Goal: Task Accomplishment & Management: Complete application form

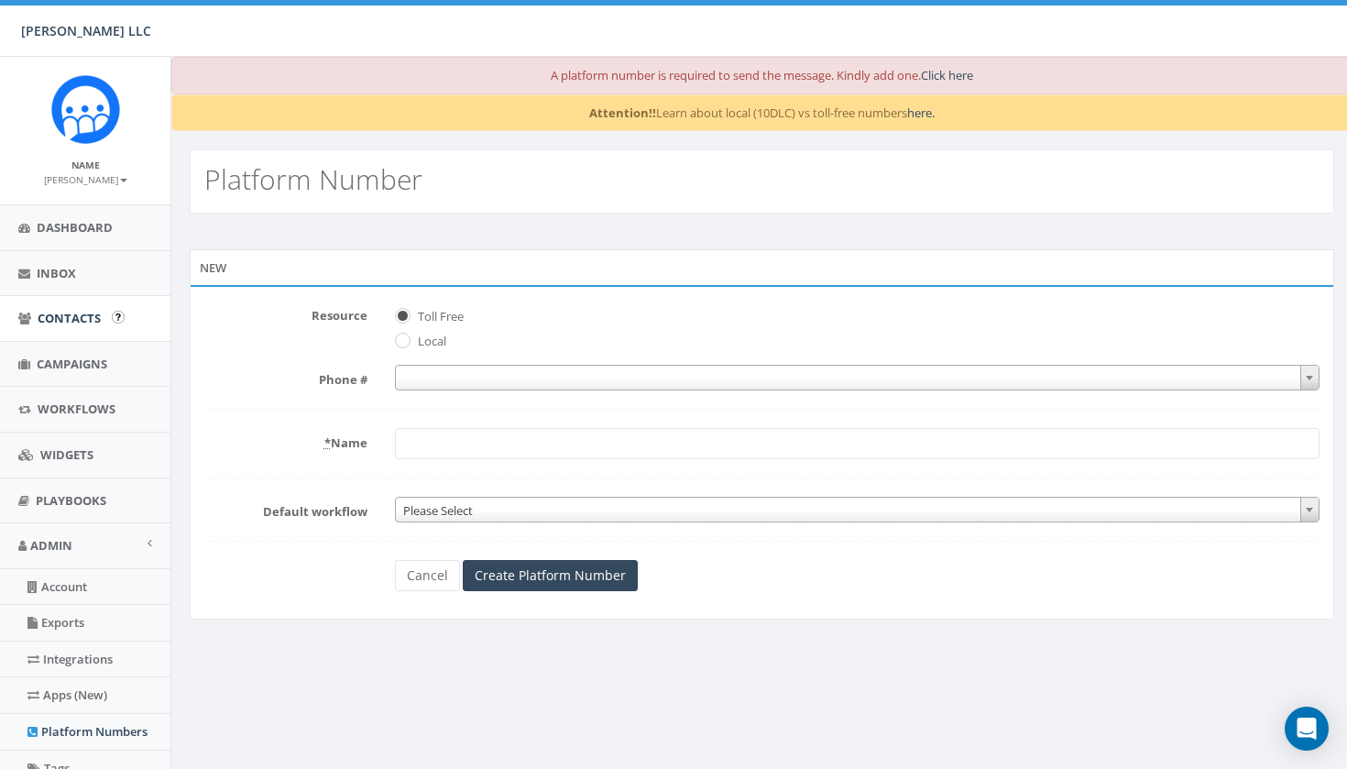
click at [84, 316] on span "Contacts" at bounding box center [69, 318] width 63 height 16
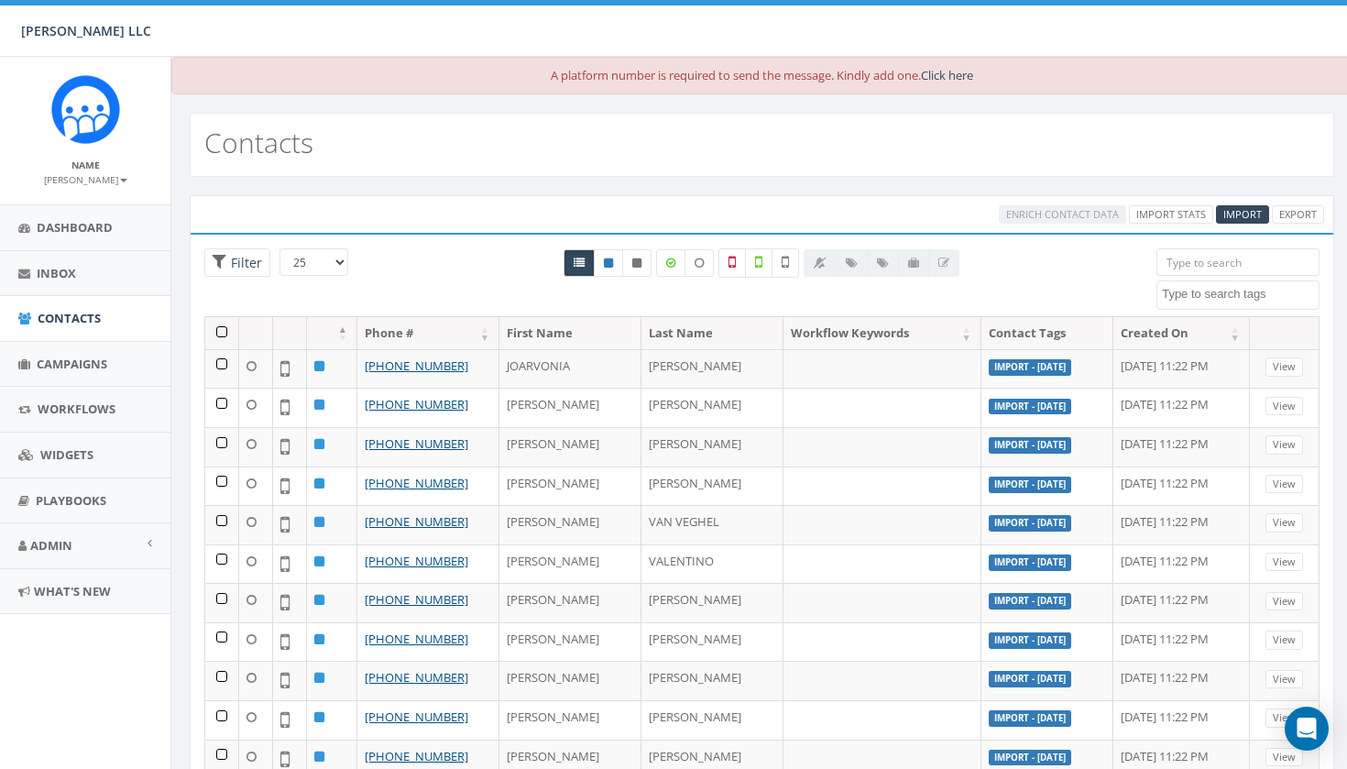
select select
click at [1239, 208] on span "Import" at bounding box center [1242, 214] width 38 height 14
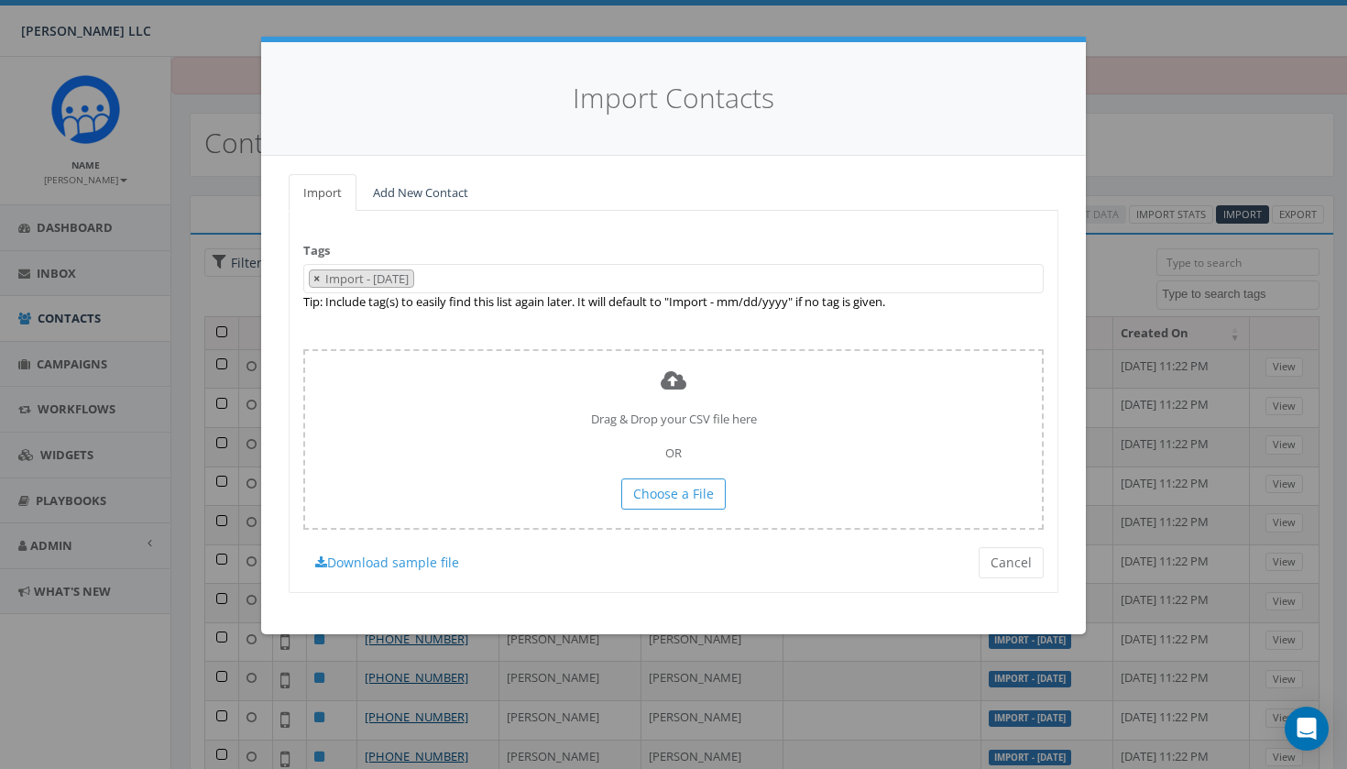
click at [316, 274] on span "×" at bounding box center [316, 278] width 6 height 16
select select
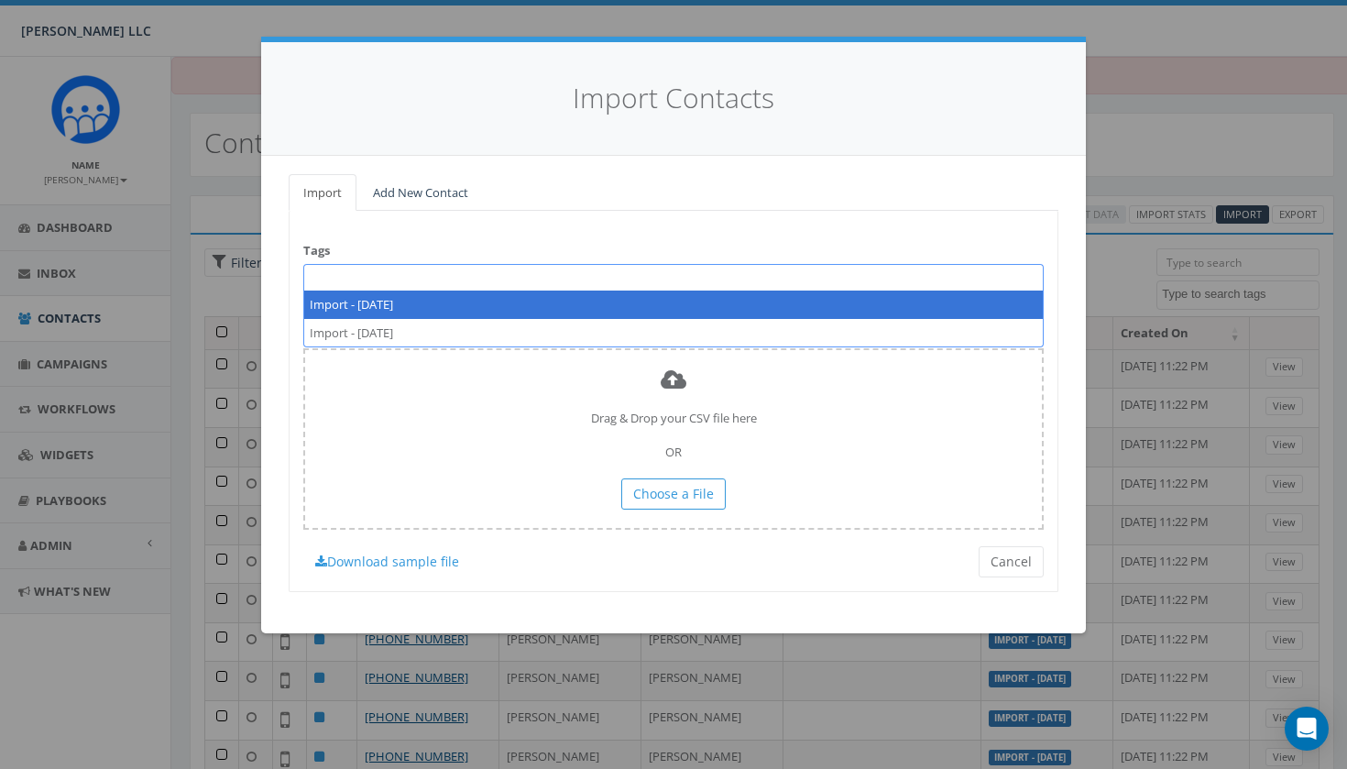
click at [383, 274] on span at bounding box center [673, 278] width 740 height 29
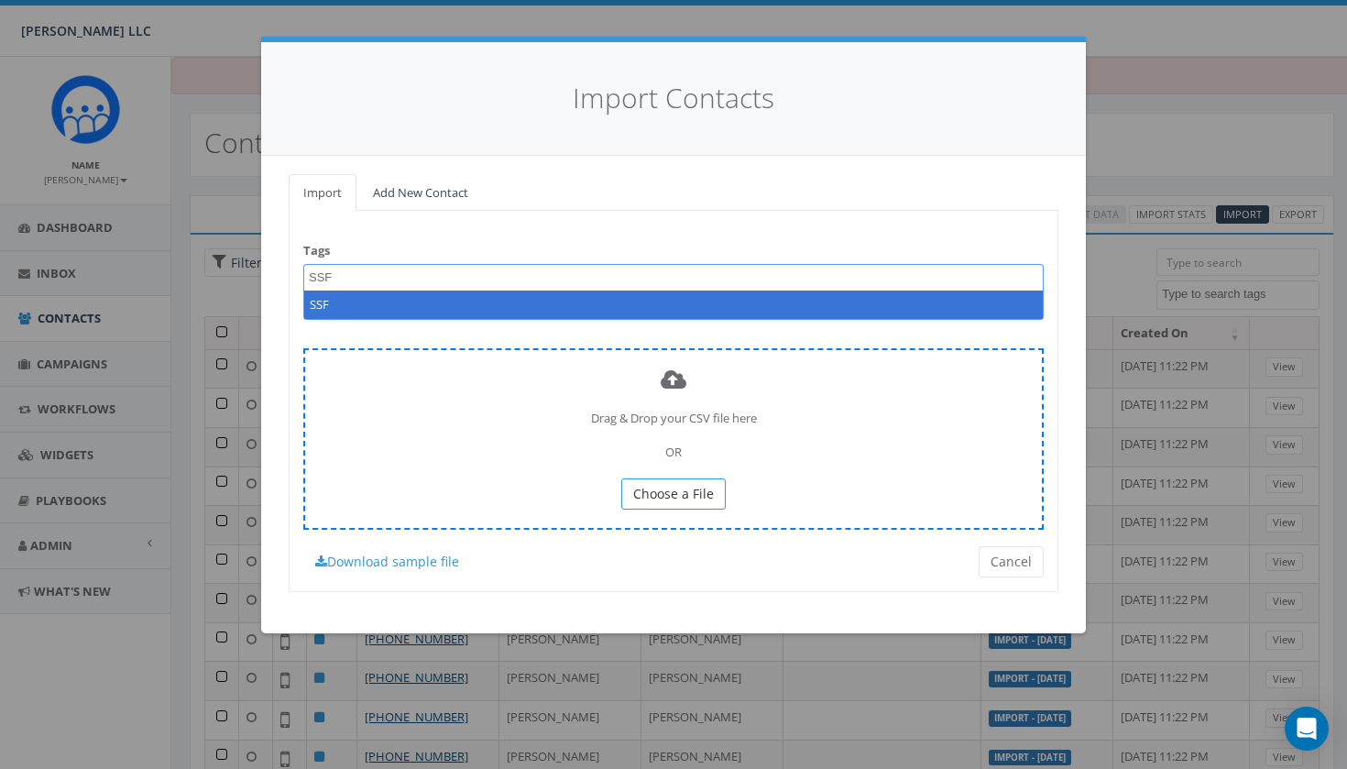
type textarea "SSF"
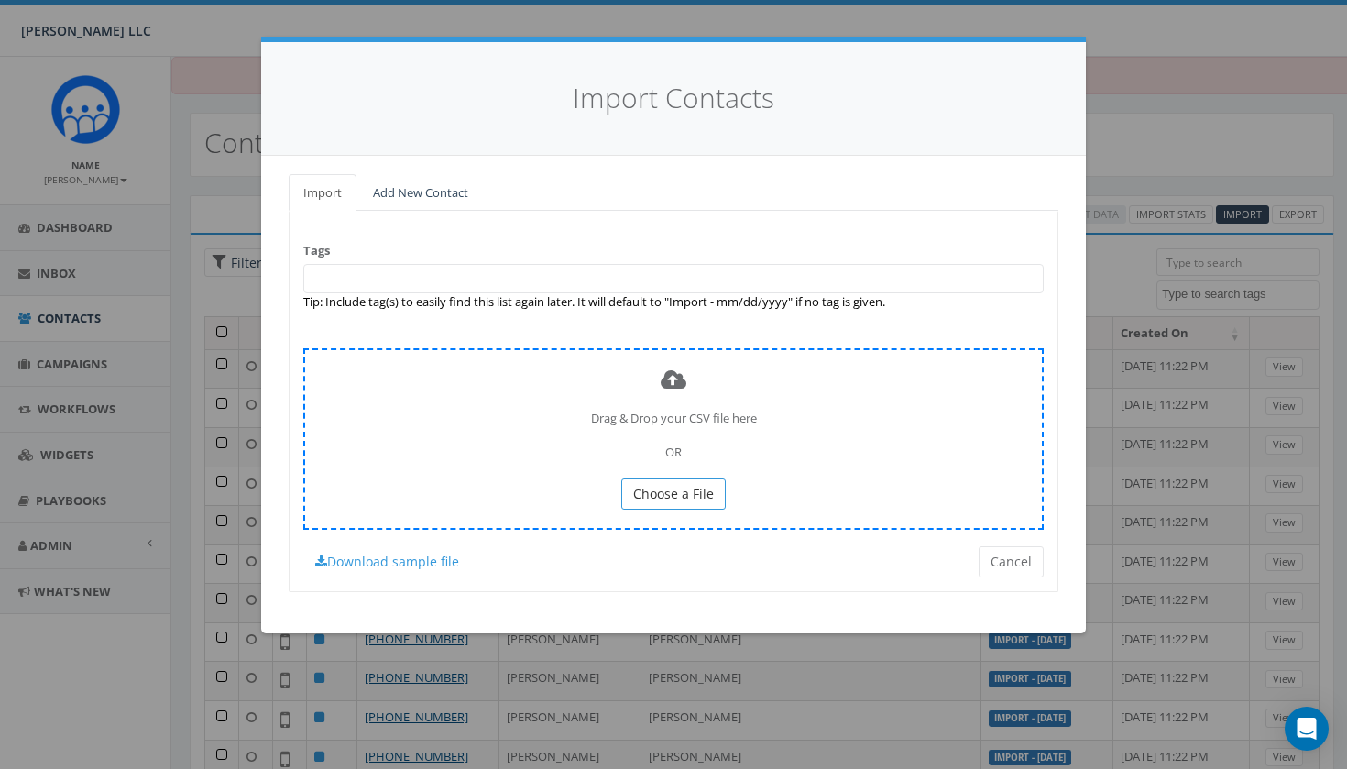
click at [674, 485] on span "Choose a File" at bounding box center [673, 493] width 81 height 17
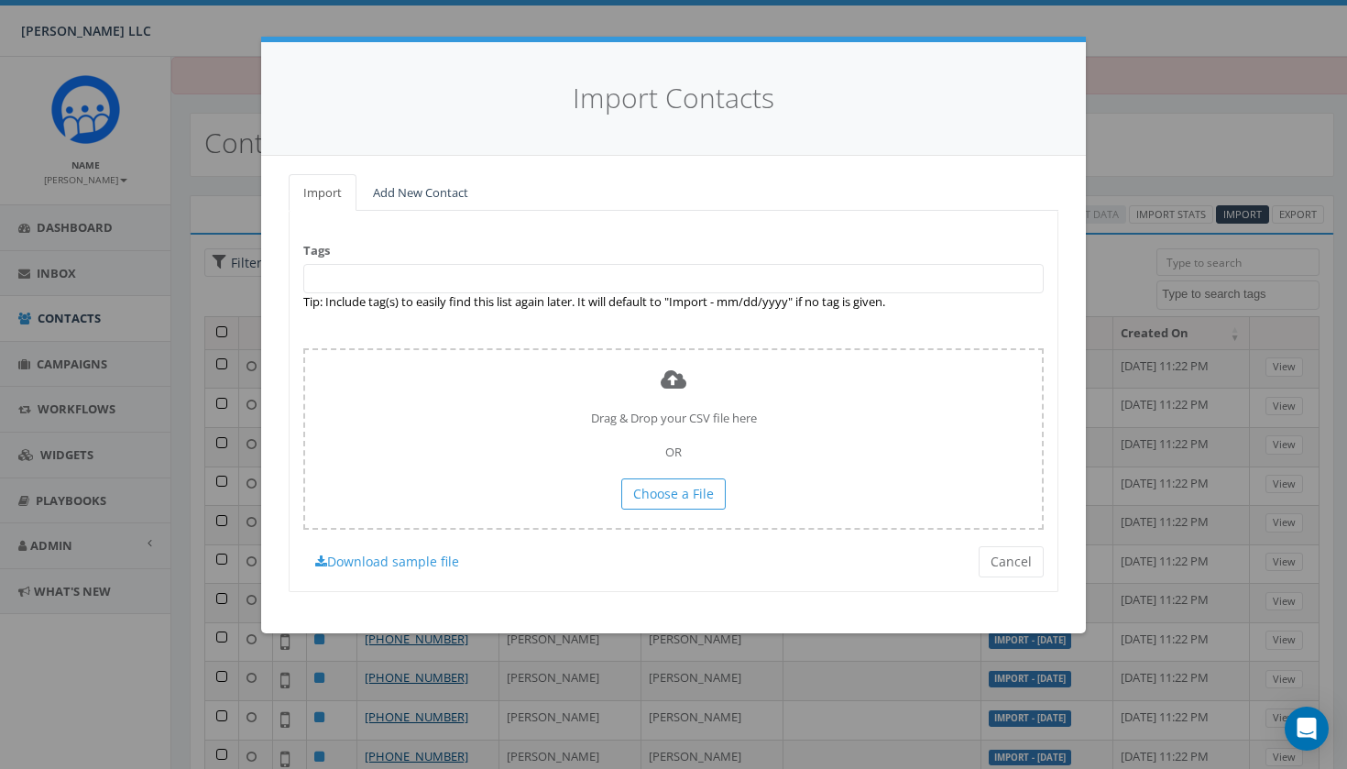
click at [434, 191] on link "Add New Contact" at bounding box center [420, 193] width 125 height 38
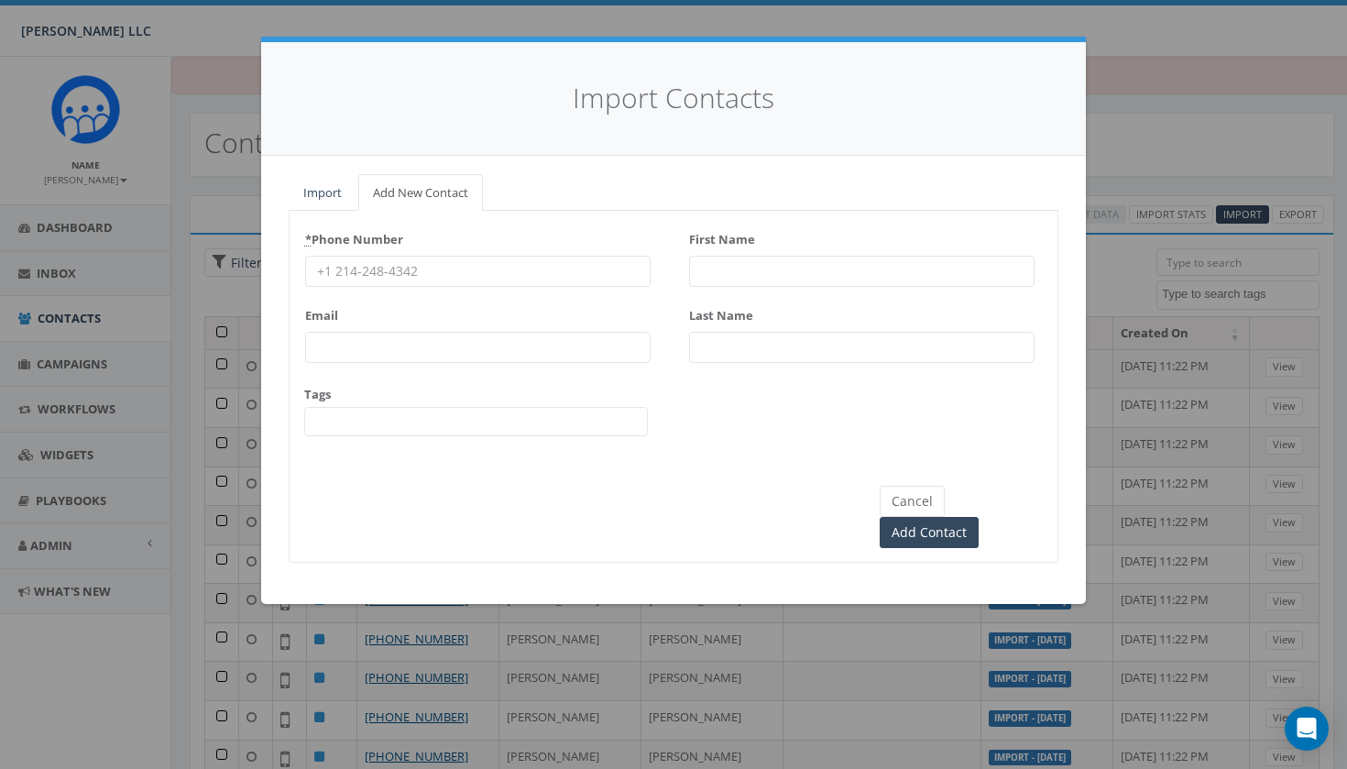
click at [335, 185] on link "Import" at bounding box center [323, 193] width 68 height 38
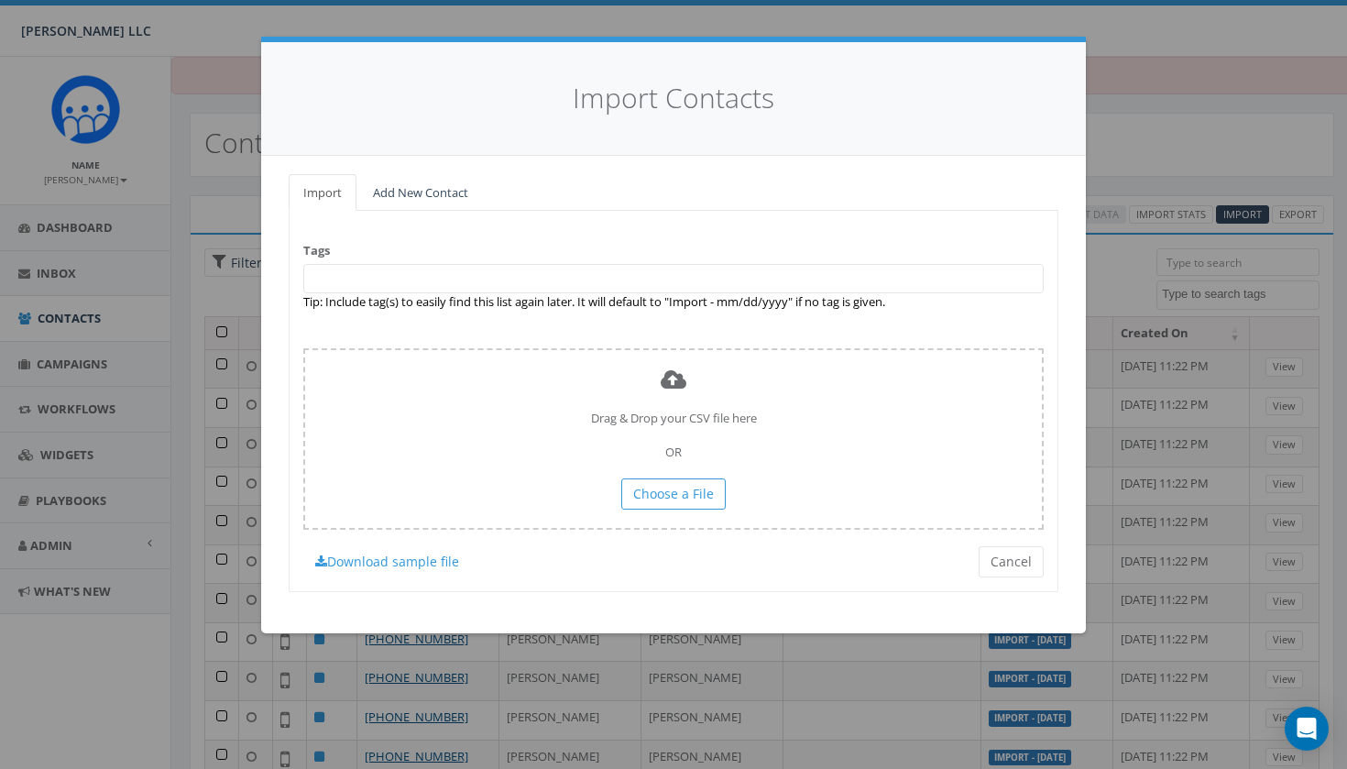
click at [411, 259] on div "Tags Import - 09/06/2025 Import - 09/05/2025 SSF Tip: Include tag(s) to easily …" at bounding box center [674, 401] width 770 height 381
click at [411, 269] on span at bounding box center [673, 278] width 740 height 29
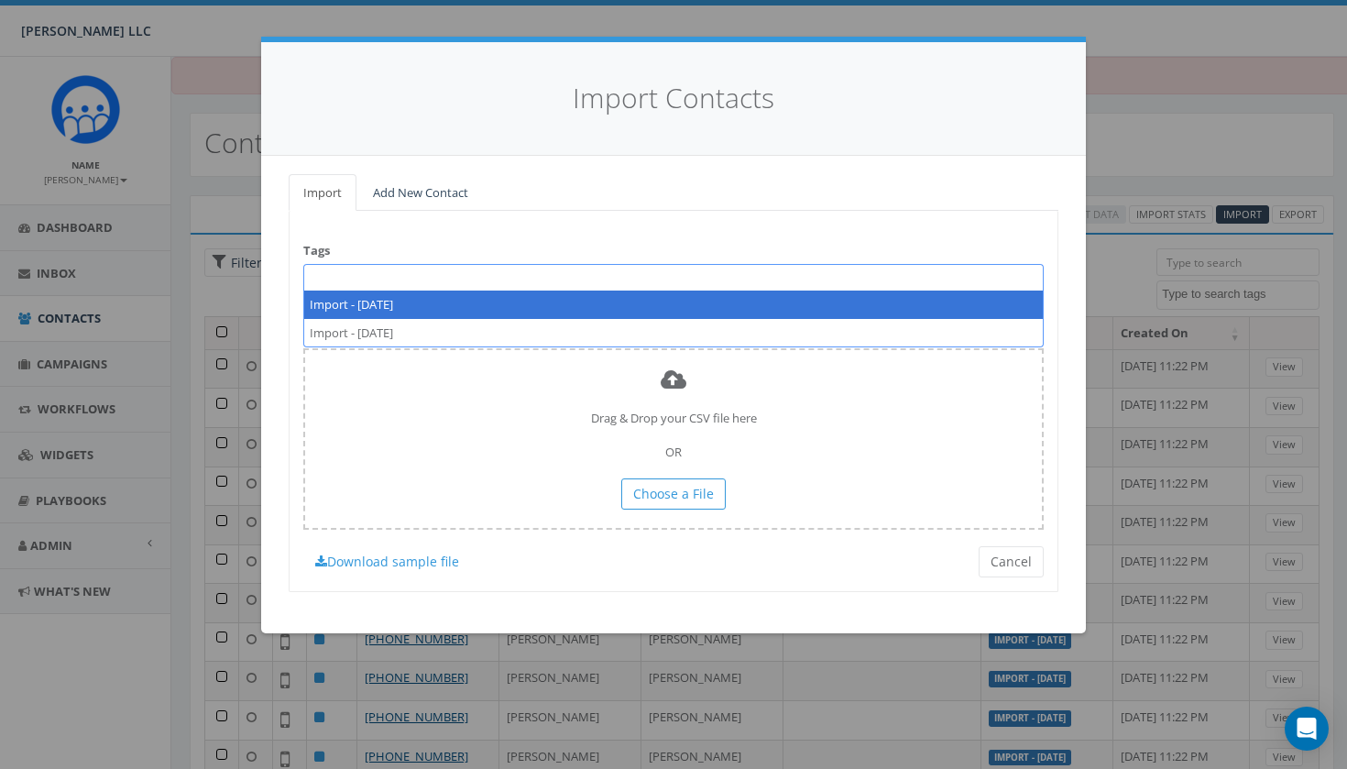
click at [418, 273] on span at bounding box center [673, 278] width 740 height 29
type textarea "SSF"
select select "SSF"
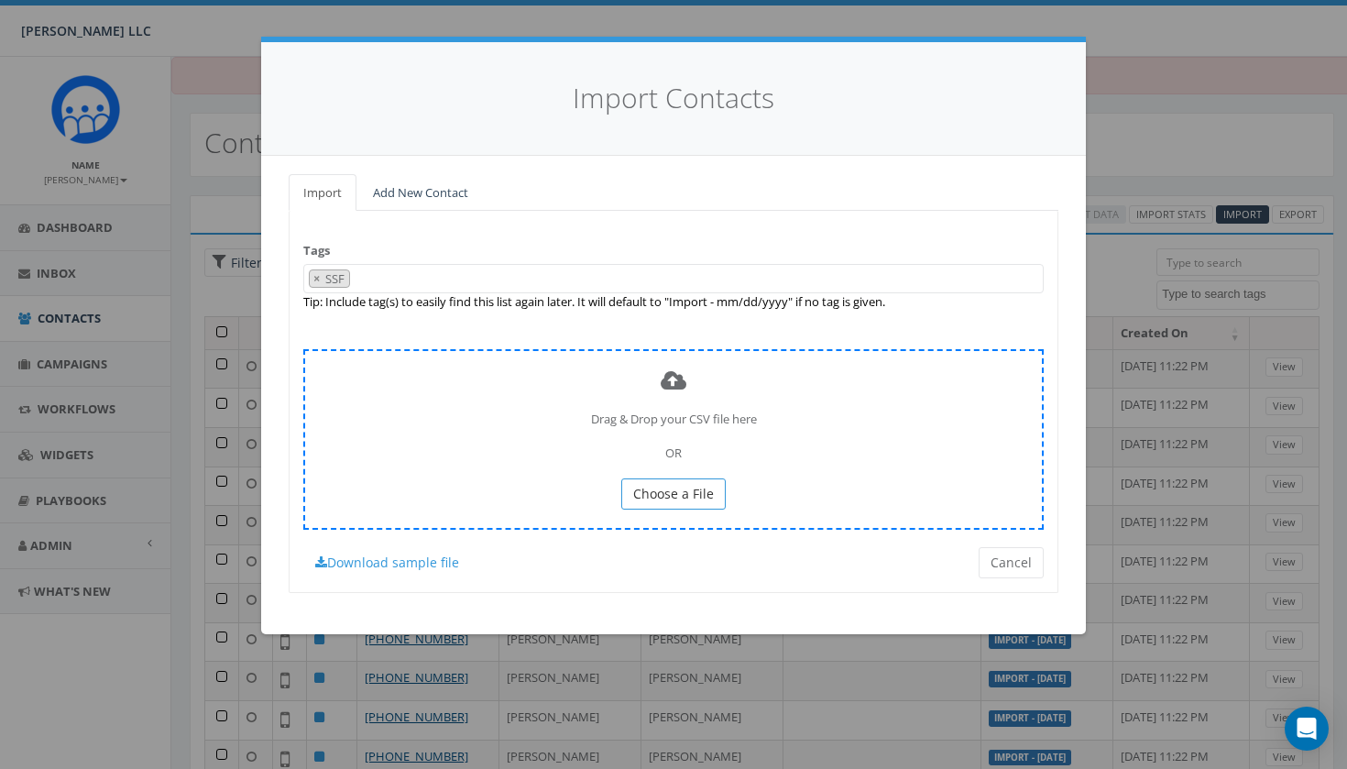
click at [674, 485] on span "Choose a File" at bounding box center [673, 493] width 81 height 17
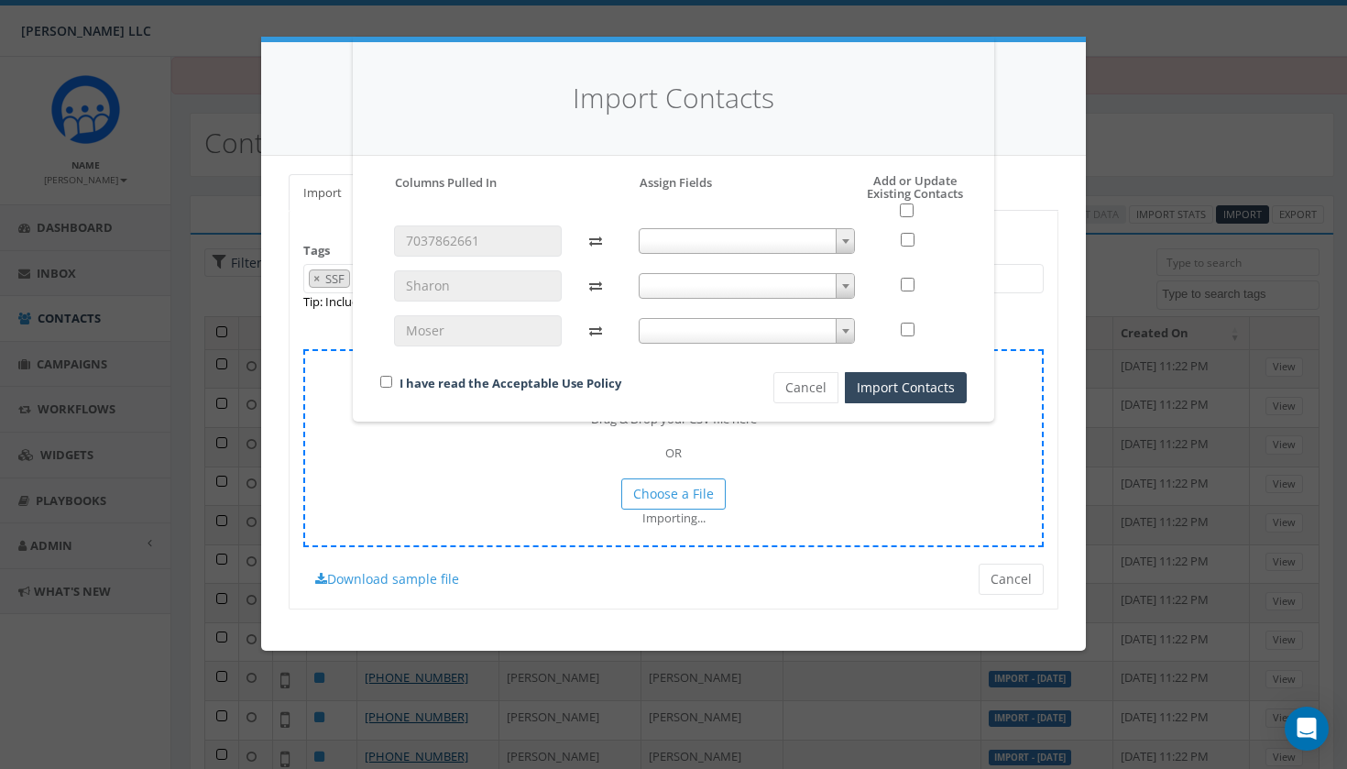
click at [677, 487] on body "Bert LLC Bert LLC Profile Sign Out 0.00 % of Available Amount Used You have use…" at bounding box center [673, 384] width 1347 height 769
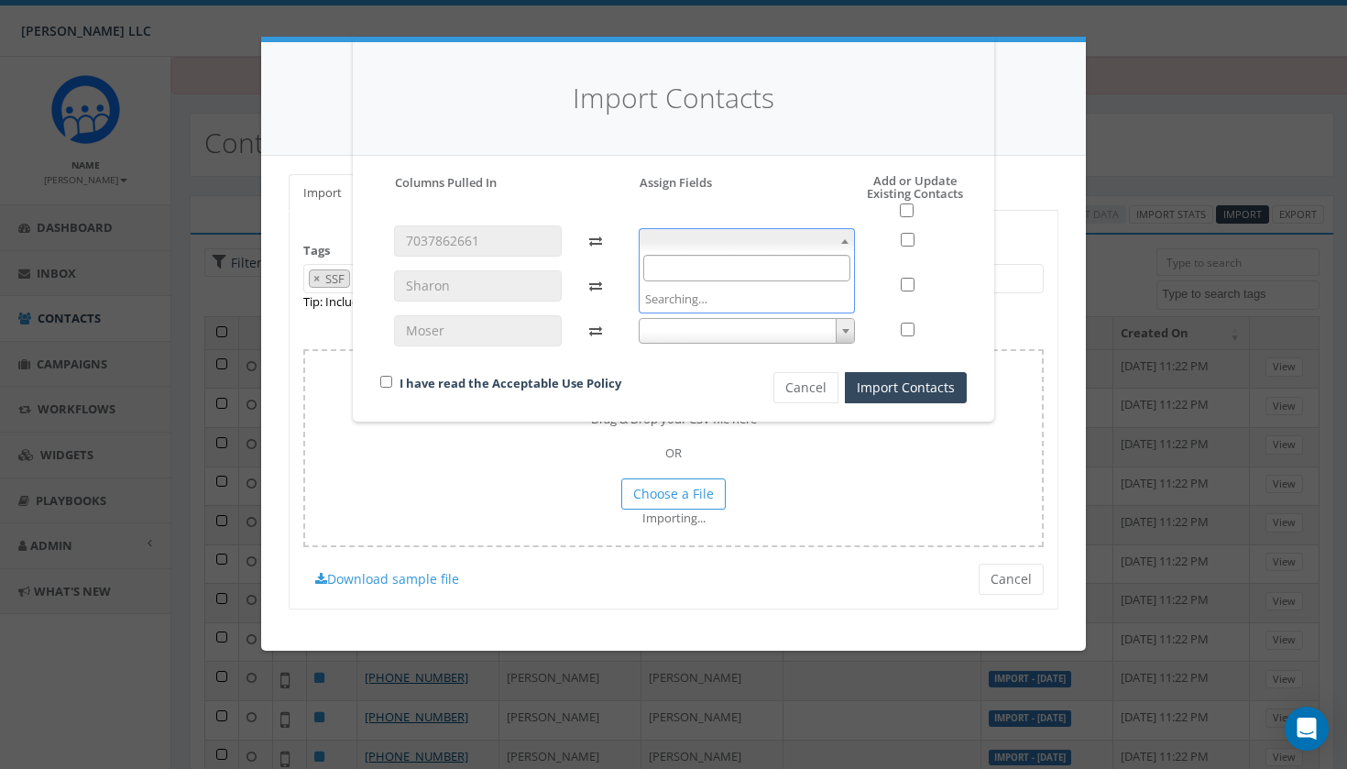
click at [845, 243] on span at bounding box center [844, 241] width 18 height 24
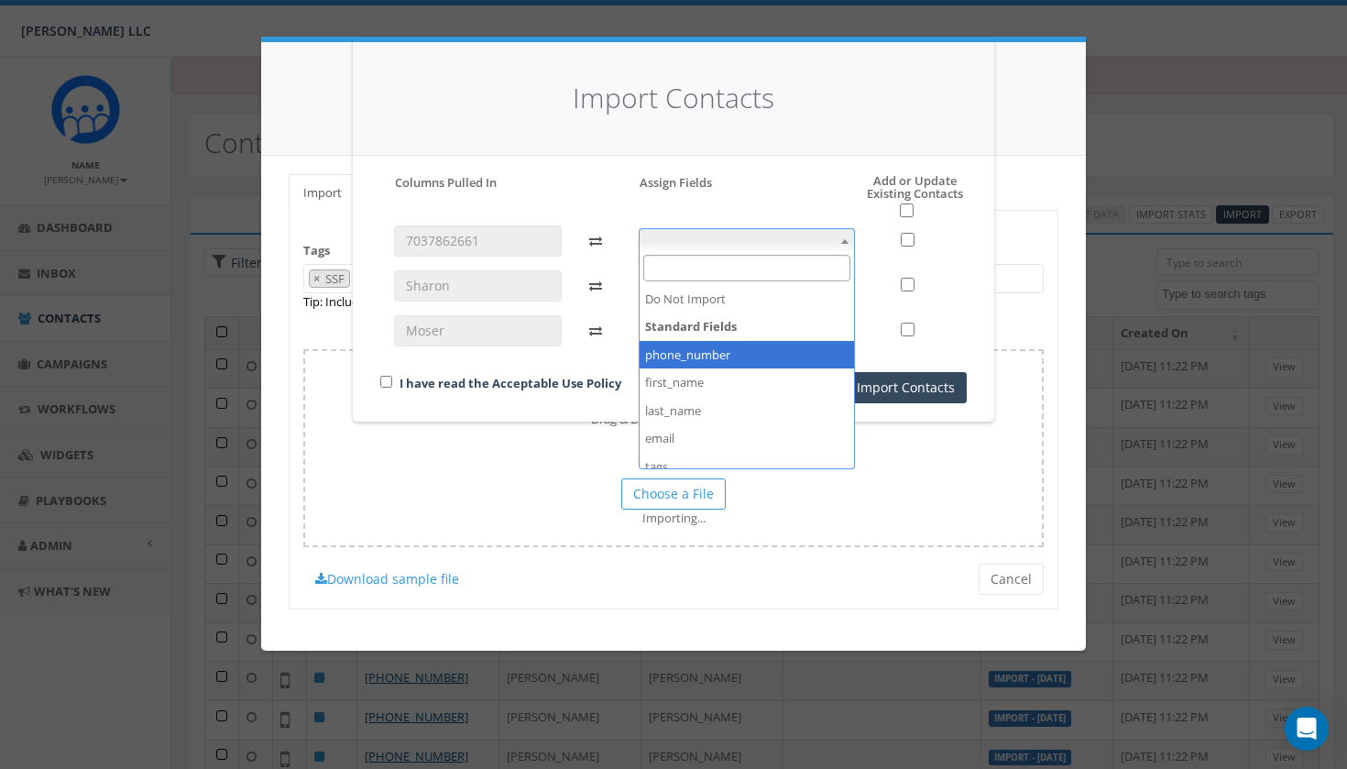
select select "phone_number"
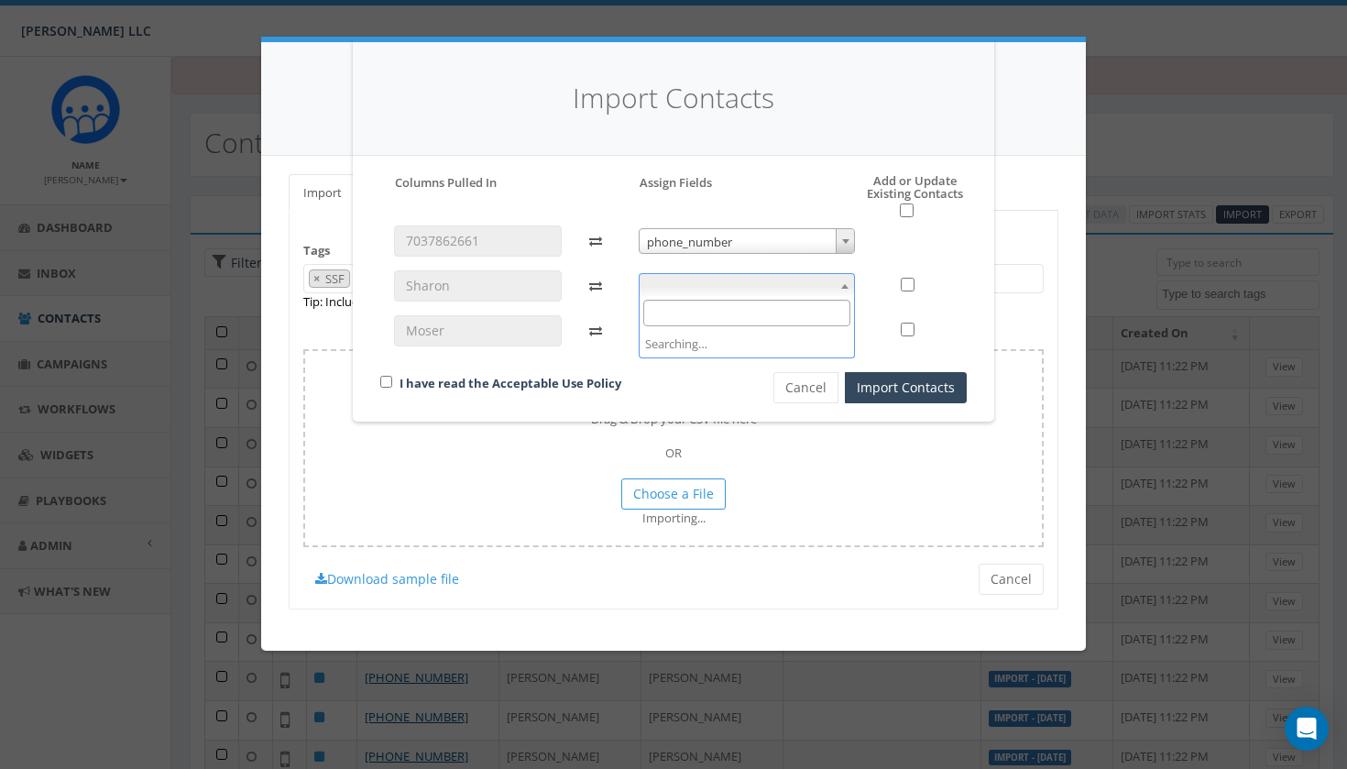
click at [842, 275] on span at bounding box center [844, 286] width 18 height 24
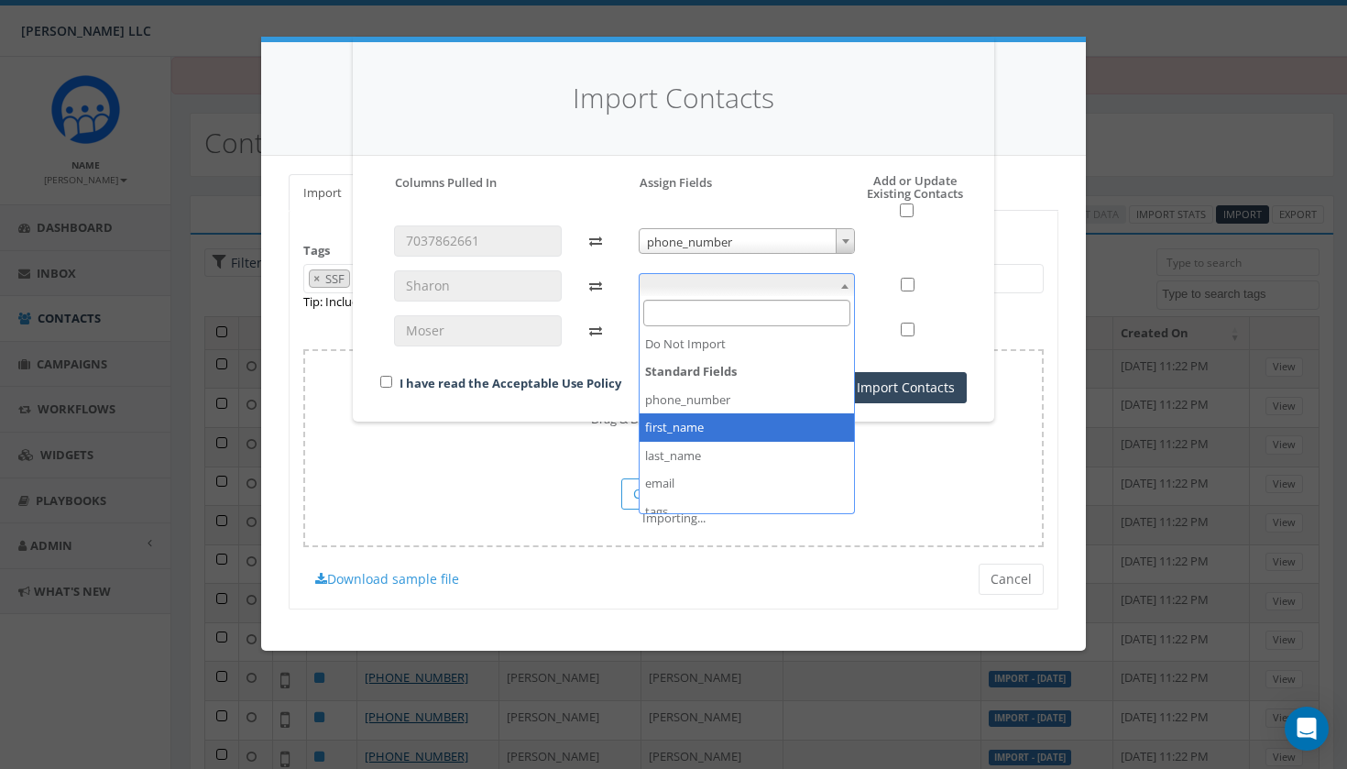
select select "first_name"
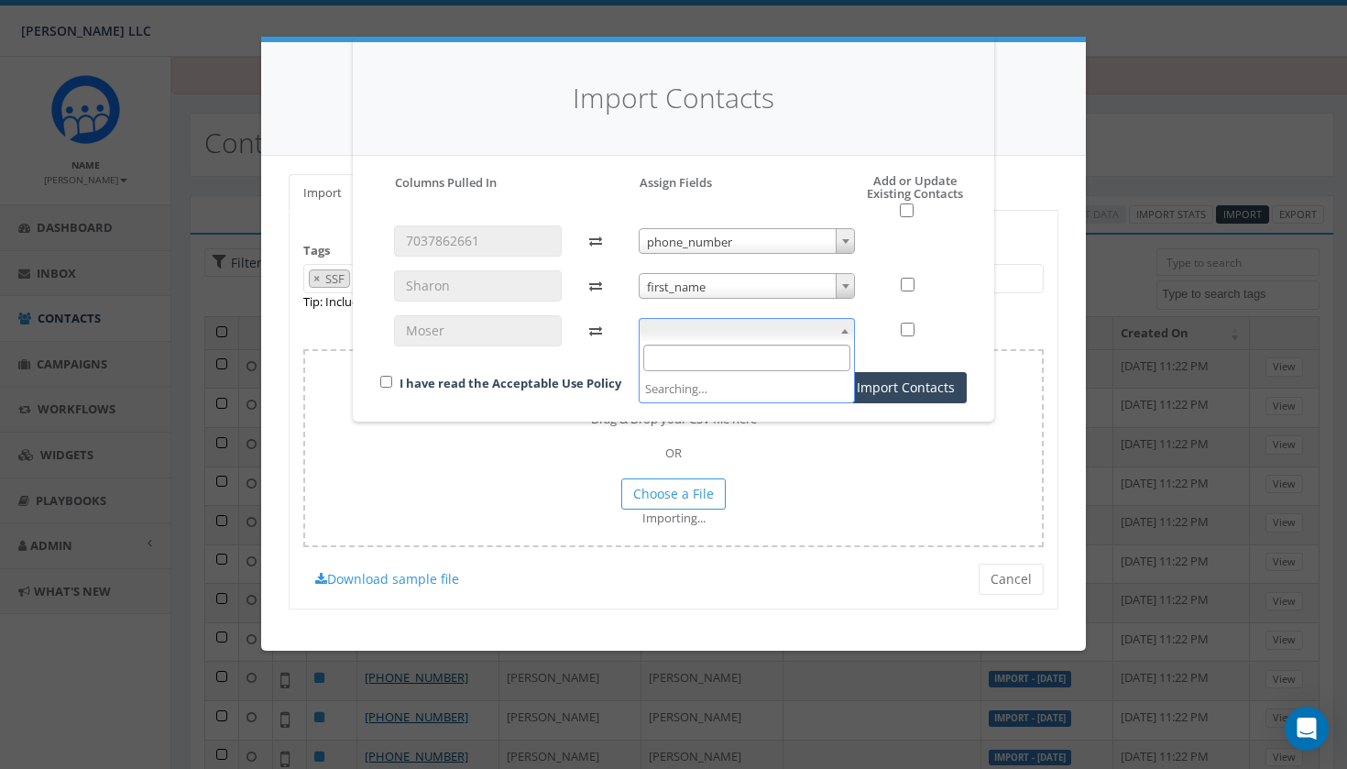
click at [846, 329] on b at bounding box center [844, 331] width 7 height 5
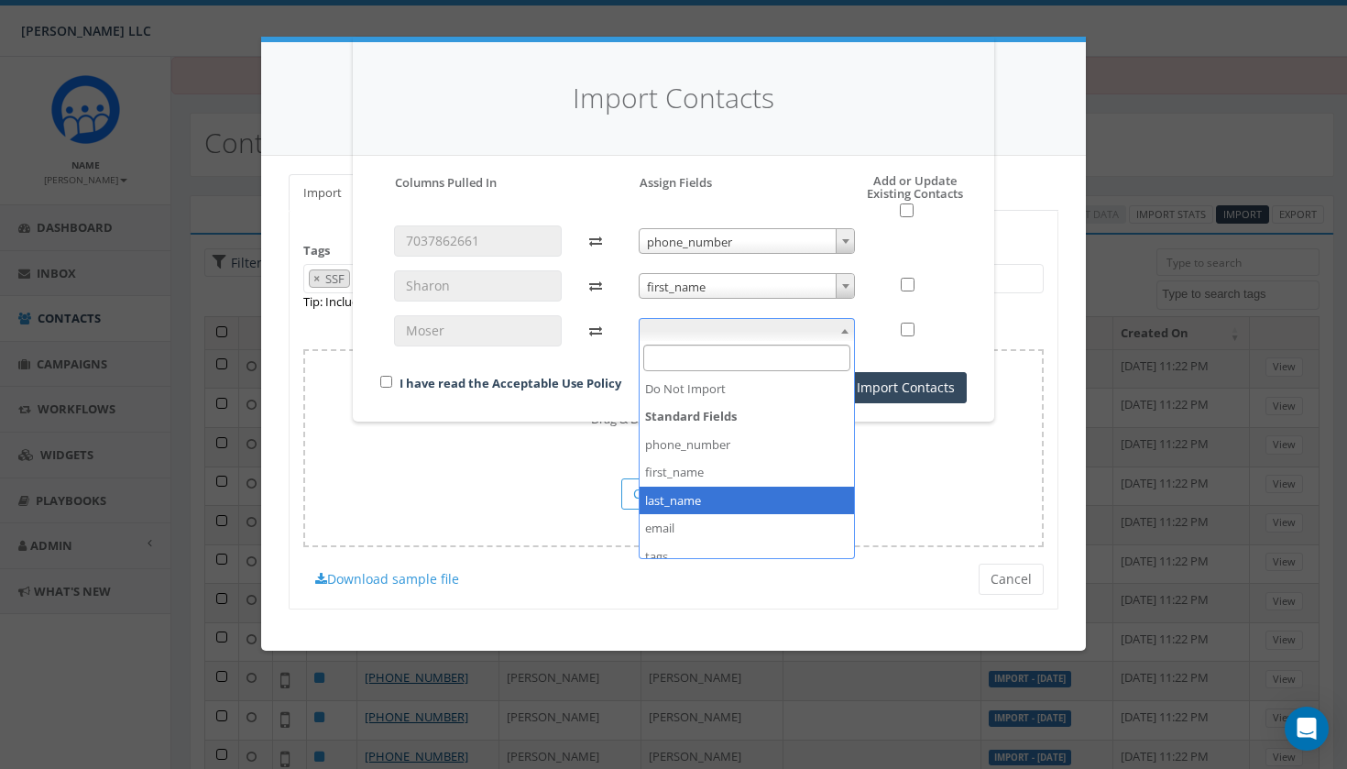
select select "last_name"
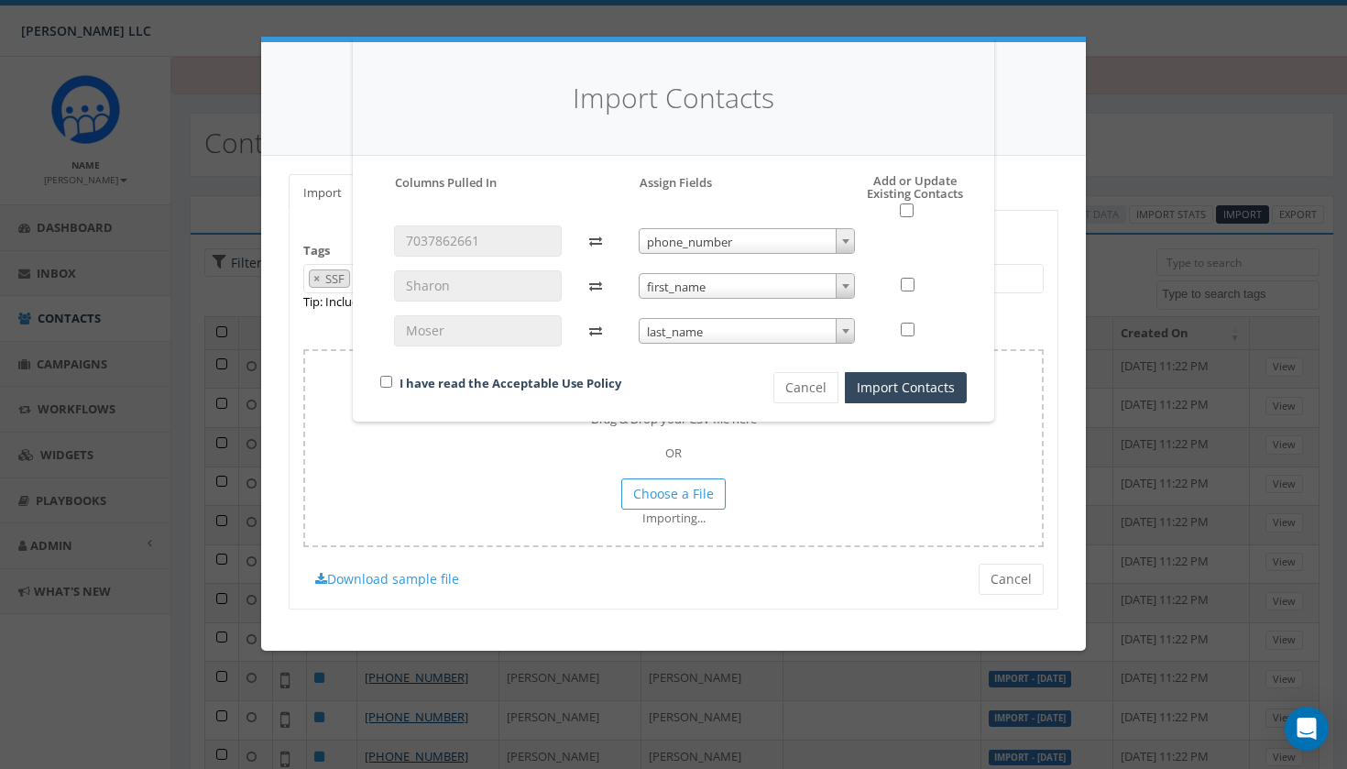
click at [381, 386] on div "I have read the Acceptable Use Policy" at bounding box center [545, 384] width 358 height 25
click at [388, 377] on input "checkbox" at bounding box center [386, 382] width 12 height 12
checkbox input "true"
click at [905, 388] on button "Import Contacts" at bounding box center [906, 387] width 122 height 31
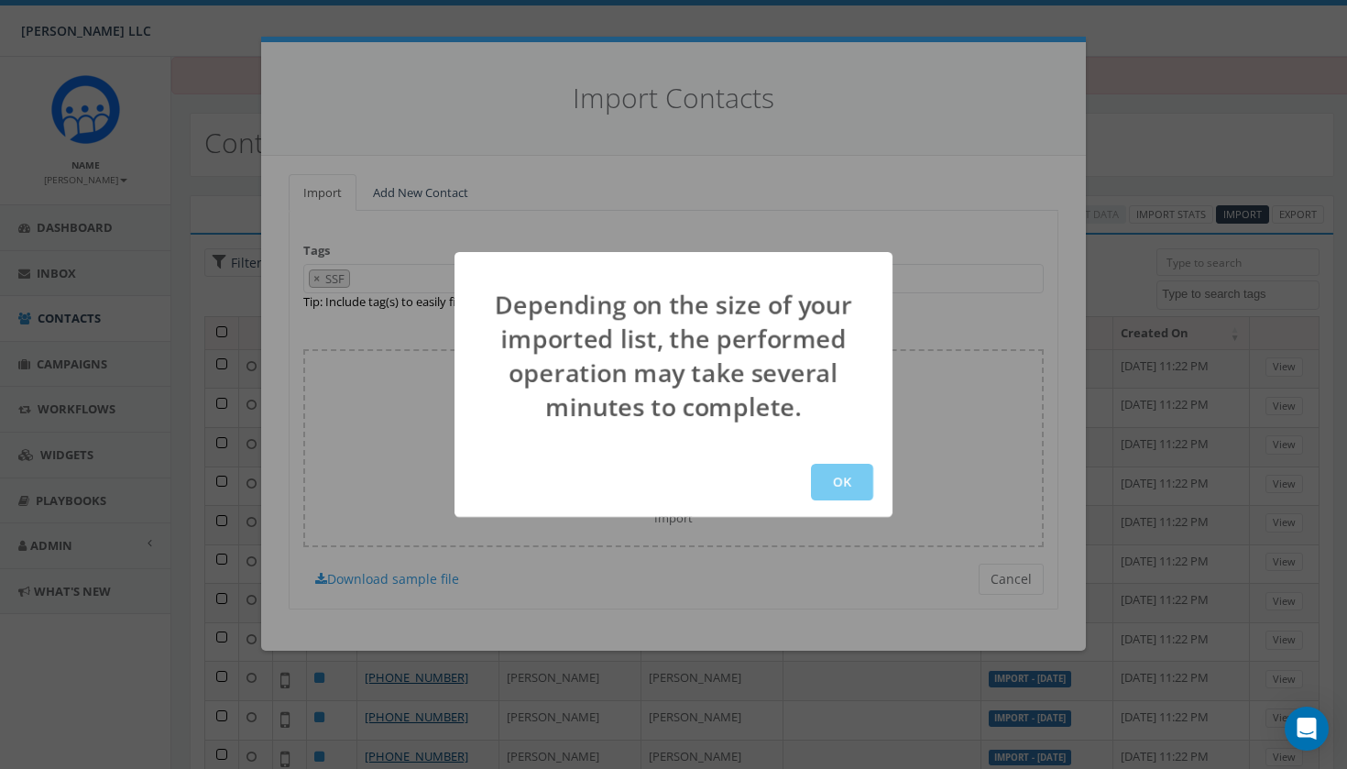
click at [845, 483] on button "OK" at bounding box center [842, 482] width 62 height 37
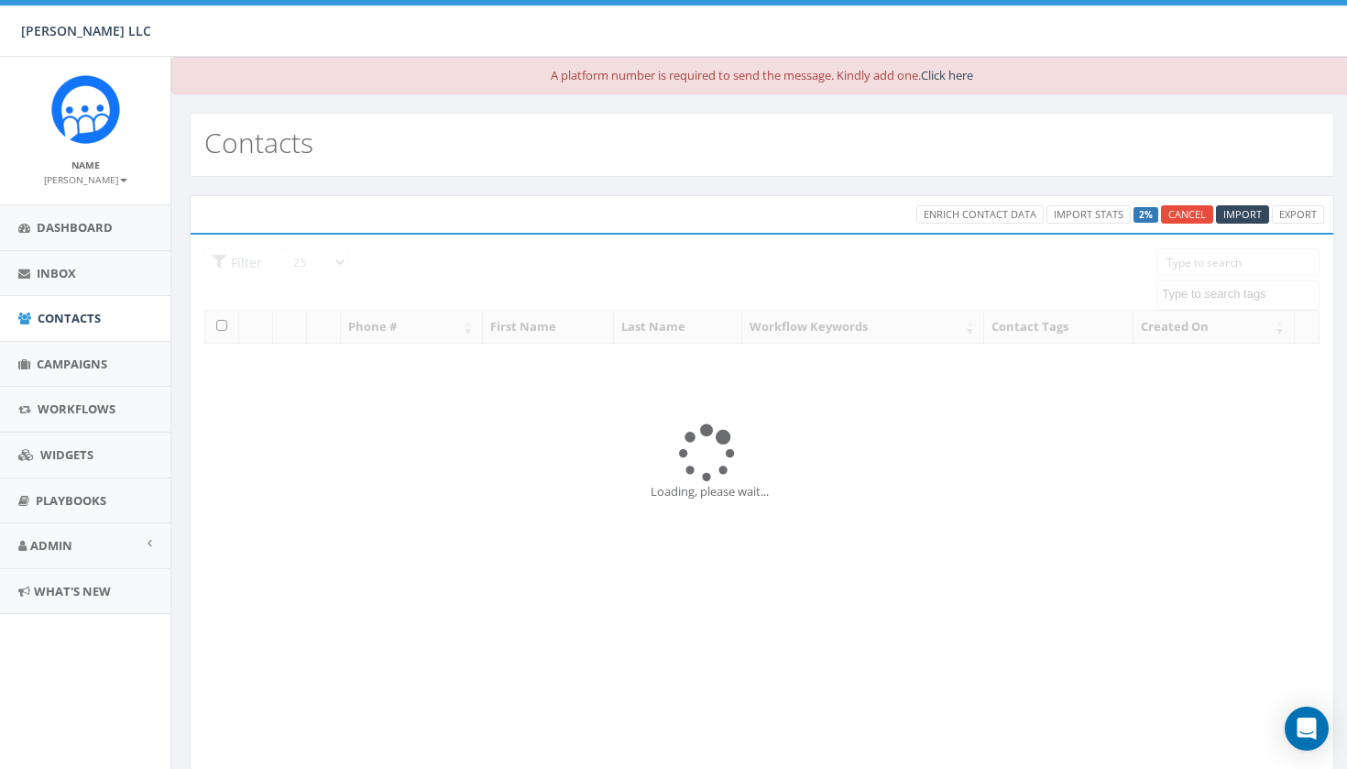
select select
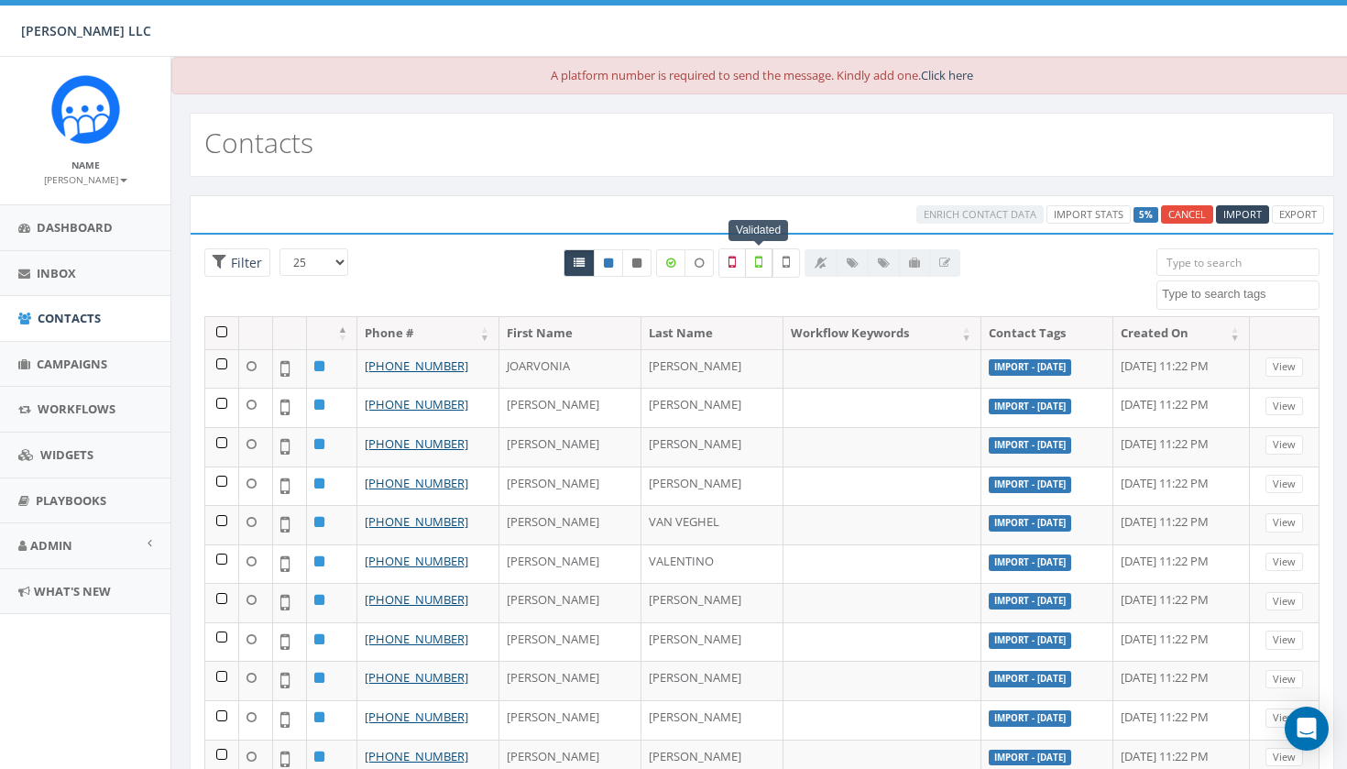
click at [759, 255] on icon at bounding box center [758, 262] width 7 height 16
checkbox input "true"
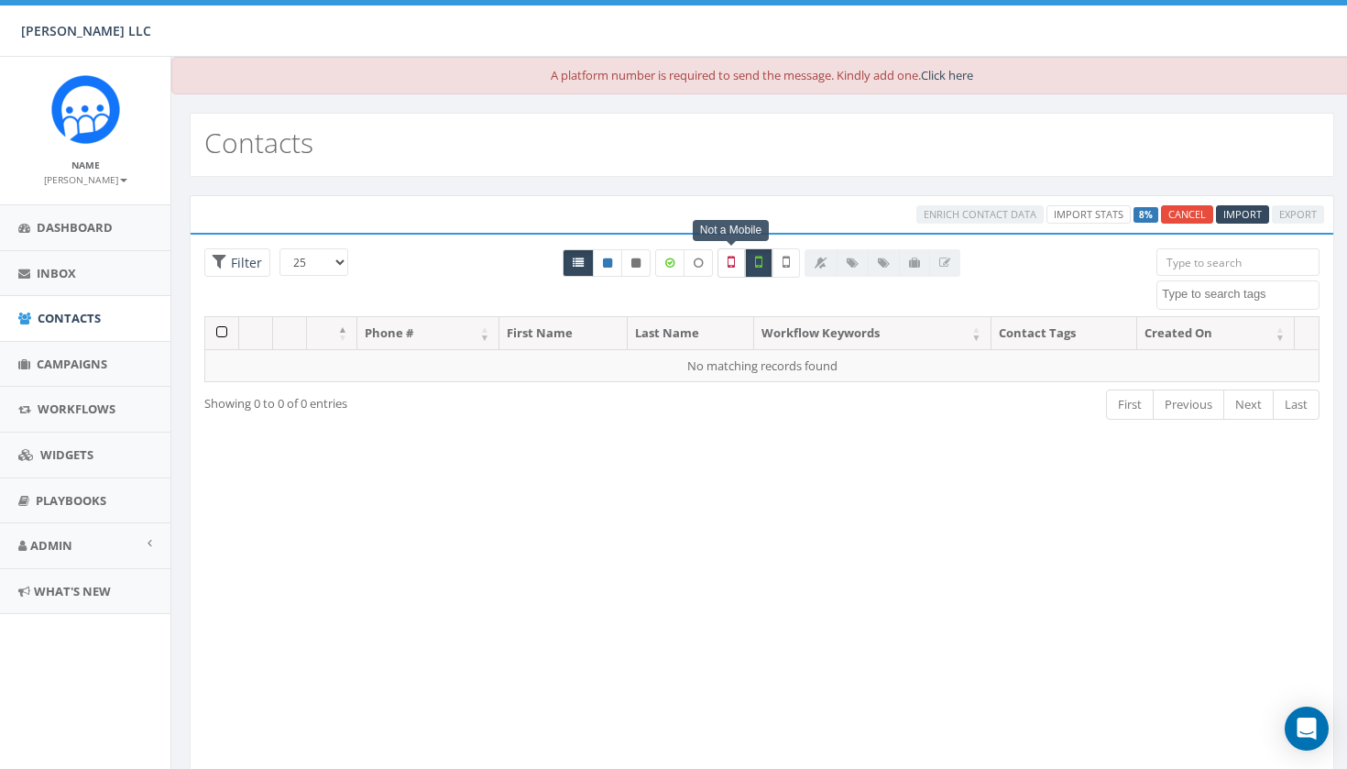
click at [731, 258] on icon at bounding box center [730, 262] width 7 height 16
checkbox input "true"
click at [765, 267] on label at bounding box center [758, 262] width 27 height 29
checkbox input "false"
click at [584, 265] on link at bounding box center [577, 262] width 31 height 27
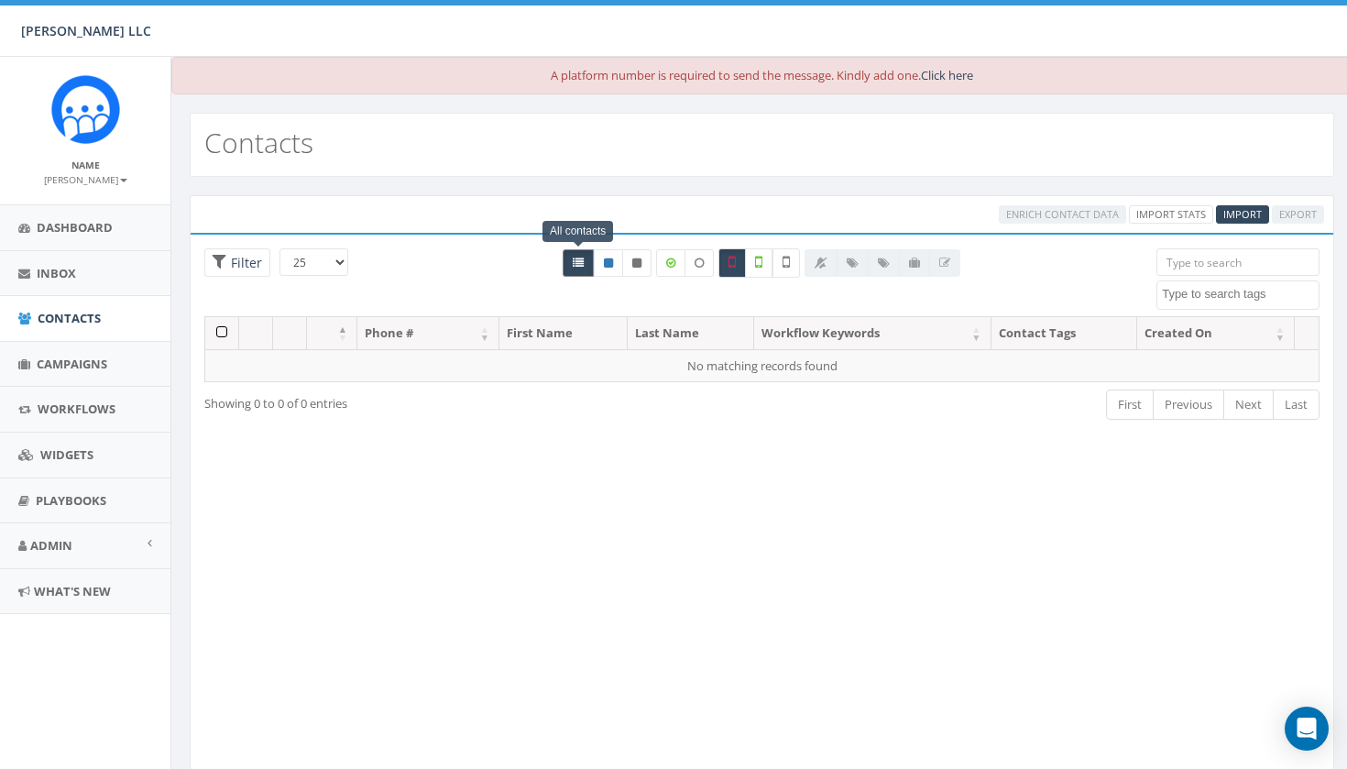
radio input "true"
click at [901, 463] on div "Loading the filters, please wait!! Phone Number is is not First Name is is not …" at bounding box center [762, 513] width 1144 height 561
click at [70, 302] on link "Contacts" at bounding box center [85, 318] width 170 height 45
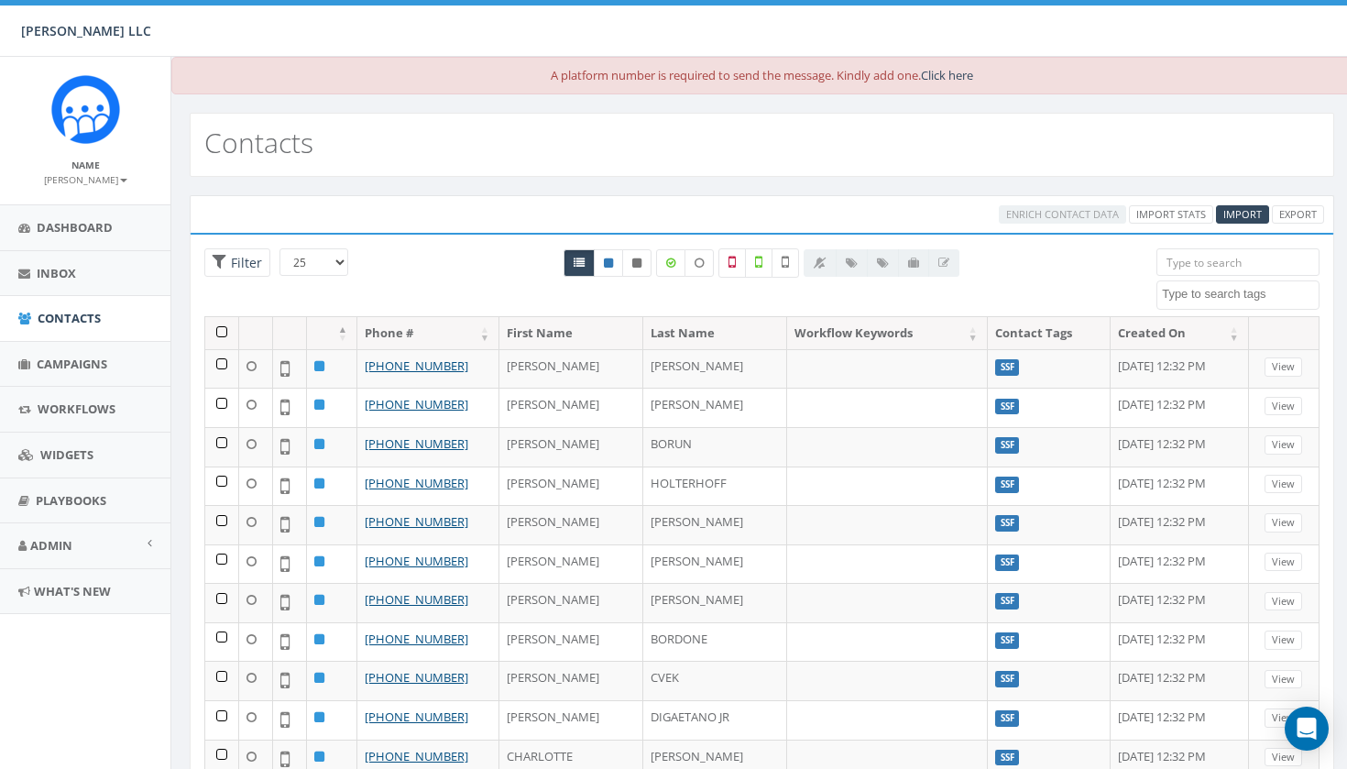
select select
click at [757, 259] on icon at bounding box center [758, 262] width 7 height 16
checkbox input "true"
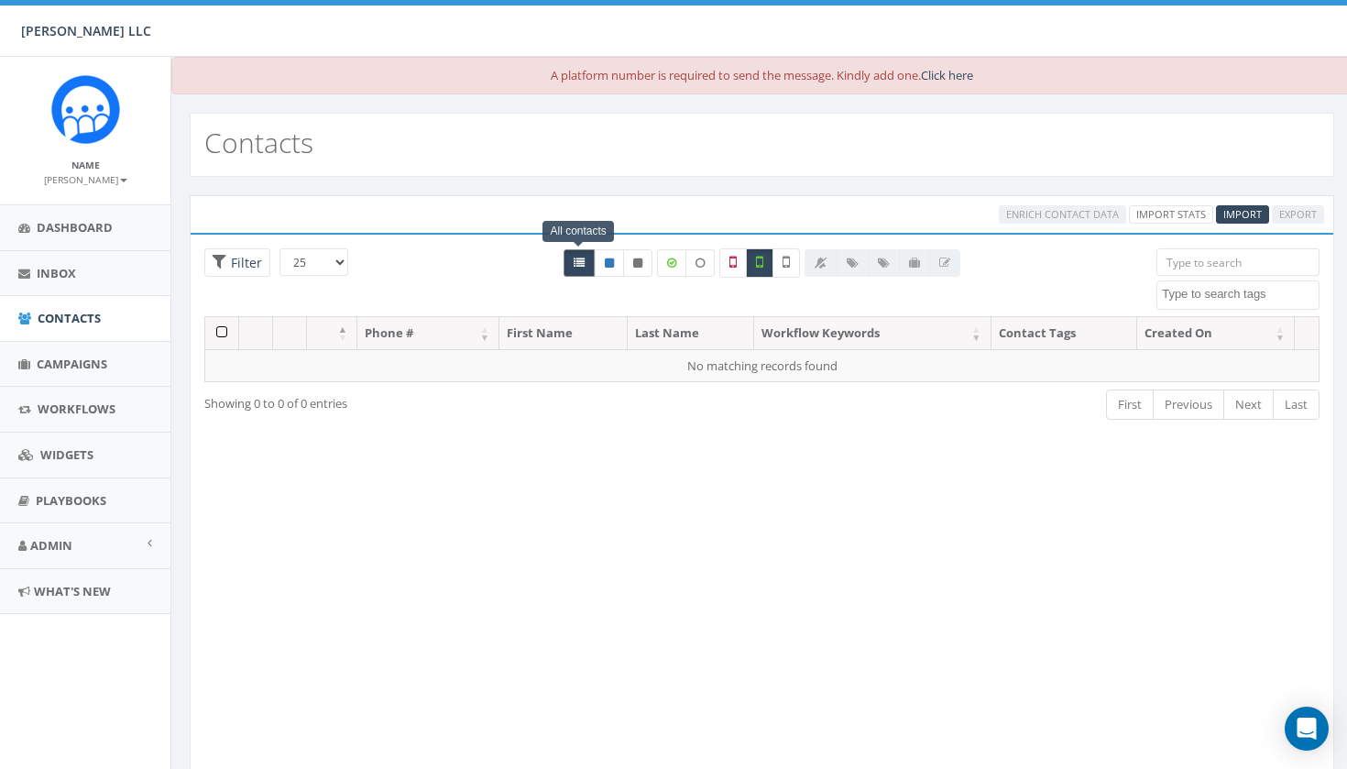
click at [570, 265] on link at bounding box center [578, 262] width 31 height 27
radio input "true"
click at [942, 73] on link "Click here" at bounding box center [947, 75] width 52 height 16
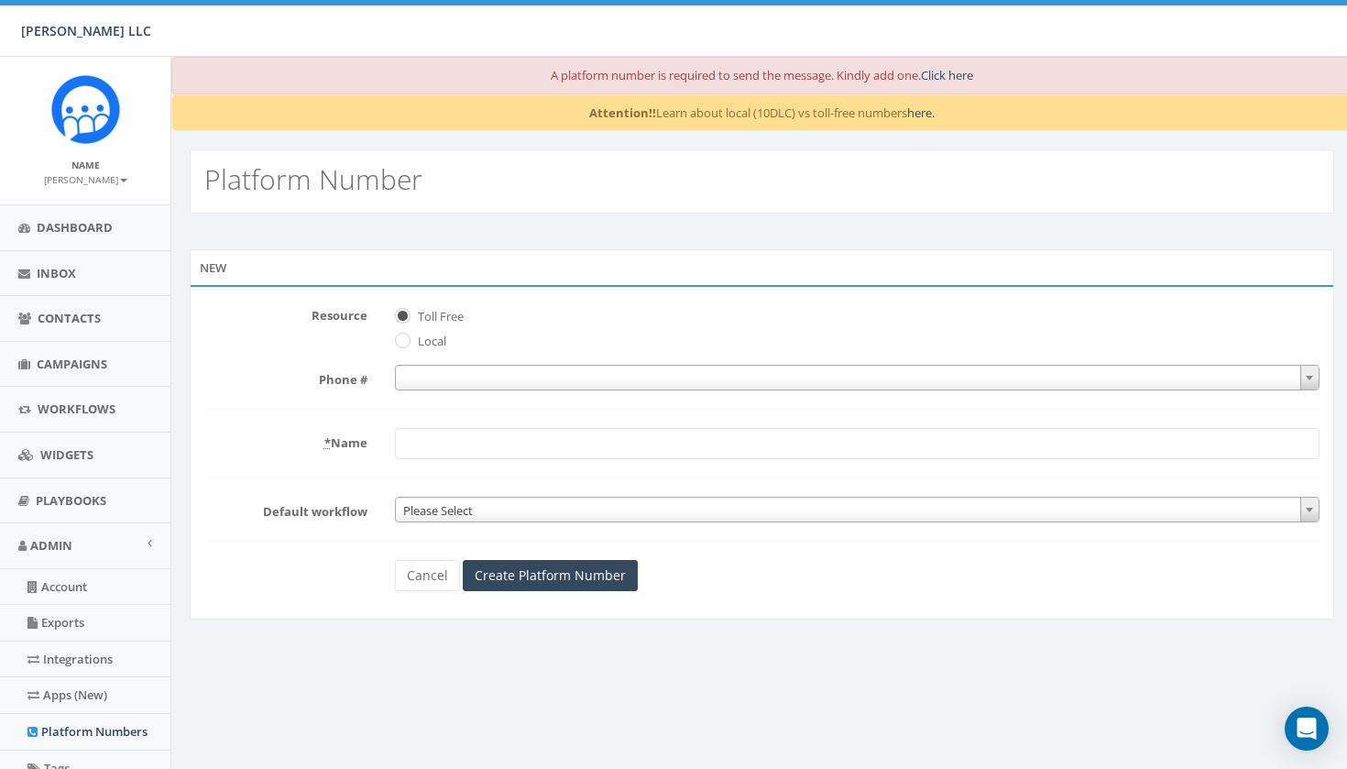
click at [401, 338] on input "Local" at bounding box center [401, 342] width 12 height 12
radio input "true"
click at [401, 318] on input "Toll Free" at bounding box center [401, 317] width 12 height 12
radio input "true"
click at [403, 336] on input "Local" at bounding box center [401, 342] width 12 height 12
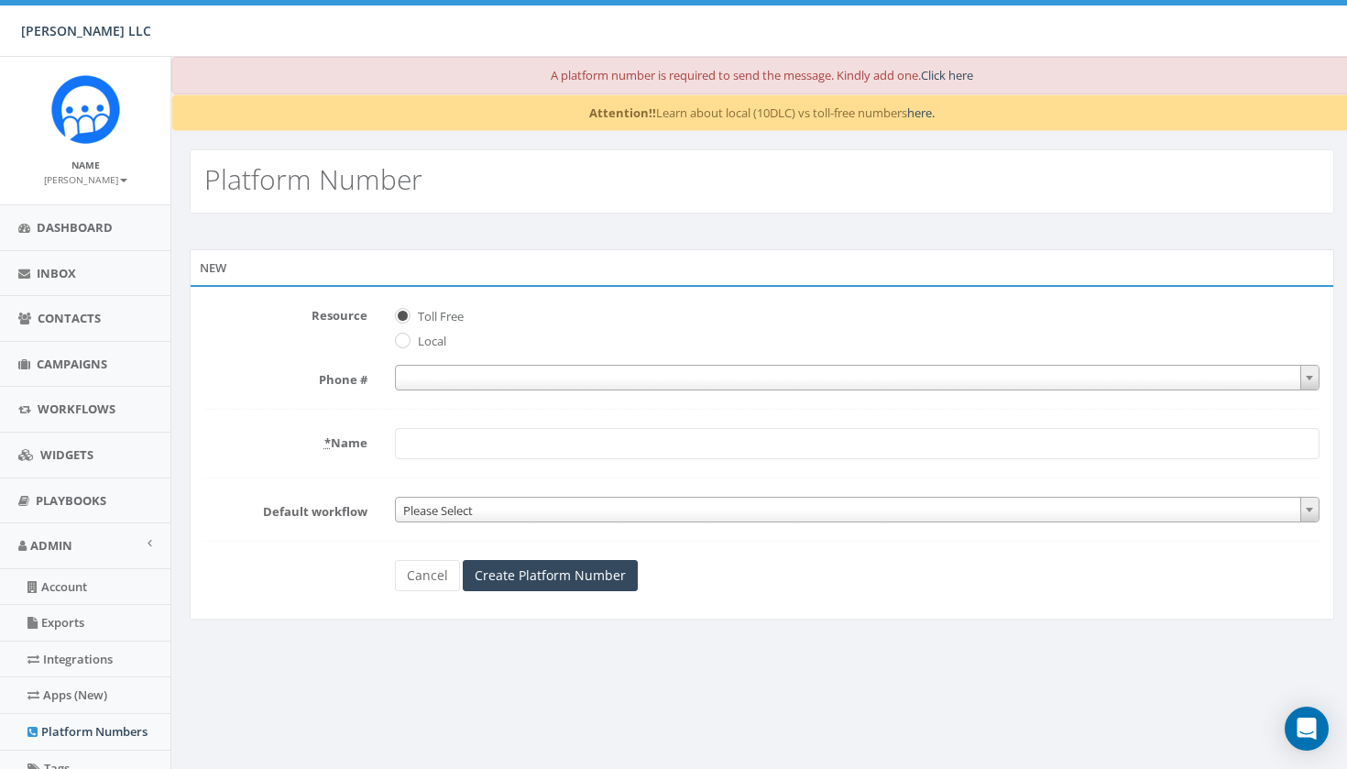
radio input "true"
click at [400, 316] on input "Toll Free" at bounding box center [401, 317] width 12 height 12
radio input "true"
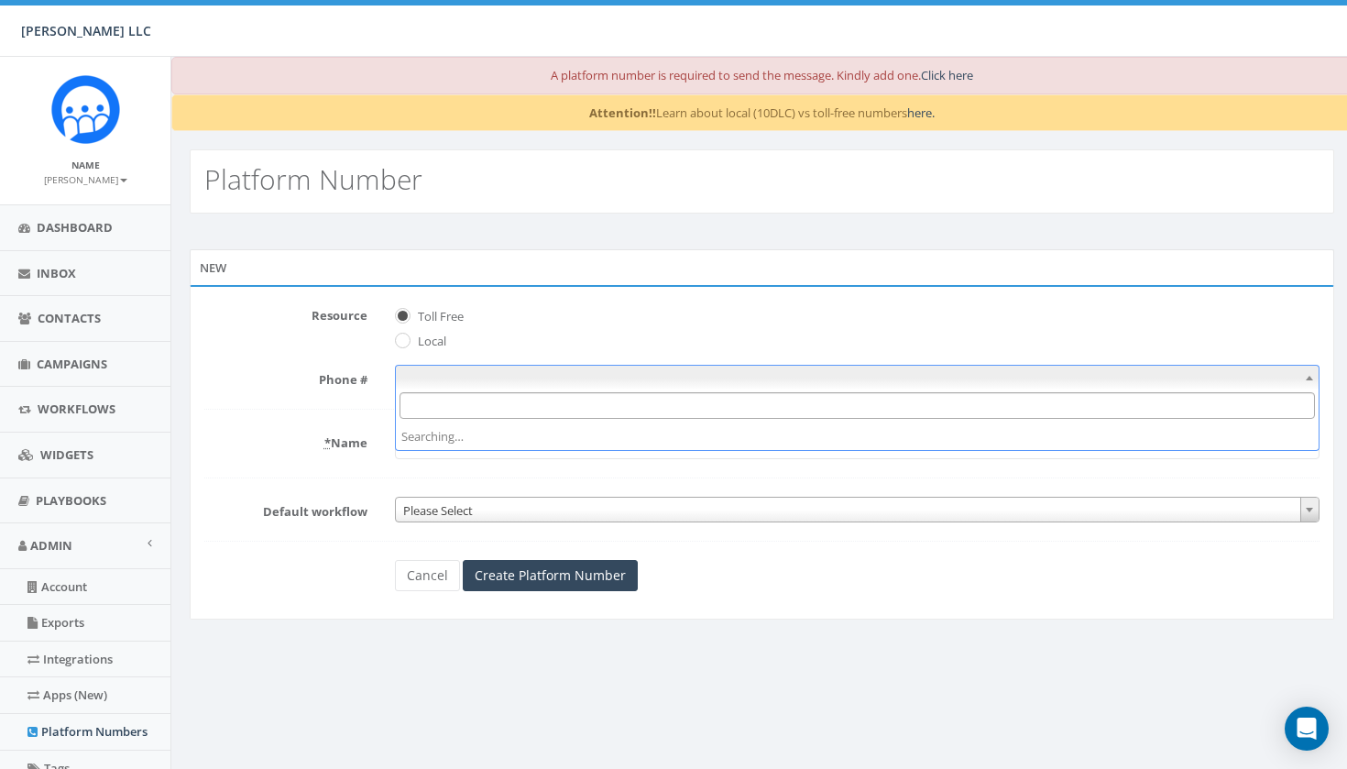
click at [431, 369] on span at bounding box center [857, 378] width 924 height 26
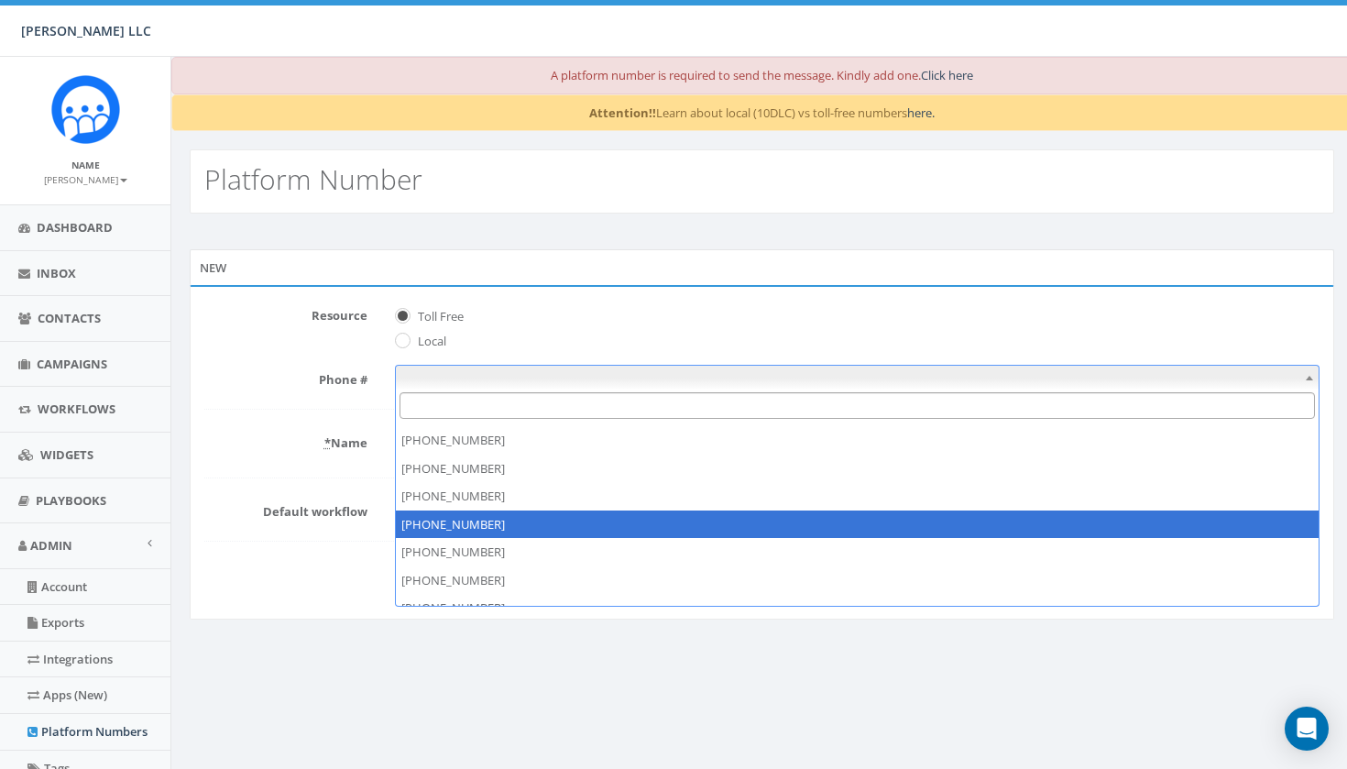
scroll to position [641, 0]
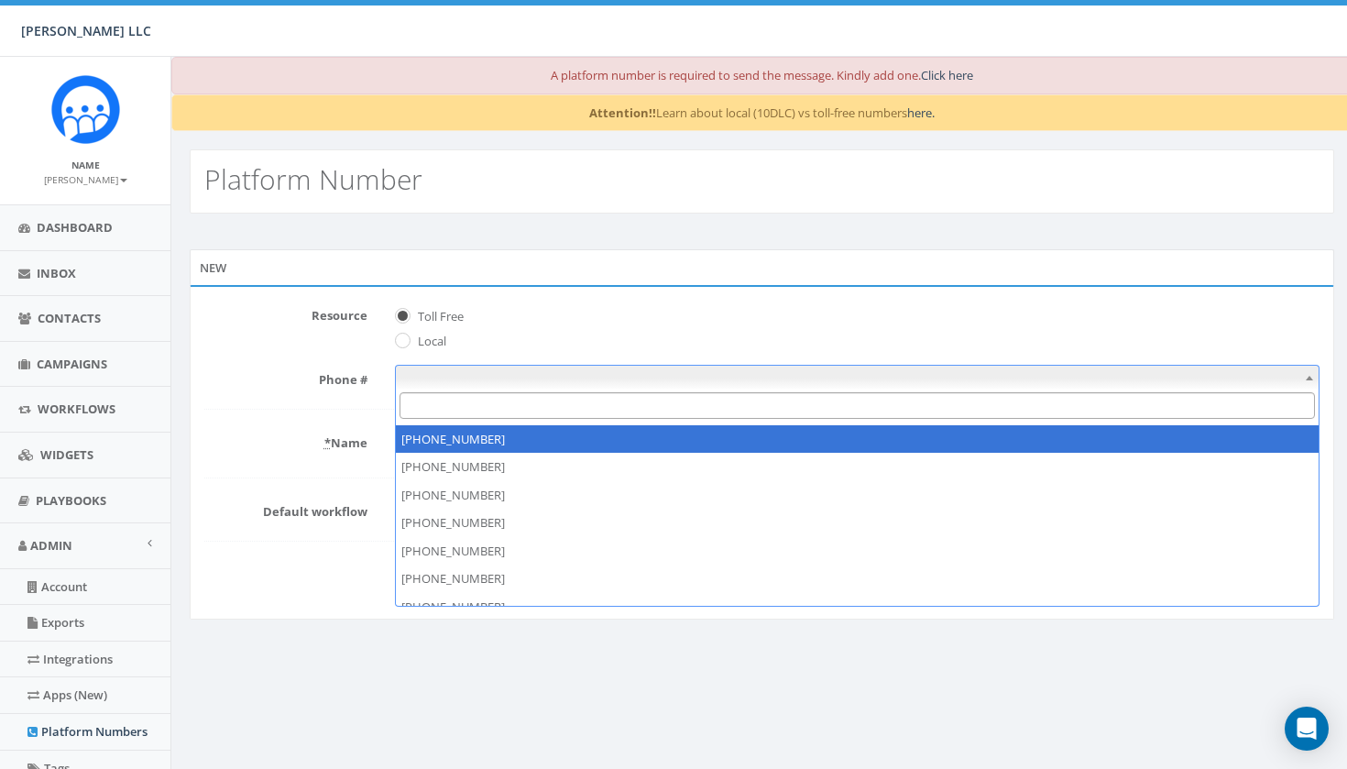
click at [461, 401] on input "Search" at bounding box center [856, 405] width 915 height 27
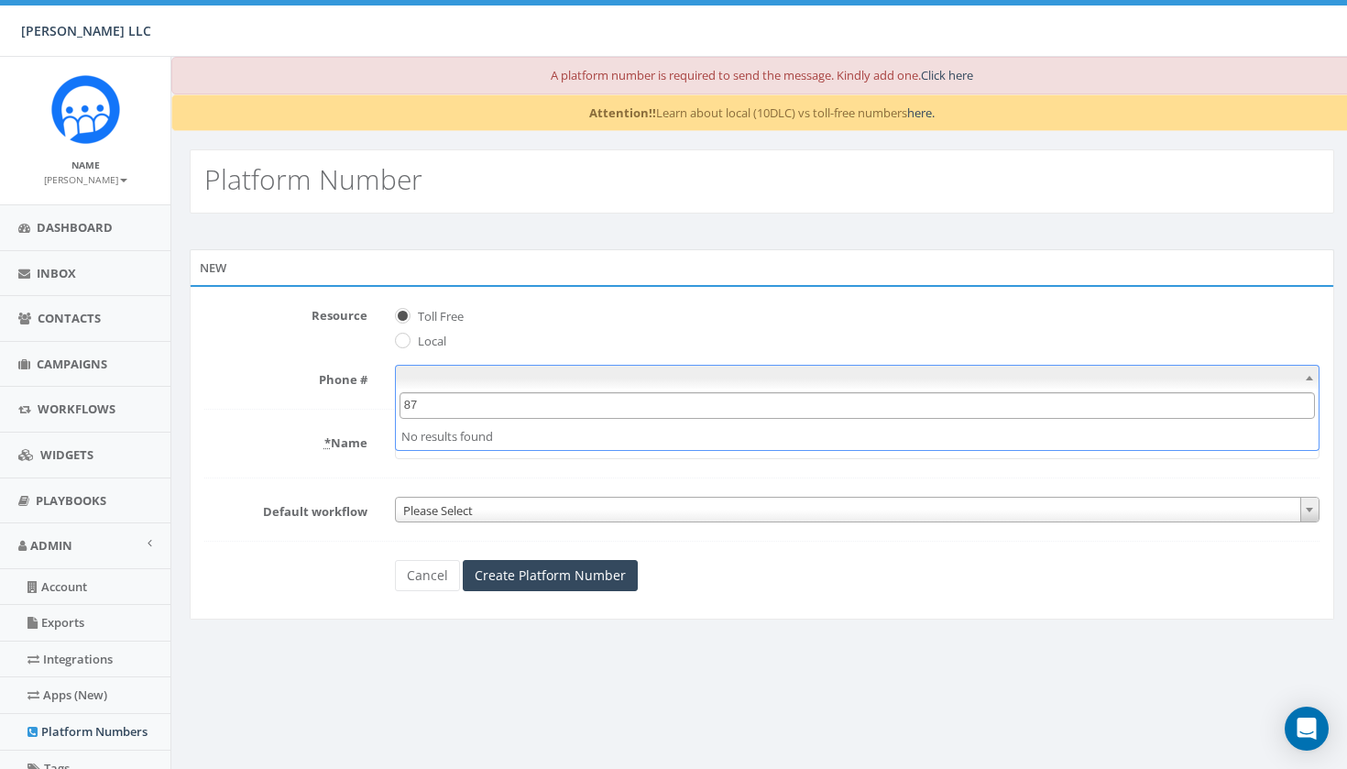
scroll to position [0, 0]
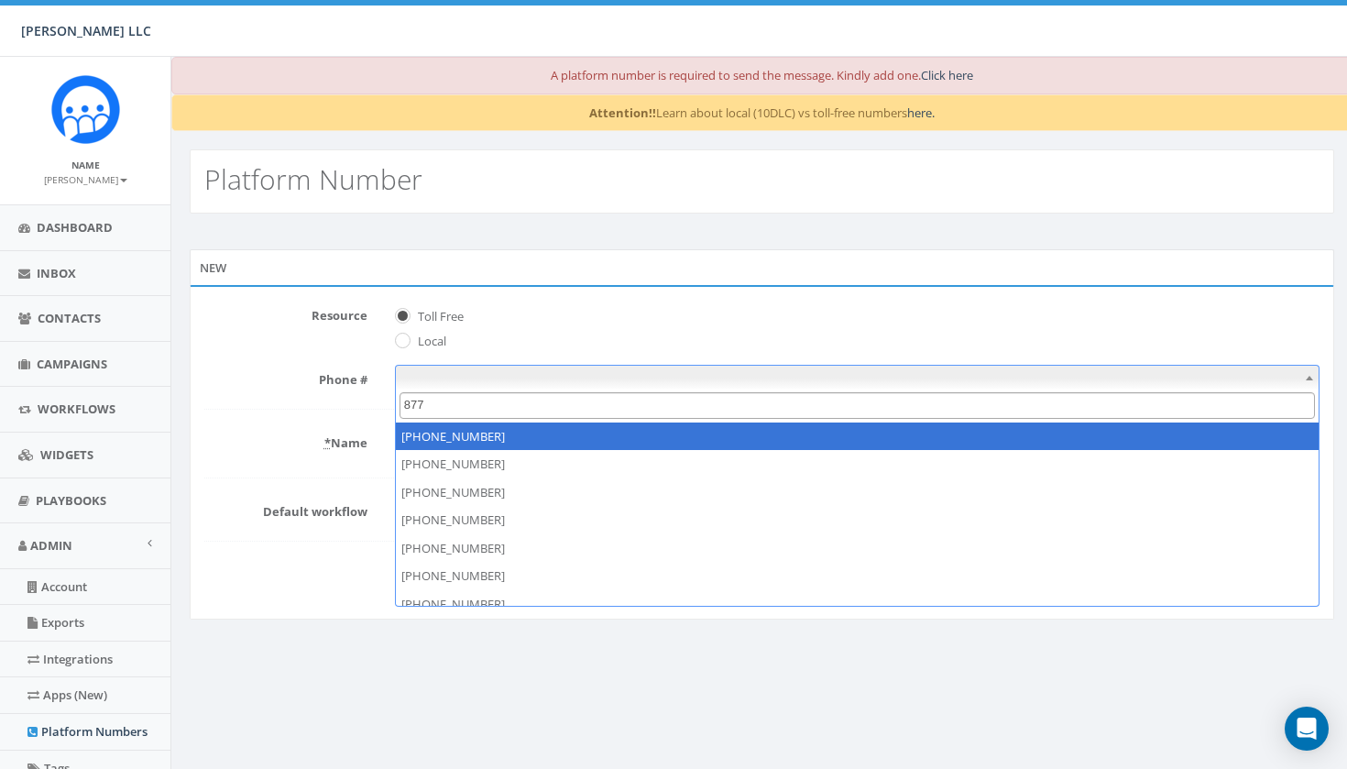
type input "877"
select select "+18777351439"
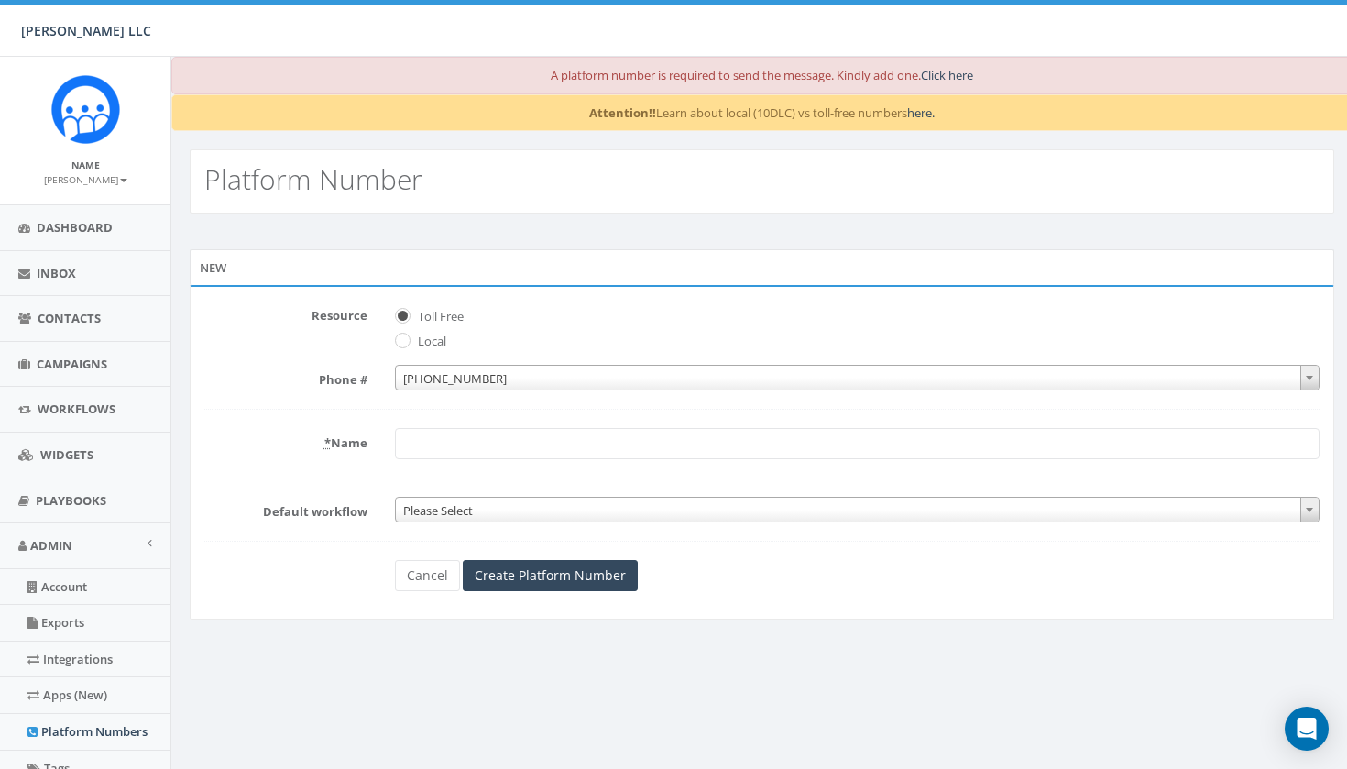
click at [496, 441] on input "* Name" at bounding box center [857, 443] width 924 height 31
type input "SSA"
click at [557, 519] on span "Please Select" at bounding box center [857, 510] width 923 height 26
click at [568, 514] on span "Please Select" at bounding box center [857, 510] width 923 height 26
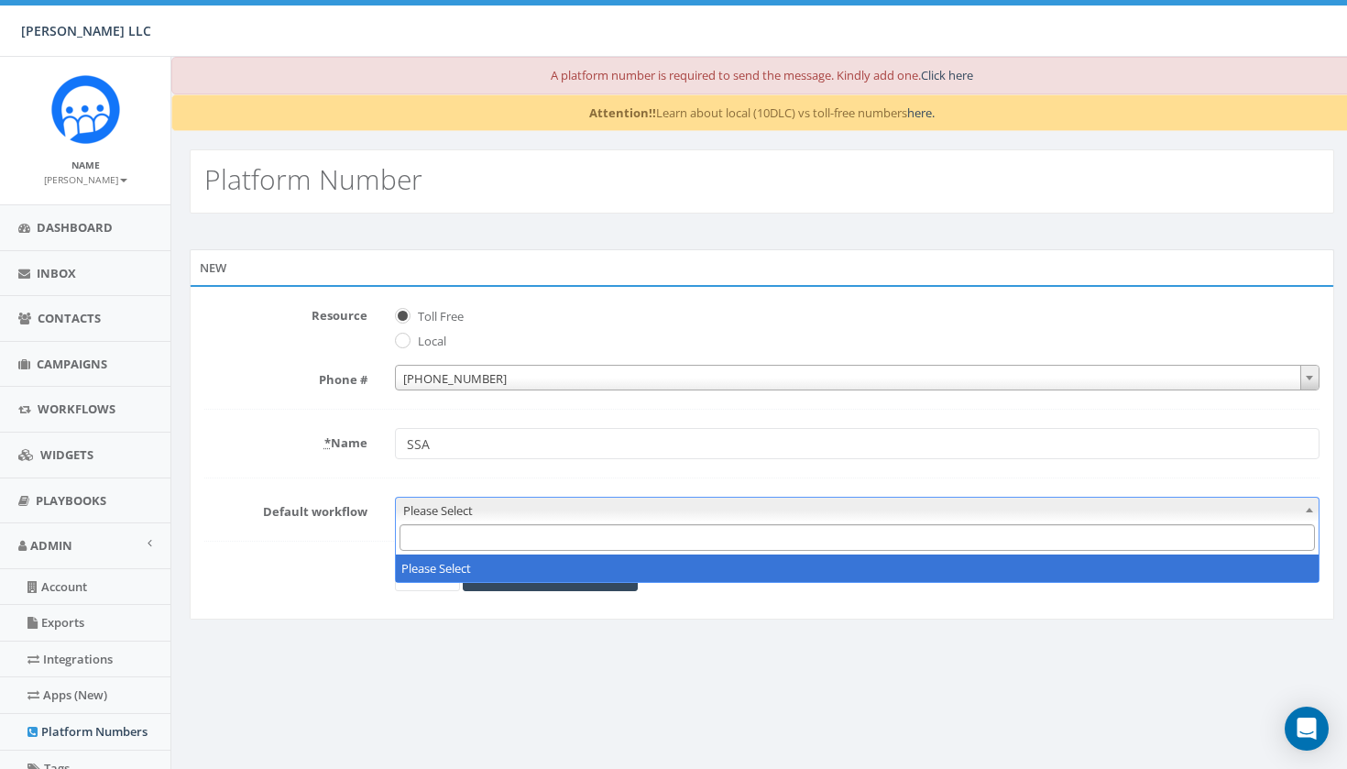
click at [568, 514] on span "Please Select" at bounding box center [857, 510] width 923 height 26
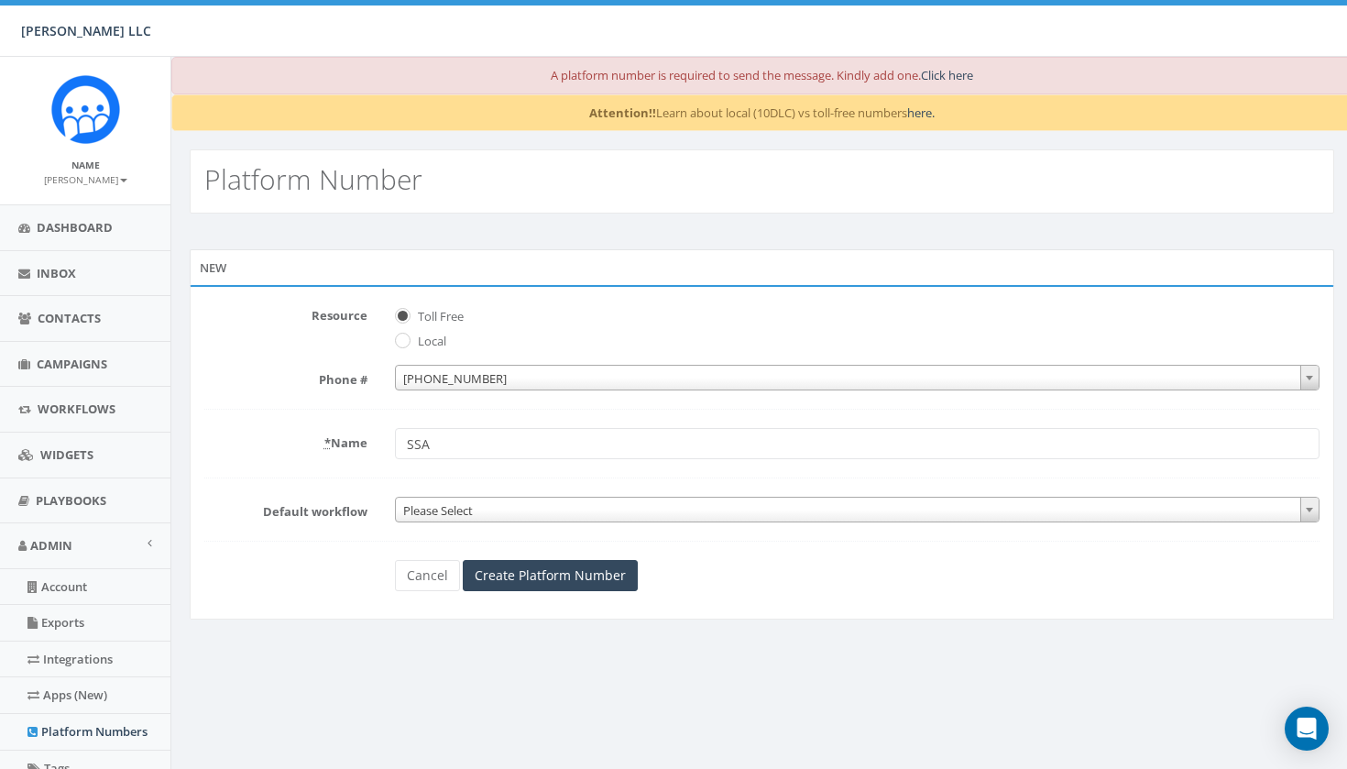
click at [562, 508] on span "Please Select" at bounding box center [857, 510] width 923 height 26
click at [560, 584] on input "Create Platform Number" at bounding box center [550, 575] width 175 height 31
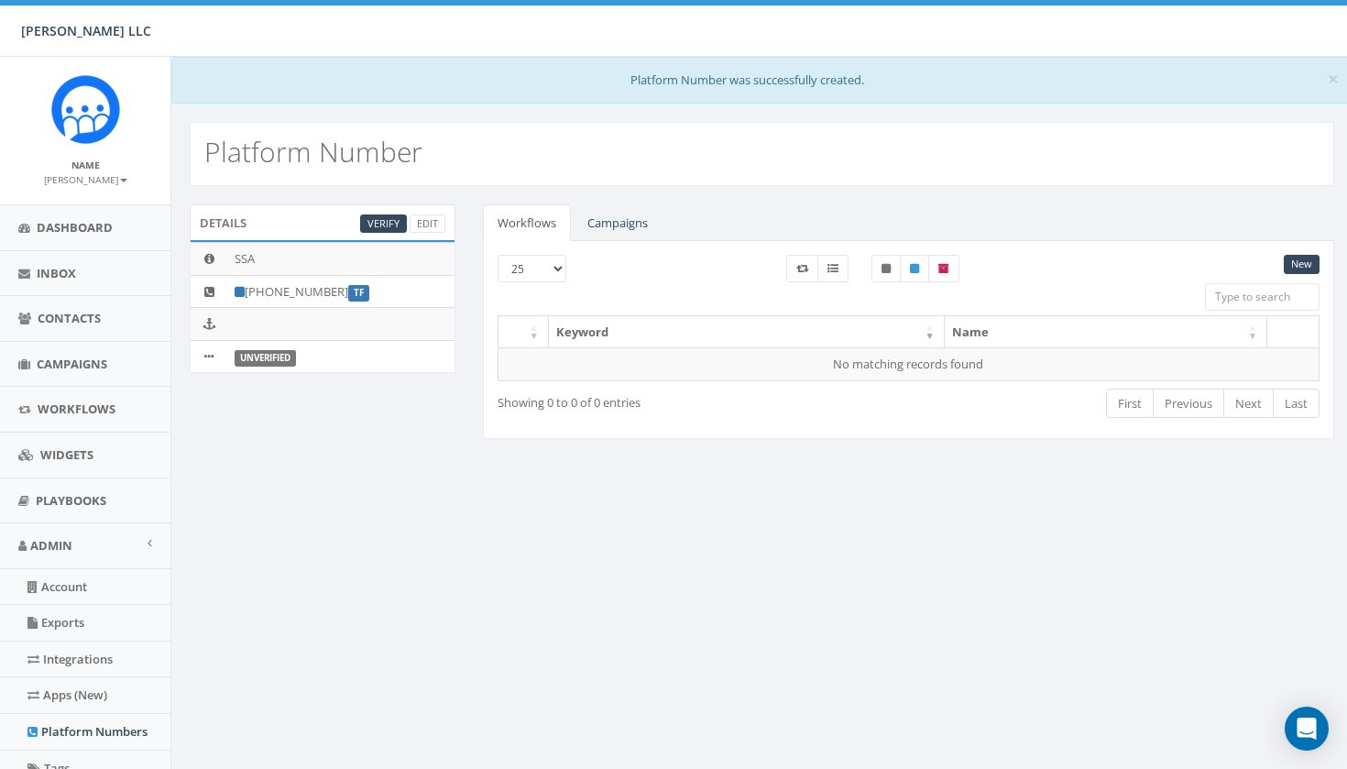
click at [616, 229] on link "Campaigns" at bounding box center [618, 223] width 90 height 38
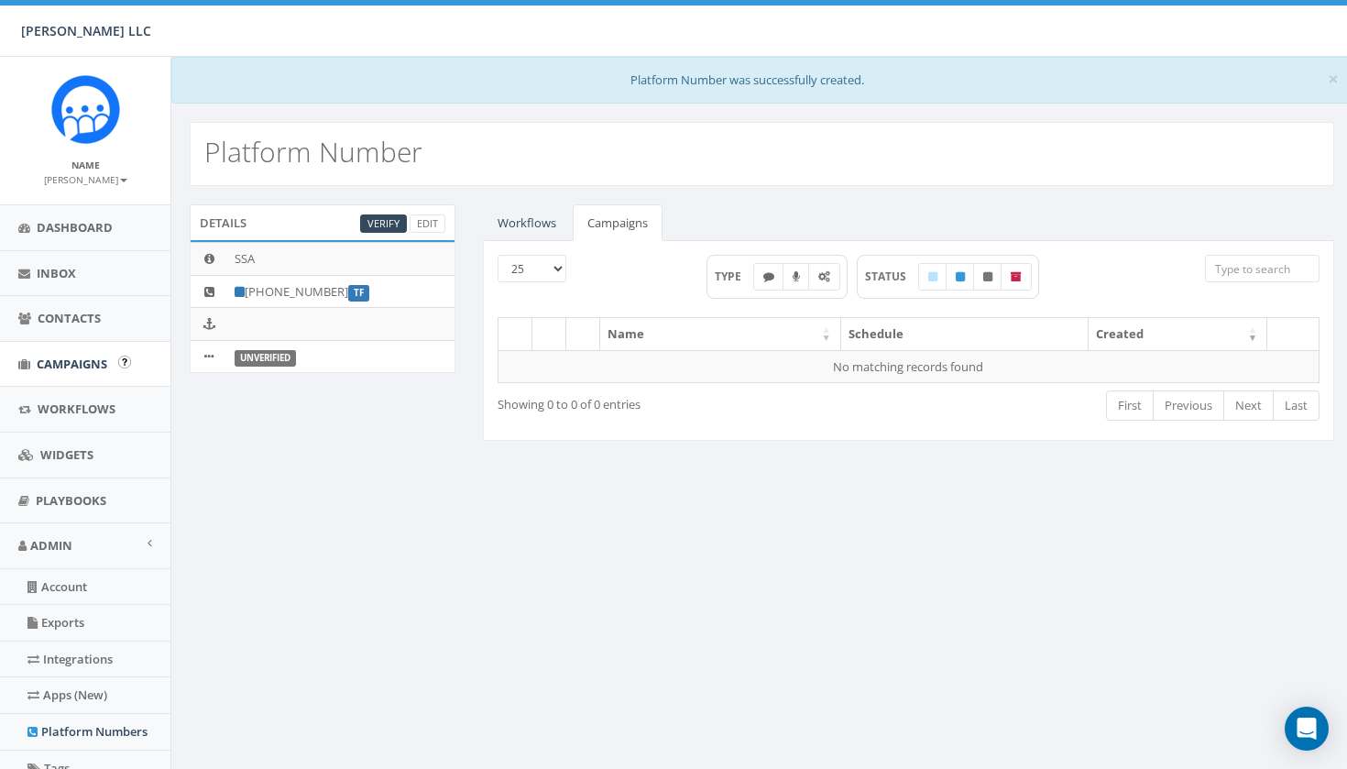
click at [103, 366] on span "Campaigns" at bounding box center [72, 363] width 71 height 16
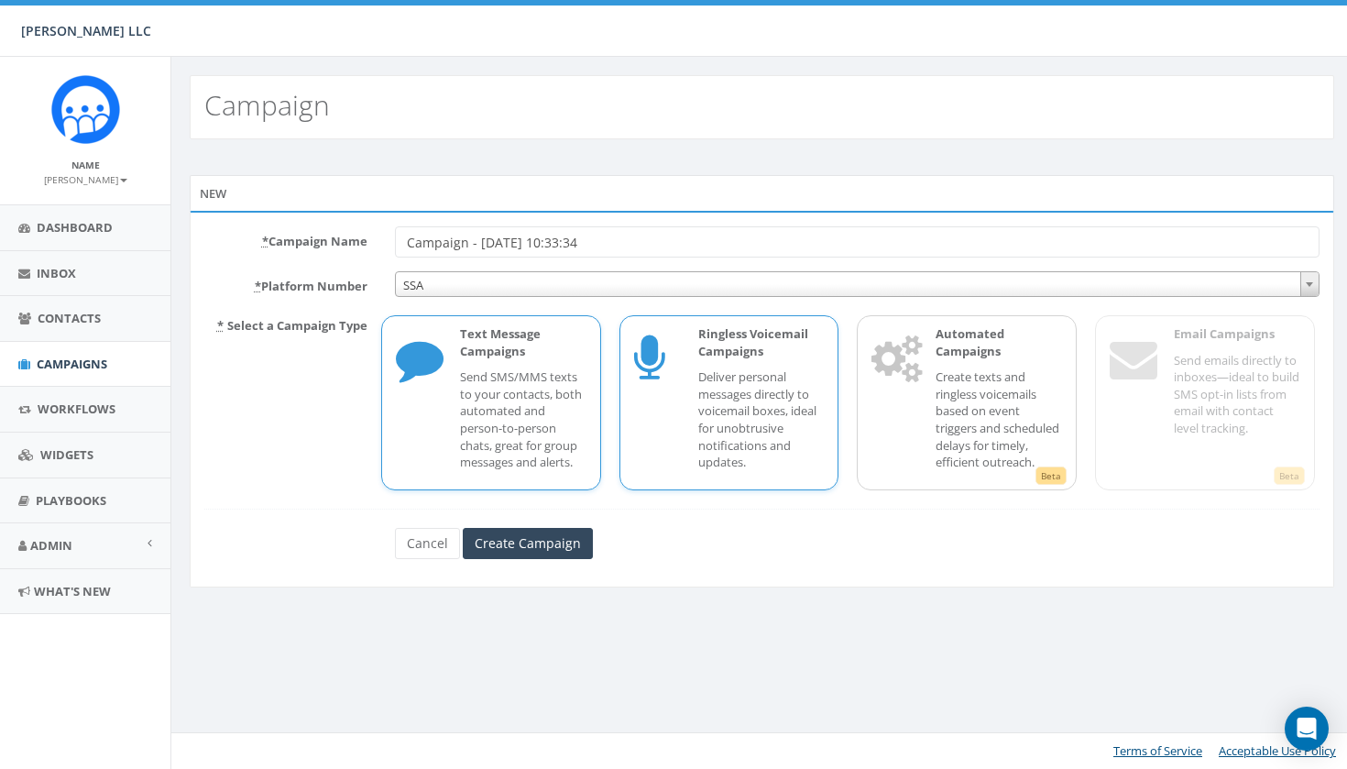
click at [758, 360] on div "Ringless Voicemail Campaigns Deliver personal messages directly to voicemail bo…" at bounding box center [752, 402] width 145 height 155
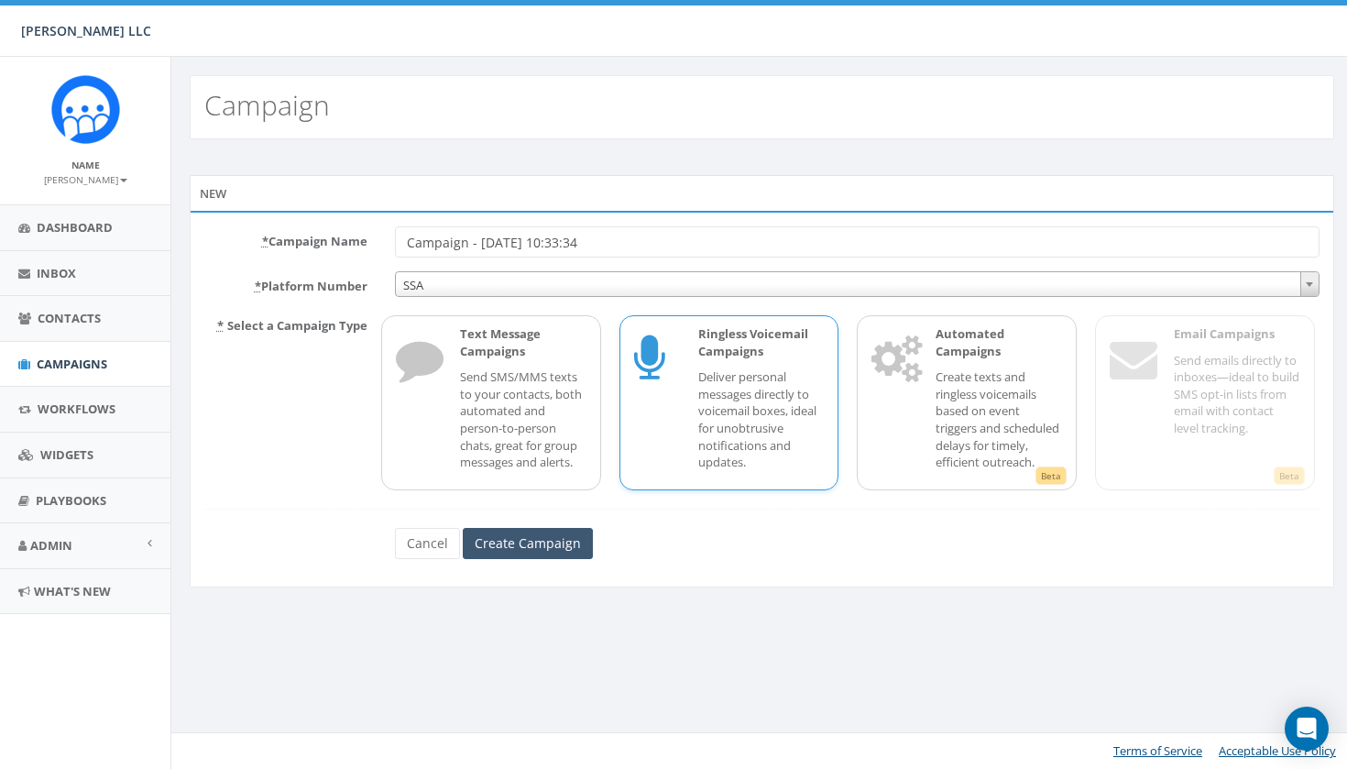
click at [533, 554] on input "Create Campaign" at bounding box center [528, 543] width 130 height 31
click at [778, 425] on p "Deliver personal messages directly to voicemail boxes, ideal for unobtrusive no…" at bounding box center [761, 419] width 126 height 102
click at [543, 553] on input "Create Campaign" at bounding box center [528, 543] width 130 height 31
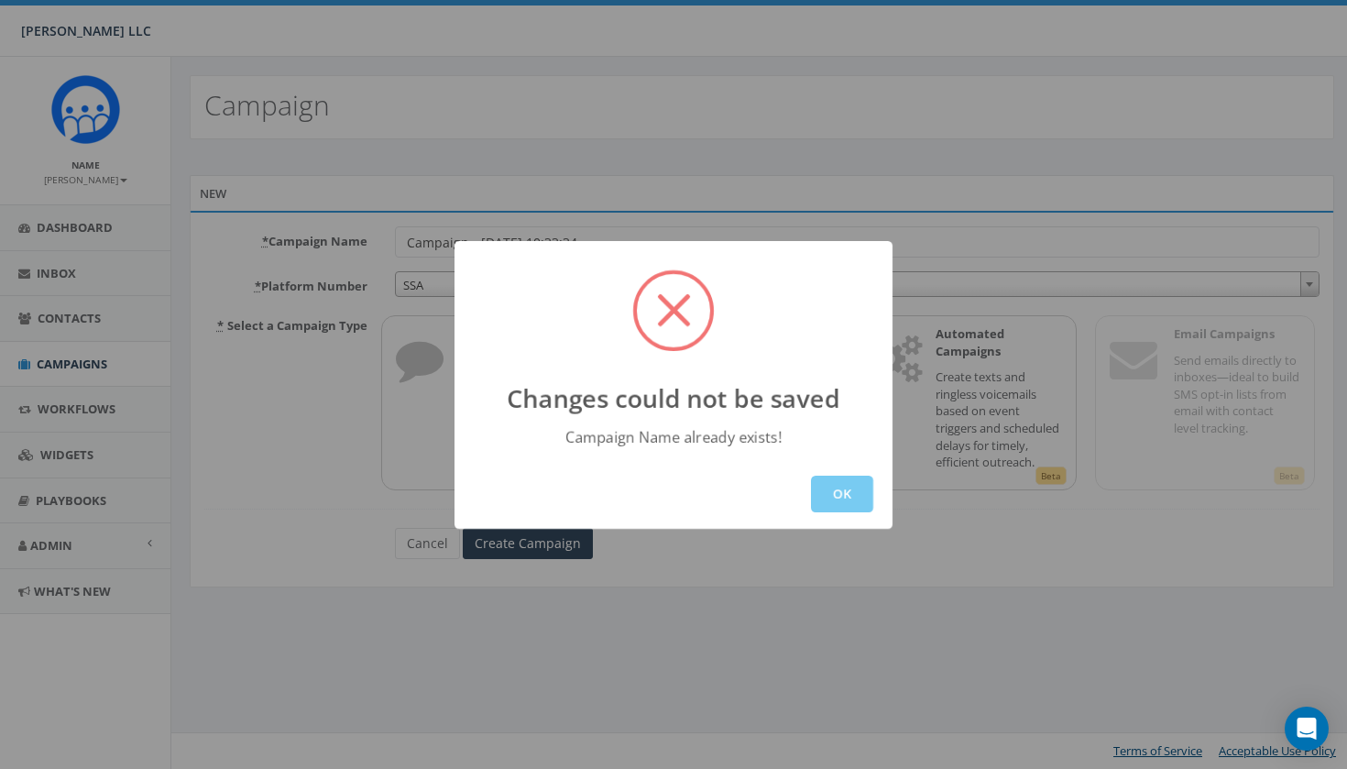
click at [830, 494] on button "OK" at bounding box center [842, 493] width 62 height 37
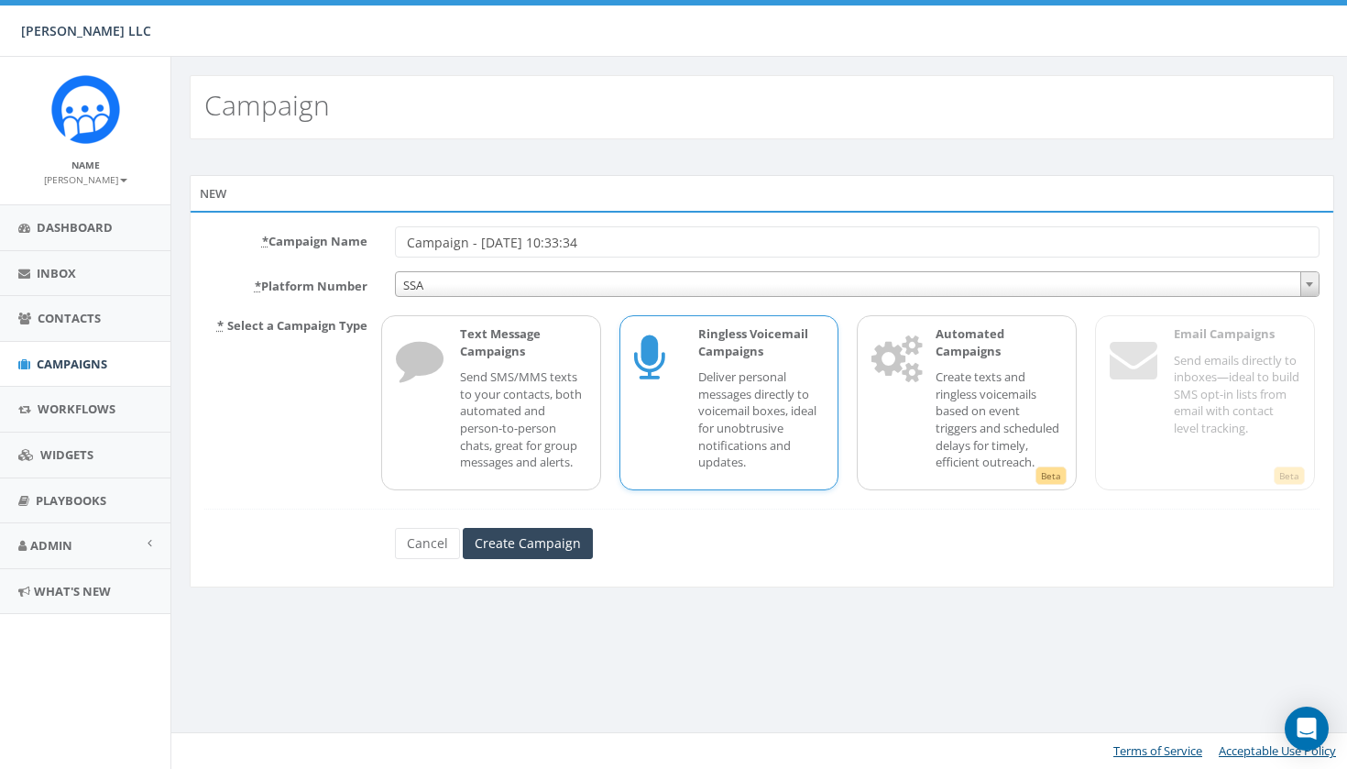
click at [662, 246] on input "Campaign - 09/06/2025, 10:33:34" at bounding box center [857, 241] width 924 height 31
click at [516, 290] on span "SSA" at bounding box center [857, 285] width 923 height 26
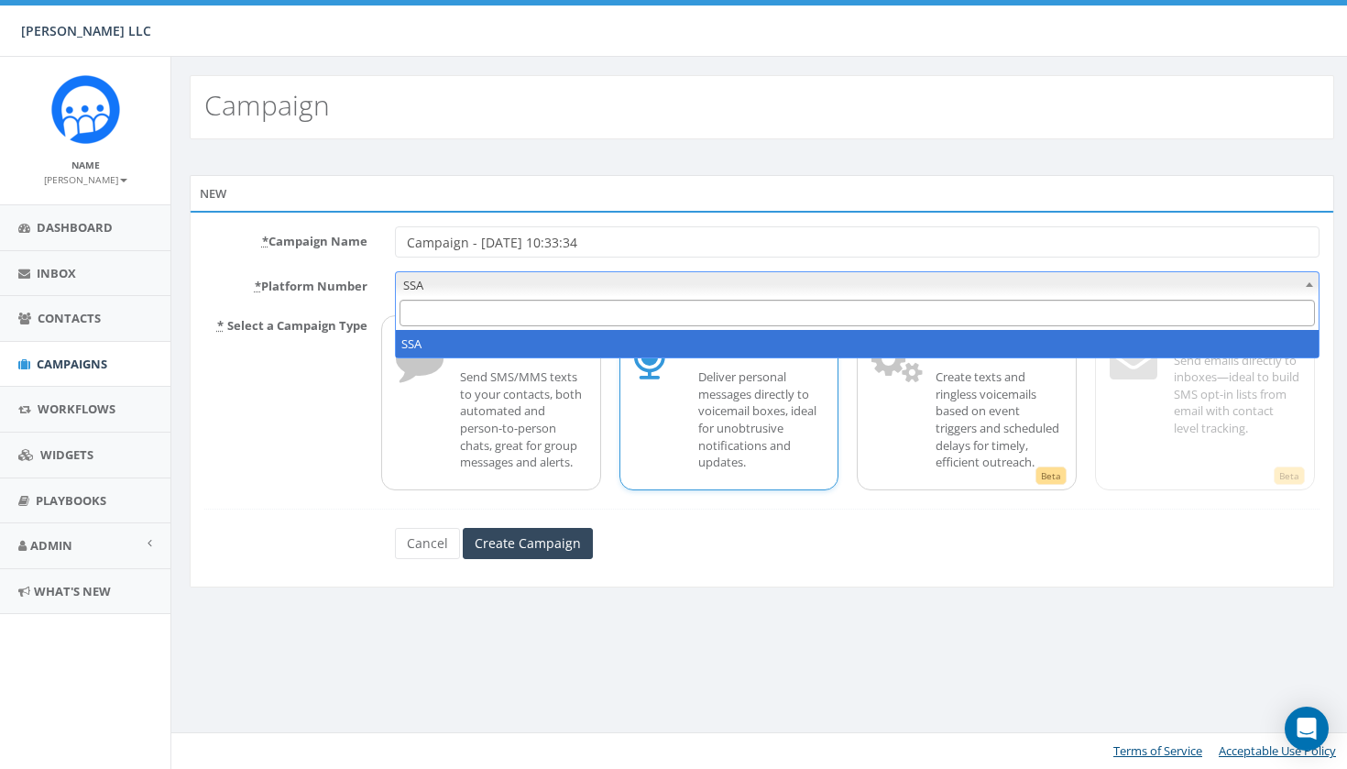
click at [519, 288] on span "SSA" at bounding box center [857, 285] width 923 height 26
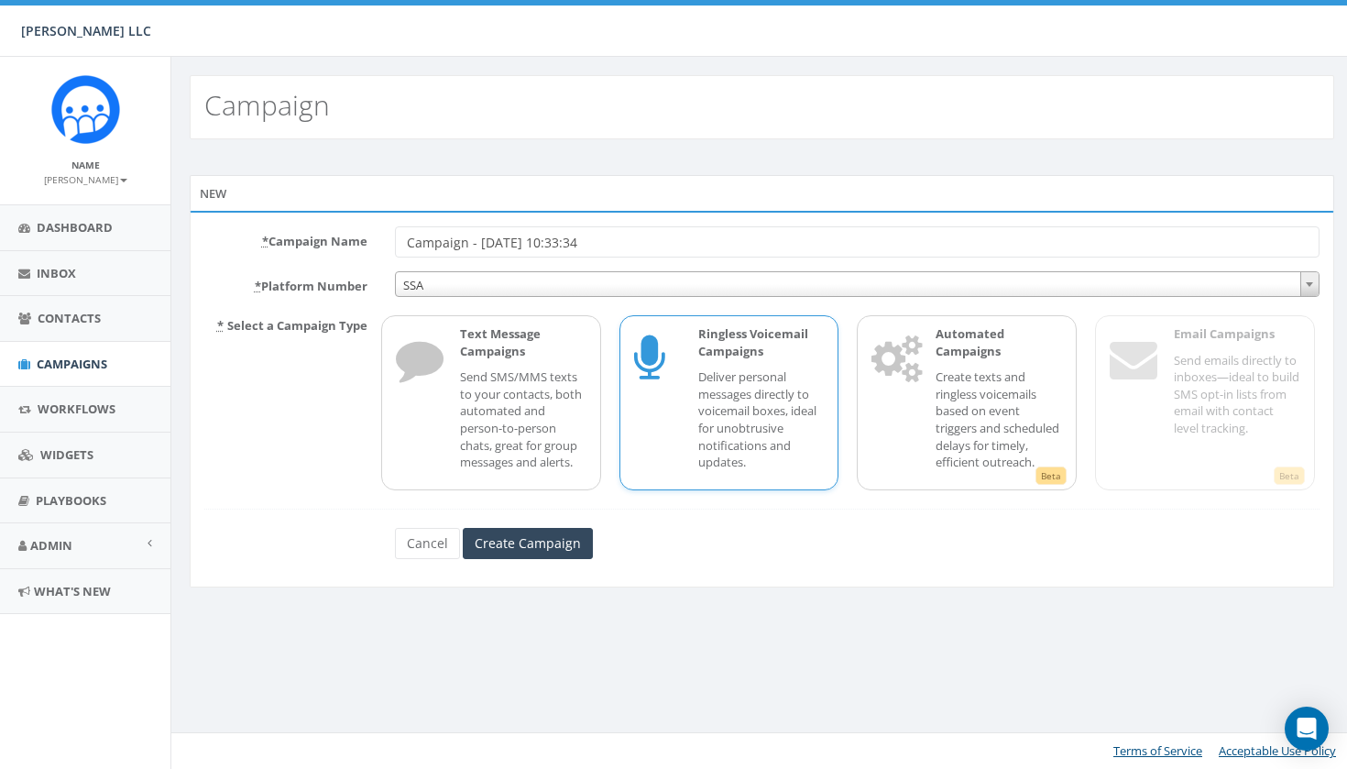
click at [505, 230] on input "Campaign - 09/06/2025, 10:33:34" at bounding box center [857, 241] width 924 height 31
type input "TEST"
click at [707, 392] on p "Deliver personal messages directly to voicemail boxes, ideal for unobtrusive no…" at bounding box center [761, 419] width 126 height 102
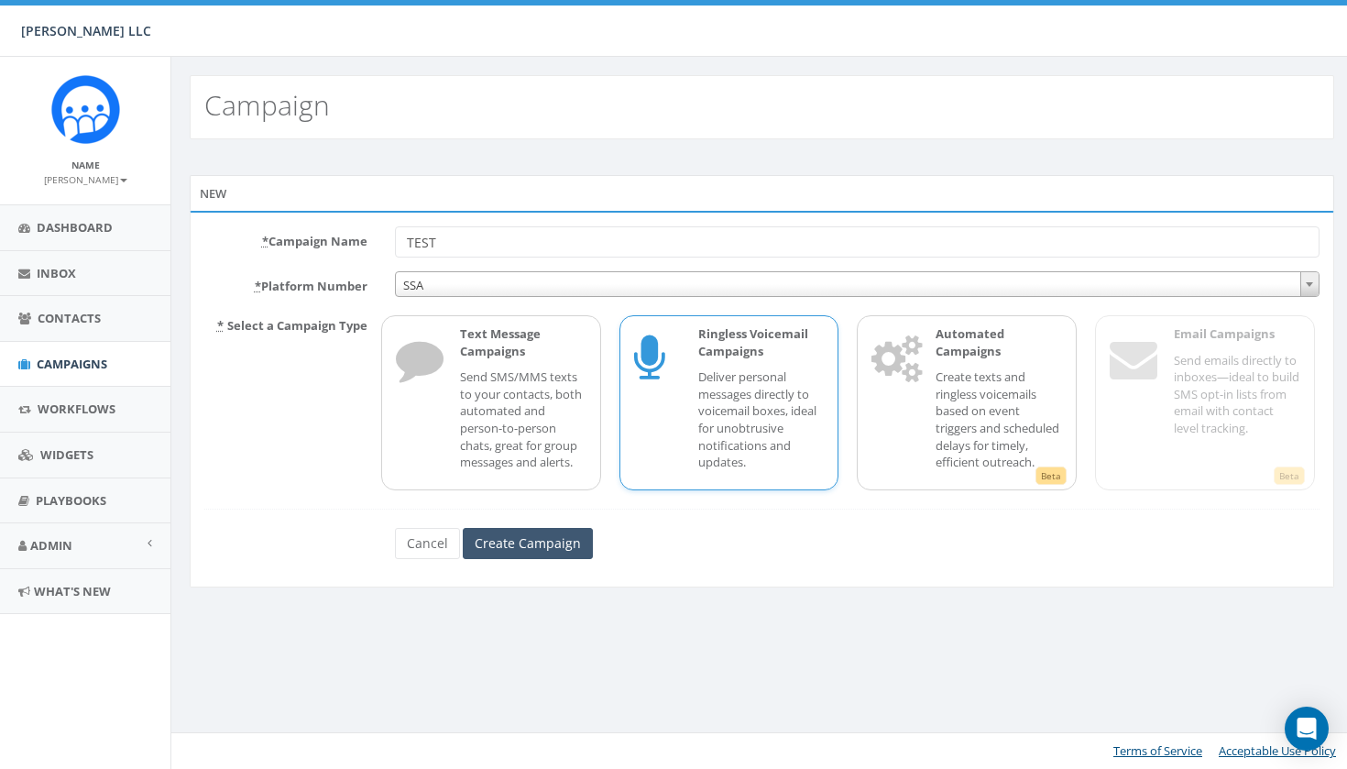
click at [520, 559] on input "Create Campaign" at bounding box center [528, 543] width 130 height 31
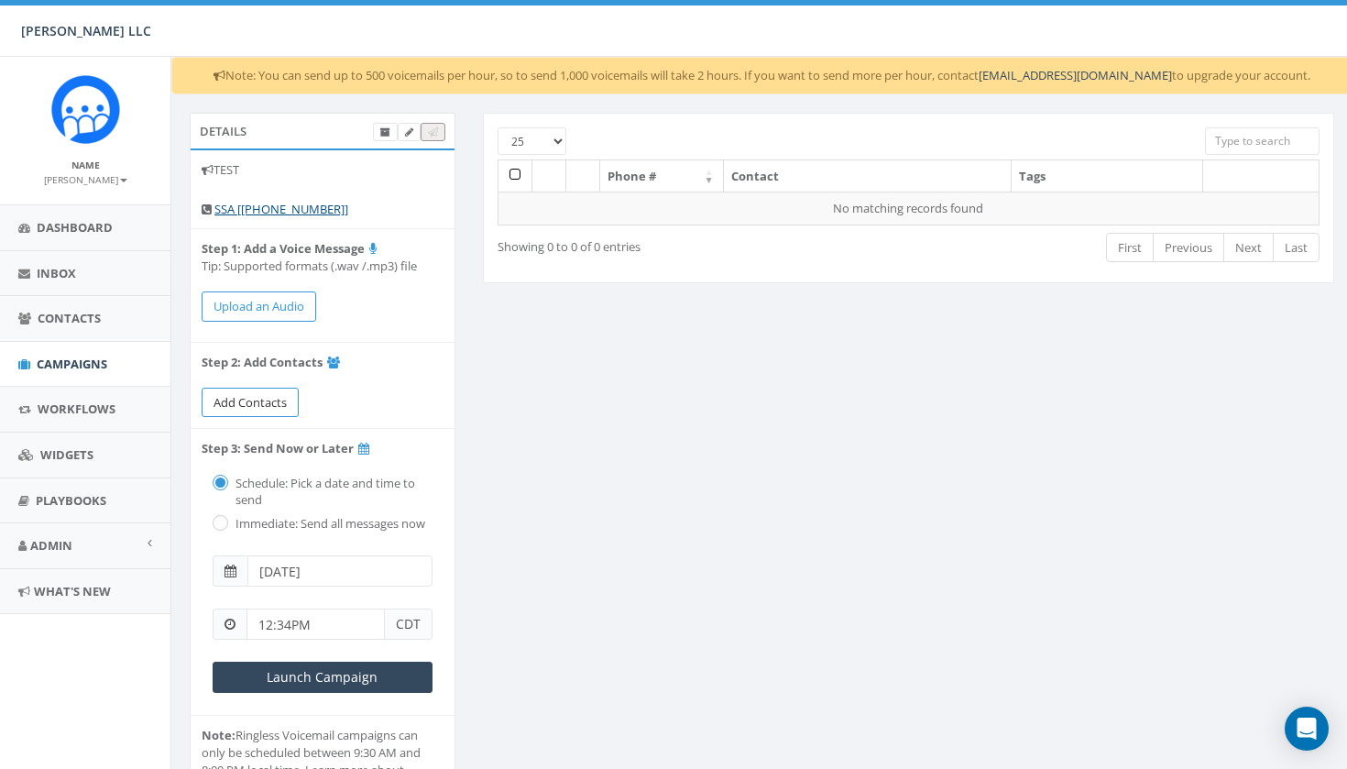
click at [273, 401] on span "Add Contacts" at bounding box center [249, 402] width 73 height 16
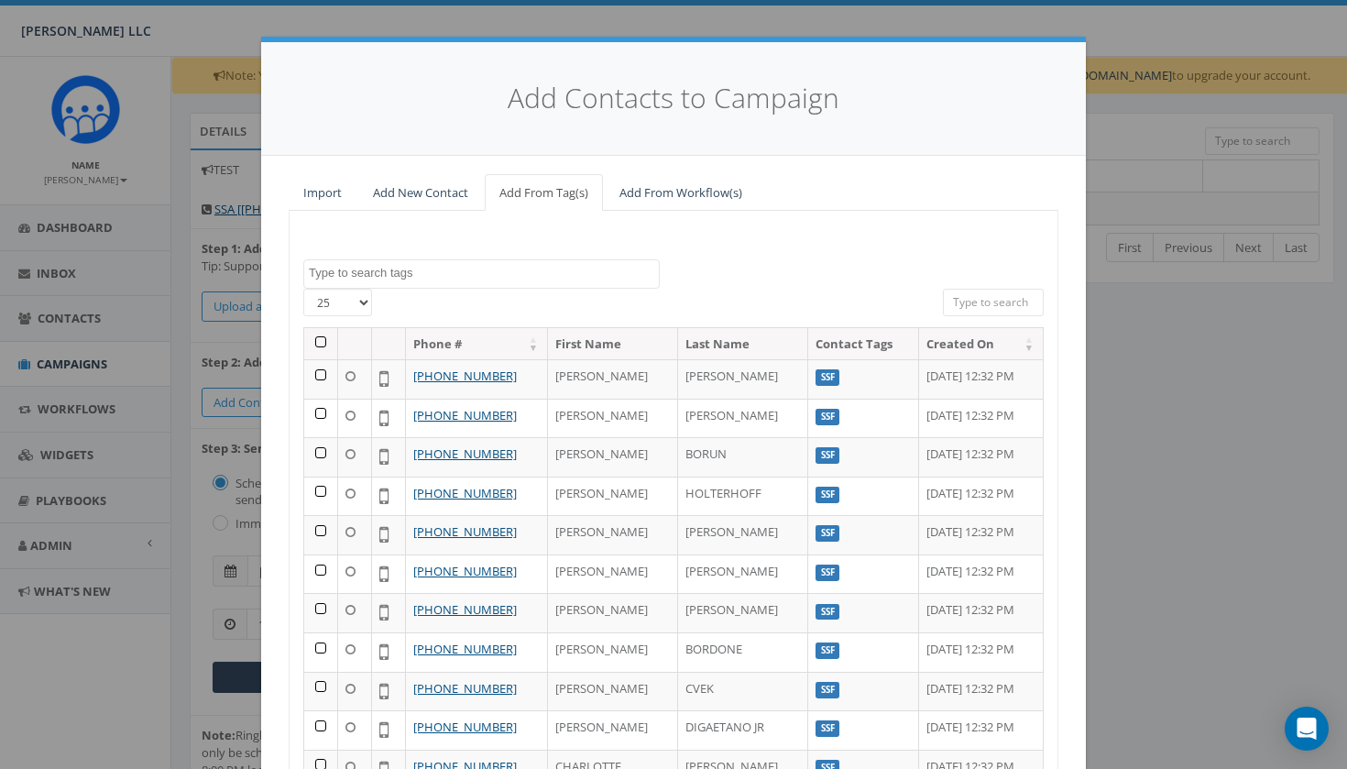
click at [416, 270] on textarea "Search" at bounding box center [484, 273] width 350 height 16
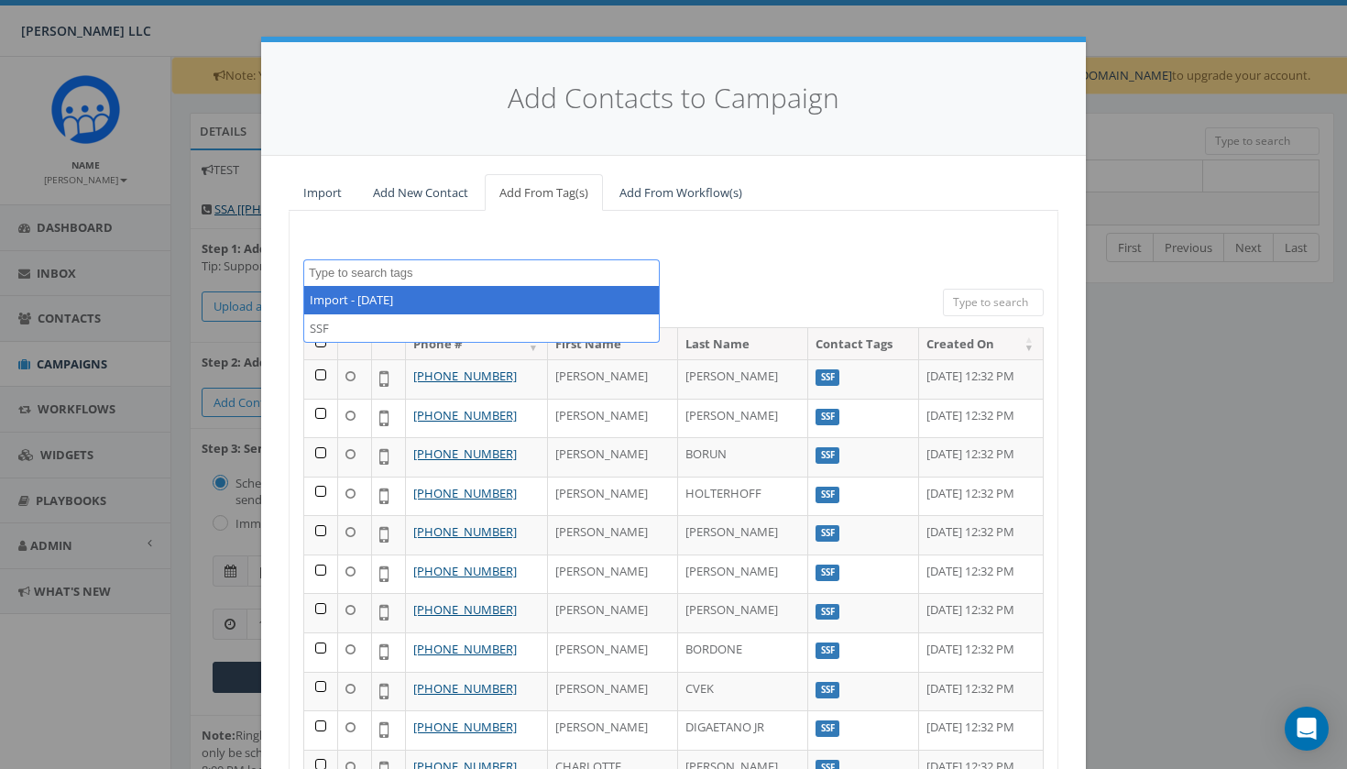
click at [324, 187] on link "Import" at bounding box center [323, 193] width 68 height 38
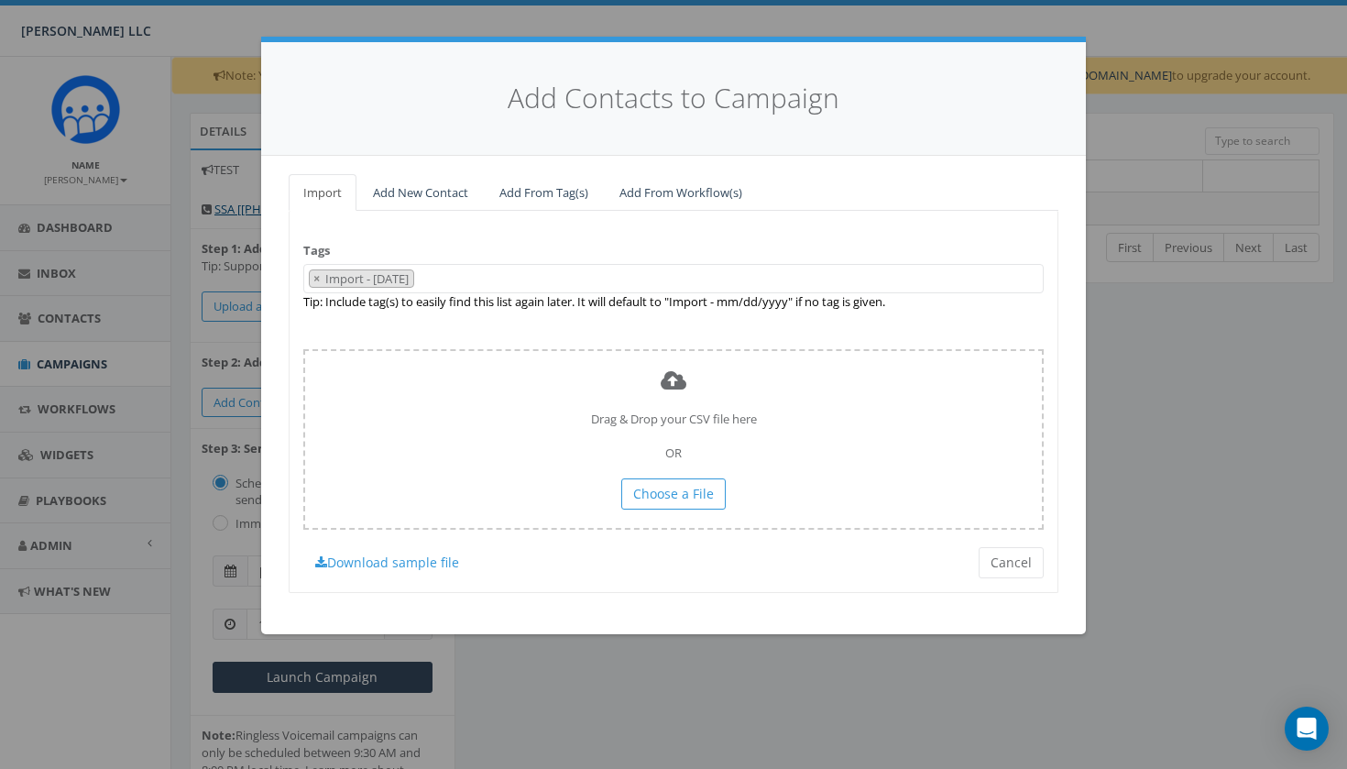
click at [398, 190] on link "Add New Contact" at bounding box center [420, 193] width 125 height 38
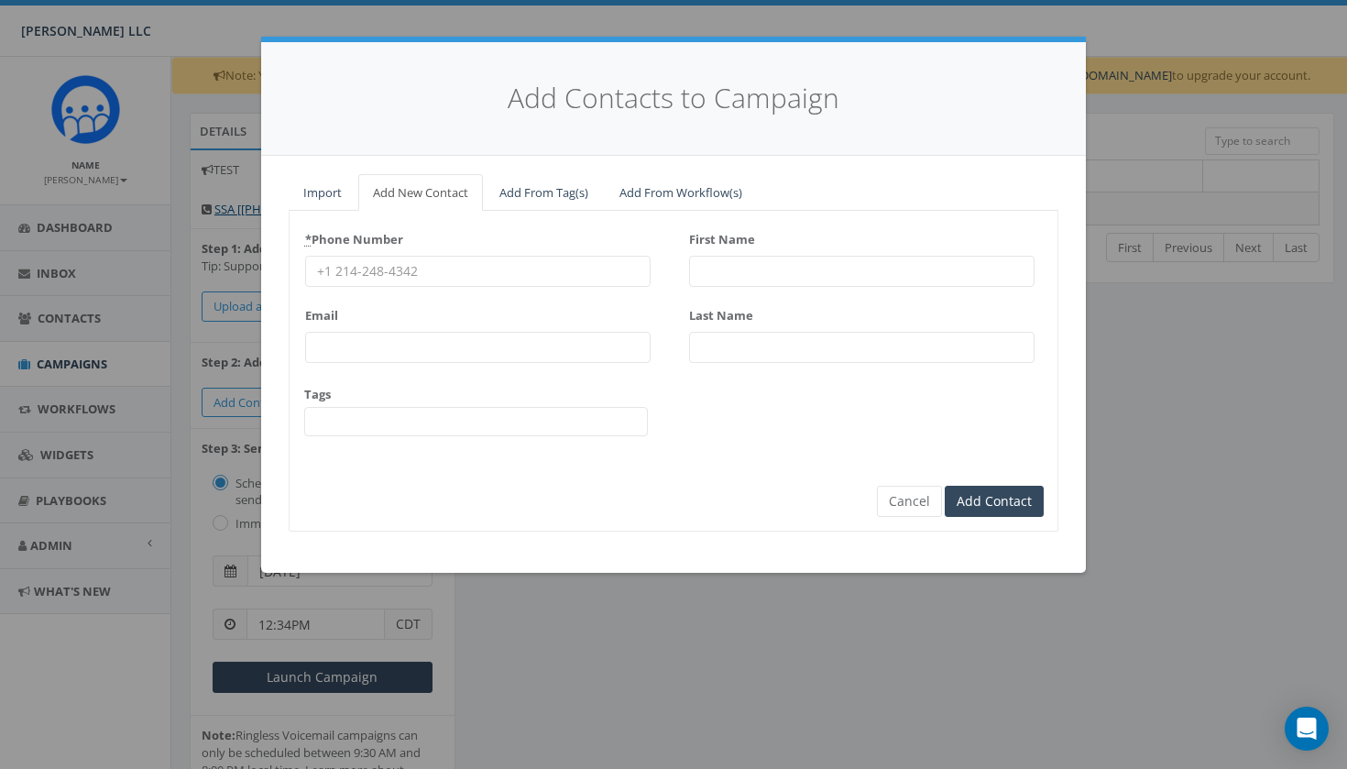
click at [504, 187] on link "Add From Tag(s)" at bounding box center [544, 193] width 118 height 38
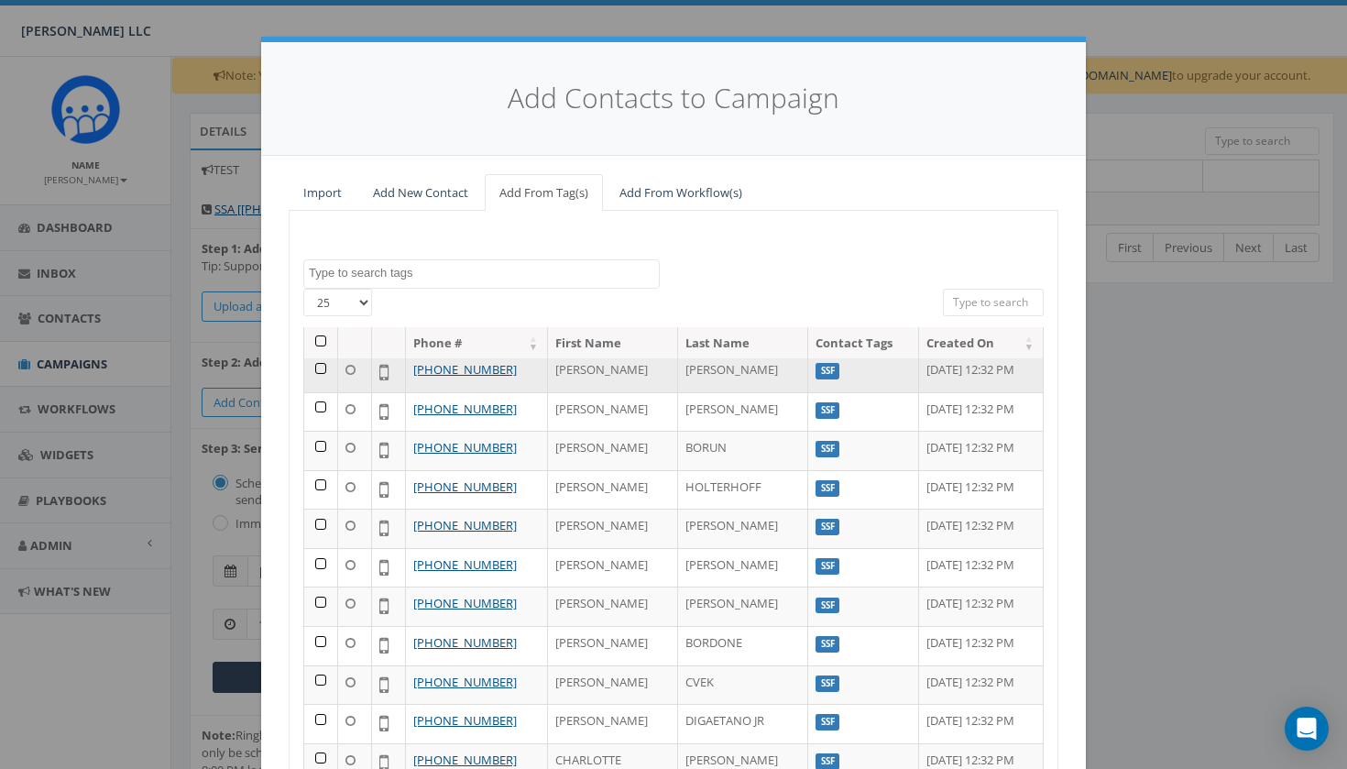
scroll to position [5, 0]
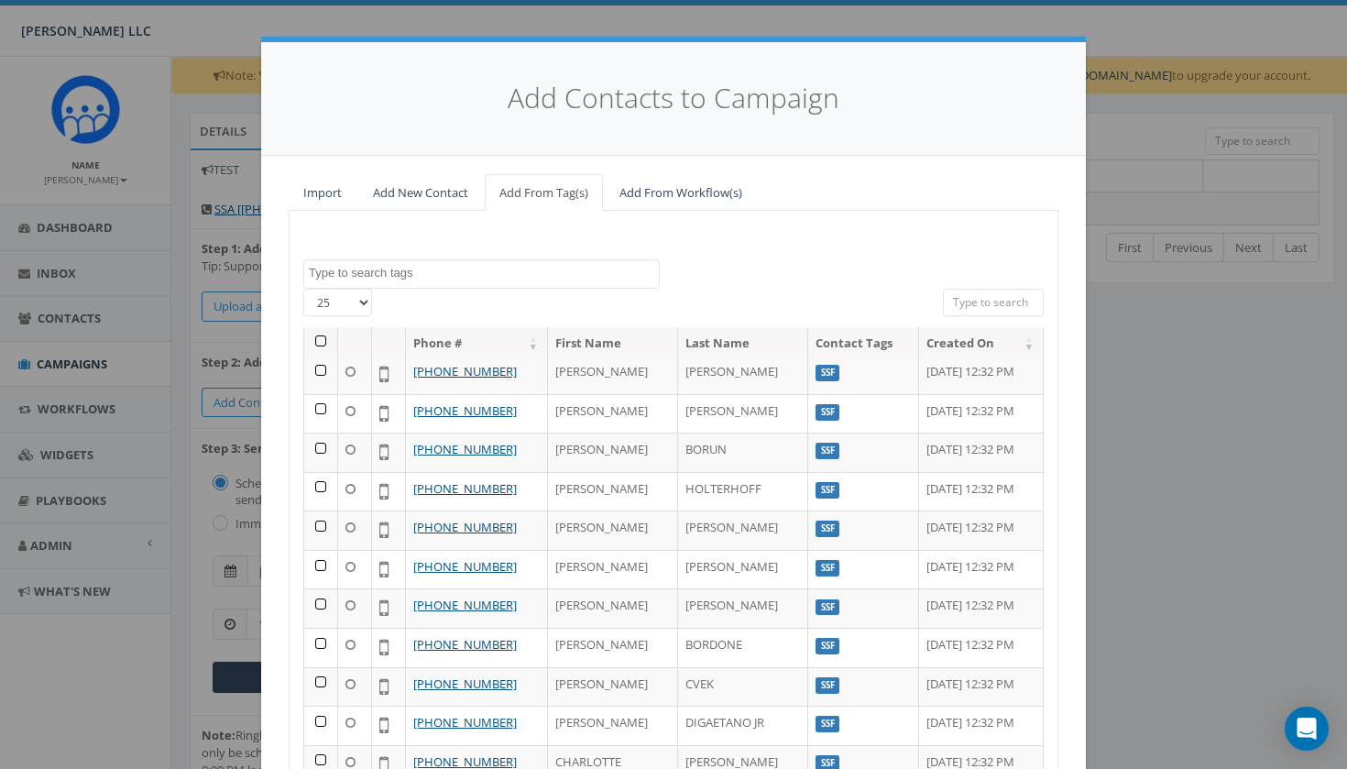
click at [557, 276] on textarea "Search" at bounding box center [484, 273] width 350 height 16
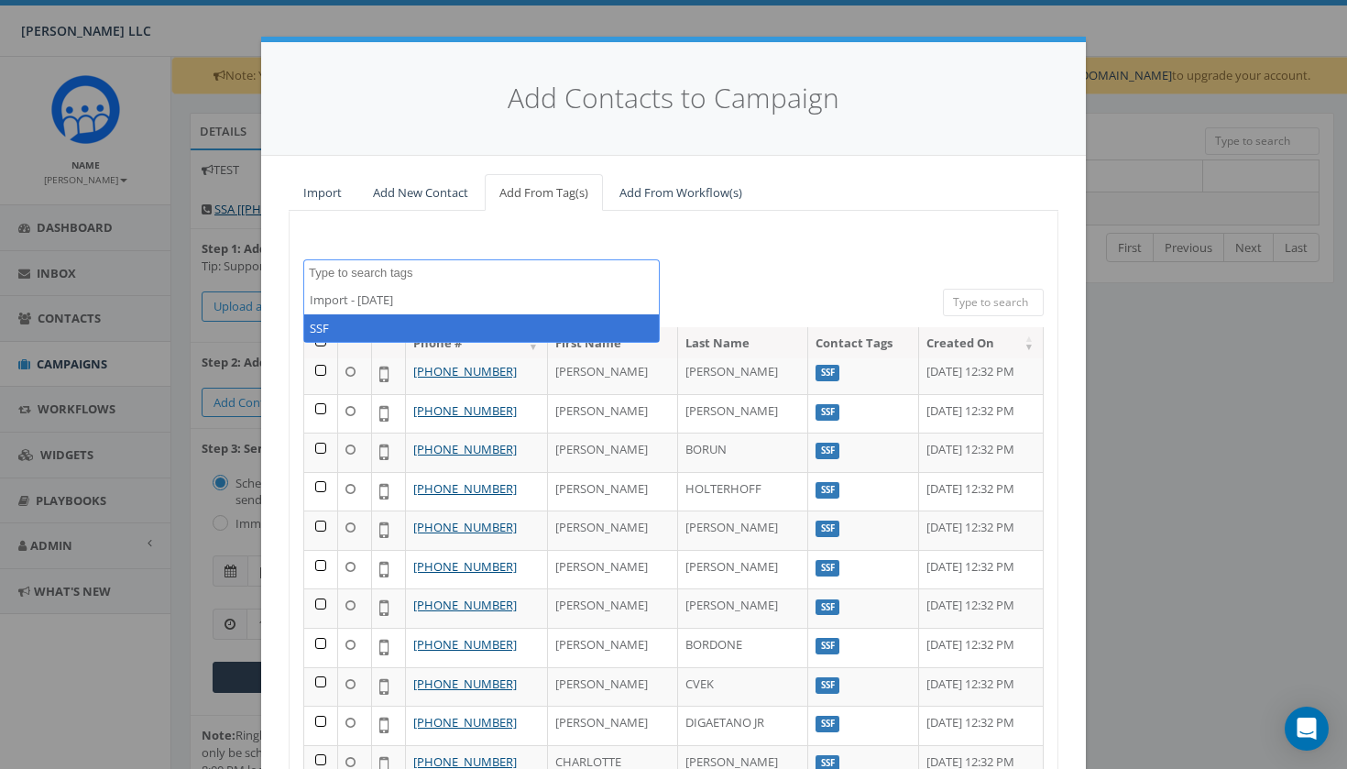
select select "SSF"
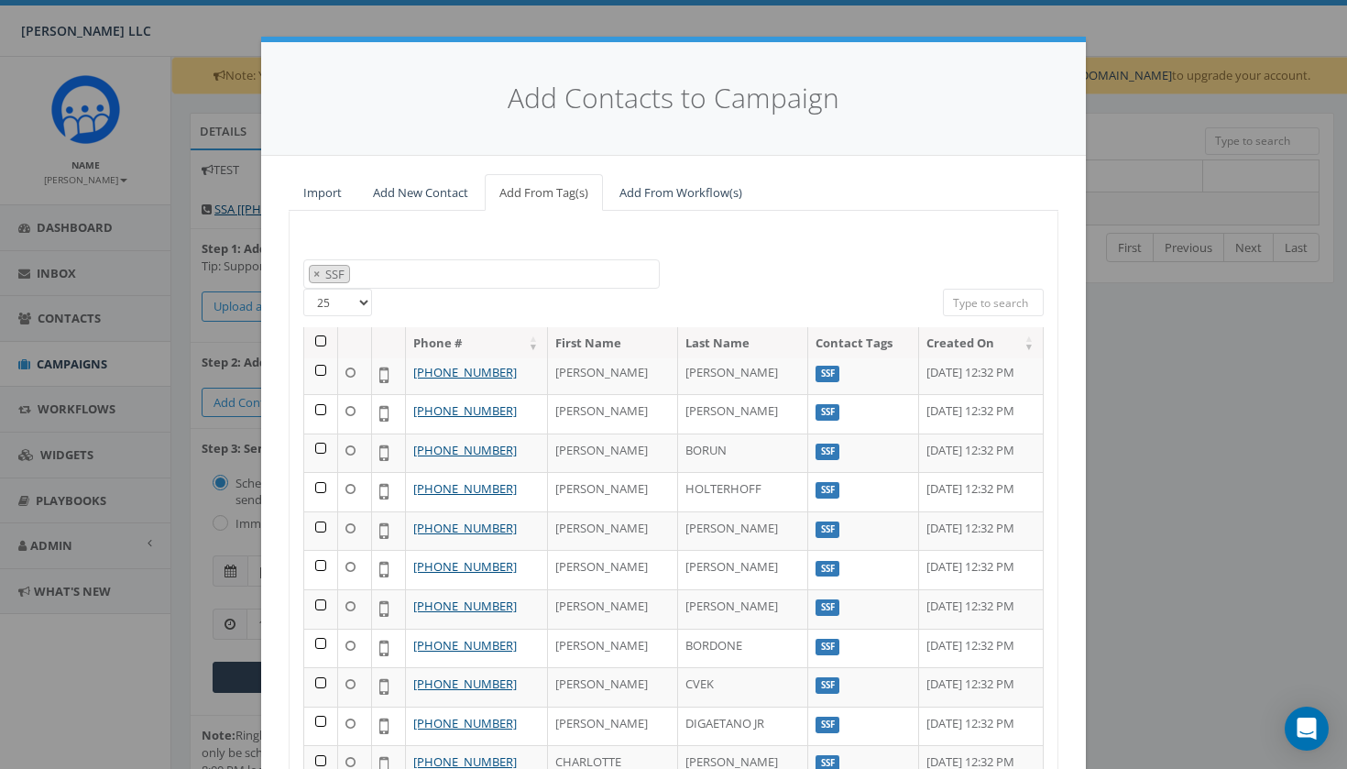
click at [711, 247] on div "Import - 09/05/2025 SSF × SSF 25 50 100 All 0 contact(s) on current page All 14…" at bounding box center [674, 556] width 770 height 691
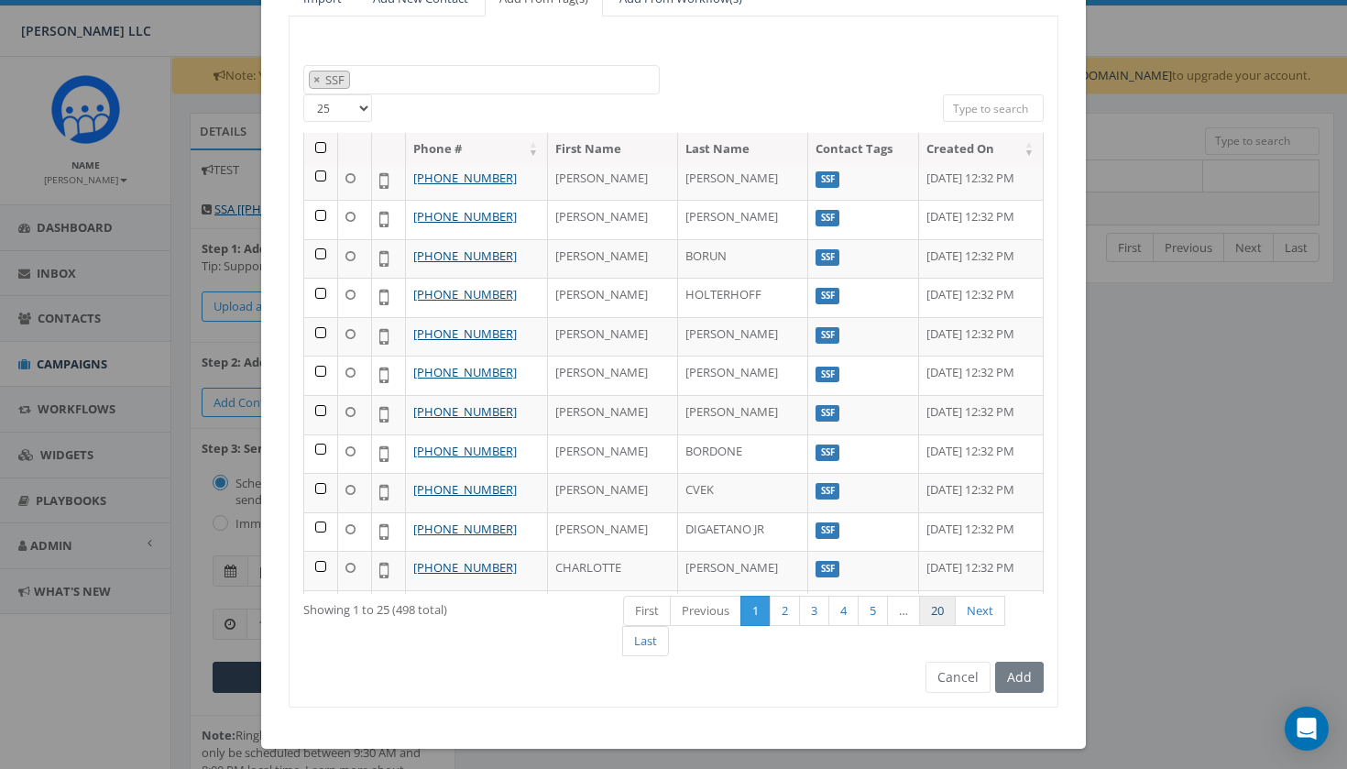
scroll to position [193, 0]
click at [1021, 667] on div "Add" at bounding box center [1016, 677] width 53 height 31
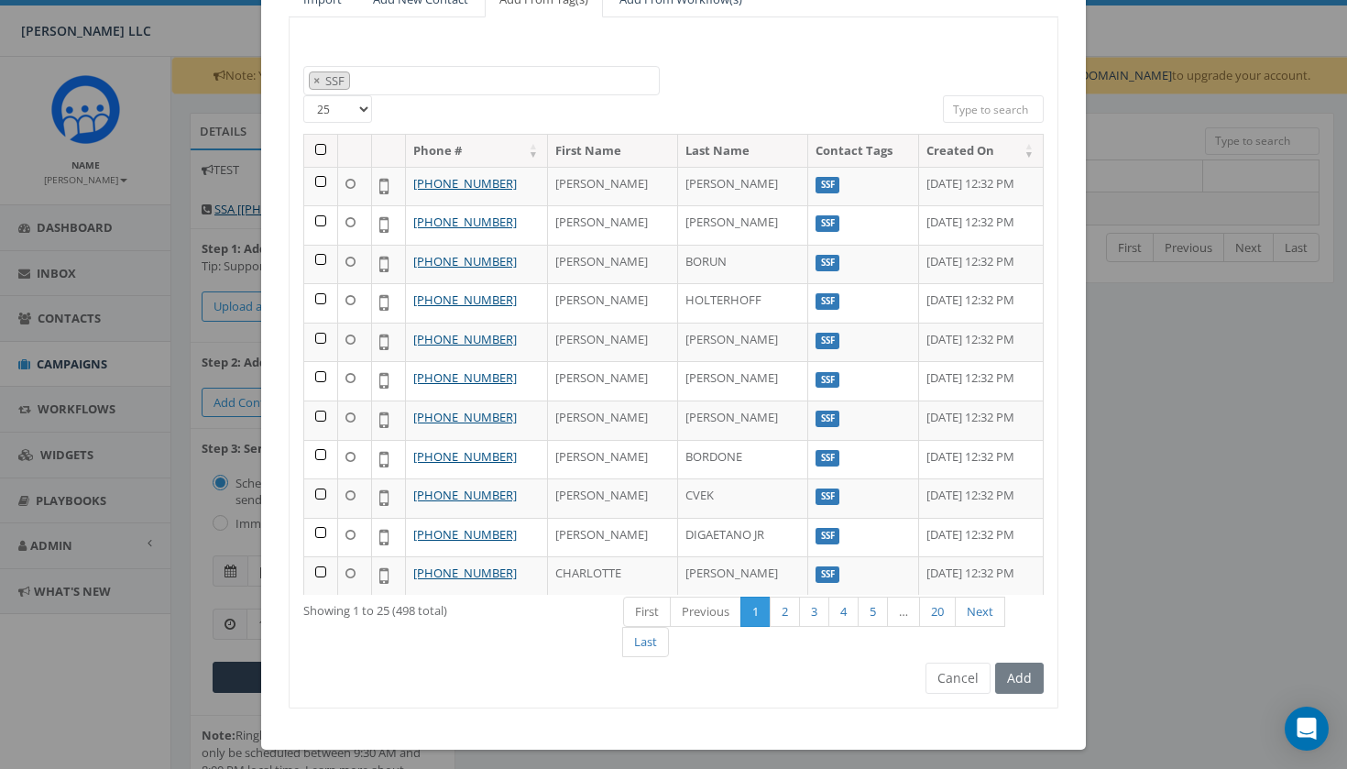
scroll to position [0, 0]
select select "100"
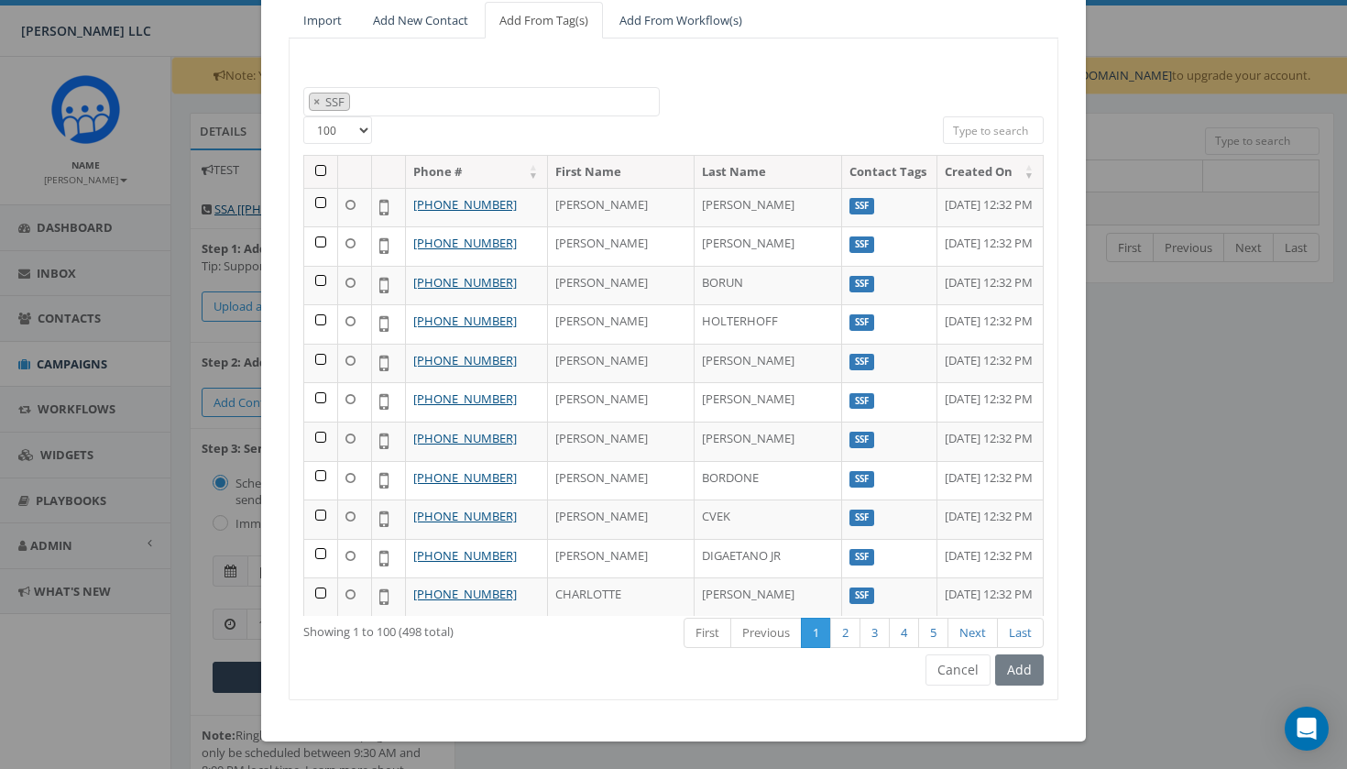
scroll to position [168, 0]
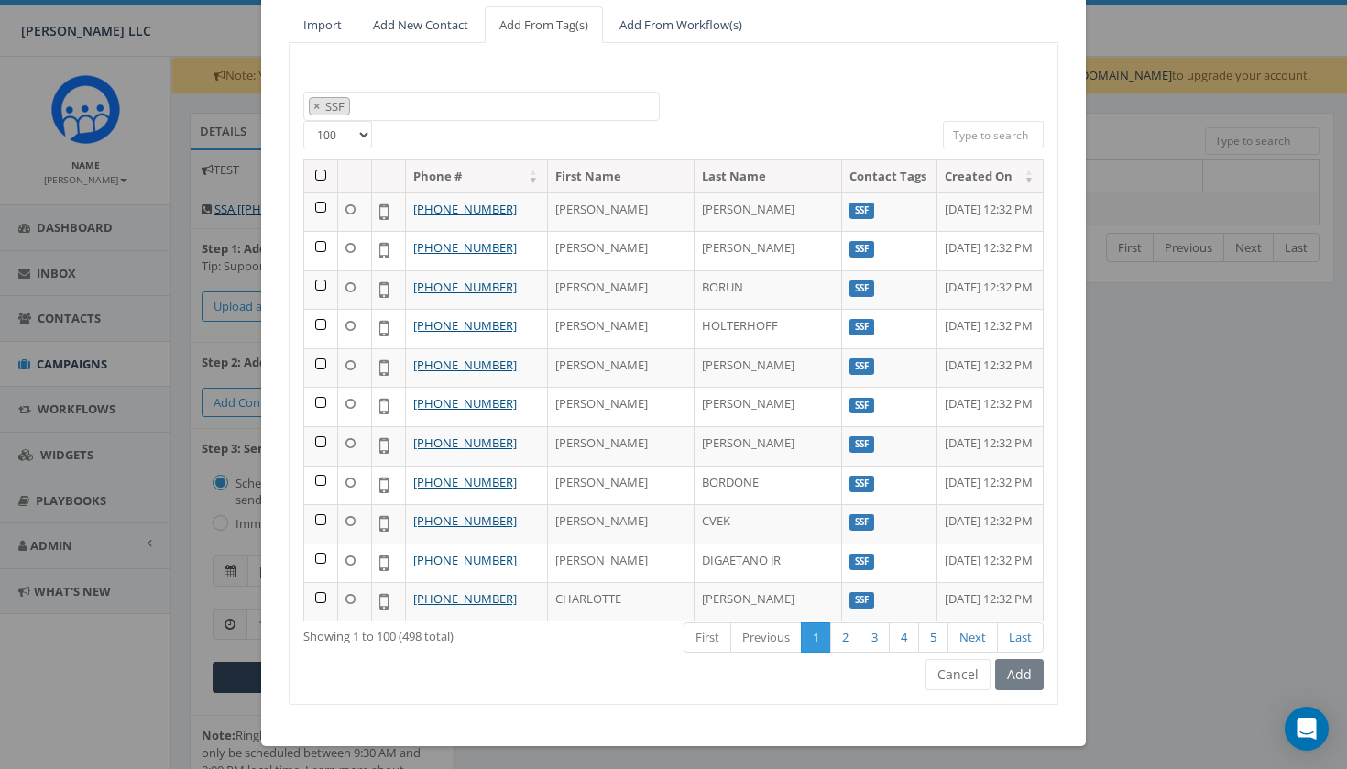
click at [322, 165] on th at bounding box center [321, 176] width 34 height 32
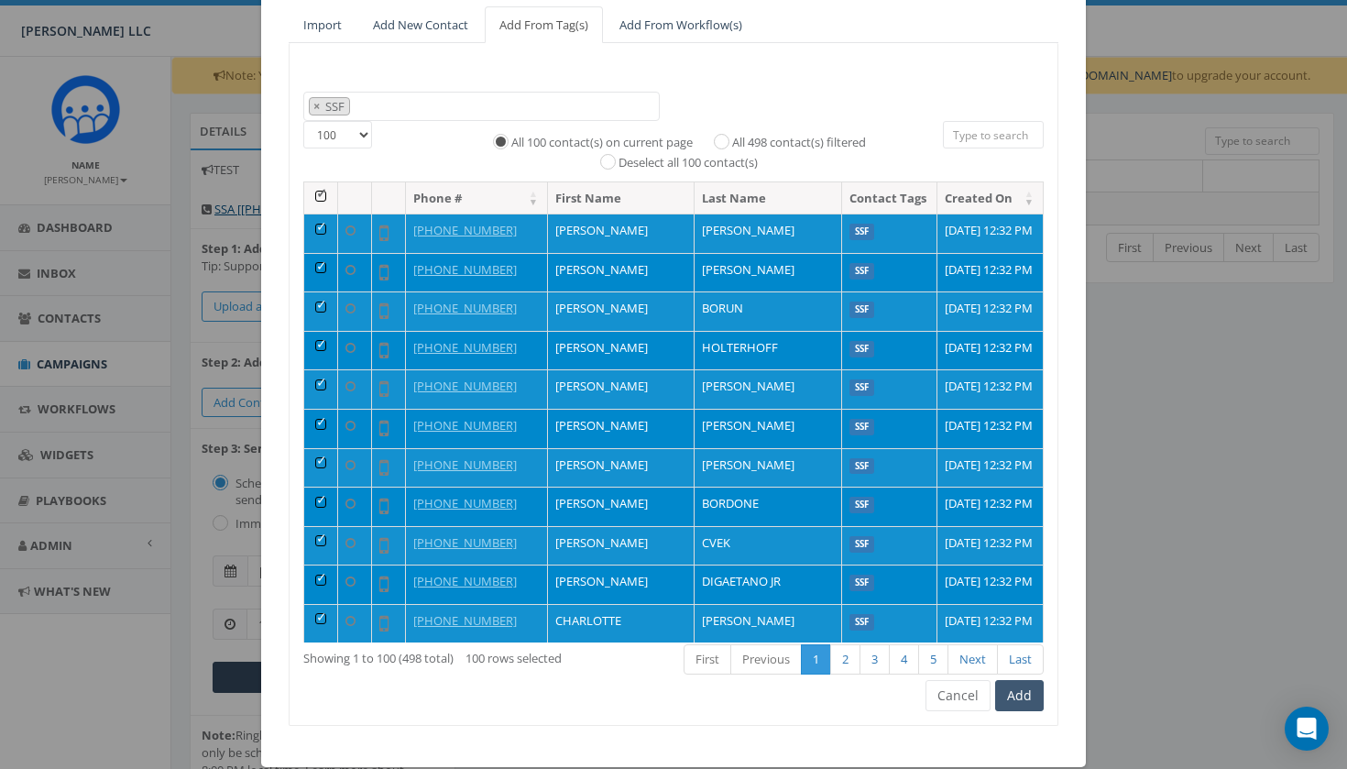
click at [1020, 687] on button "Add" at bounding box center [1019, 695] width 49 height 31
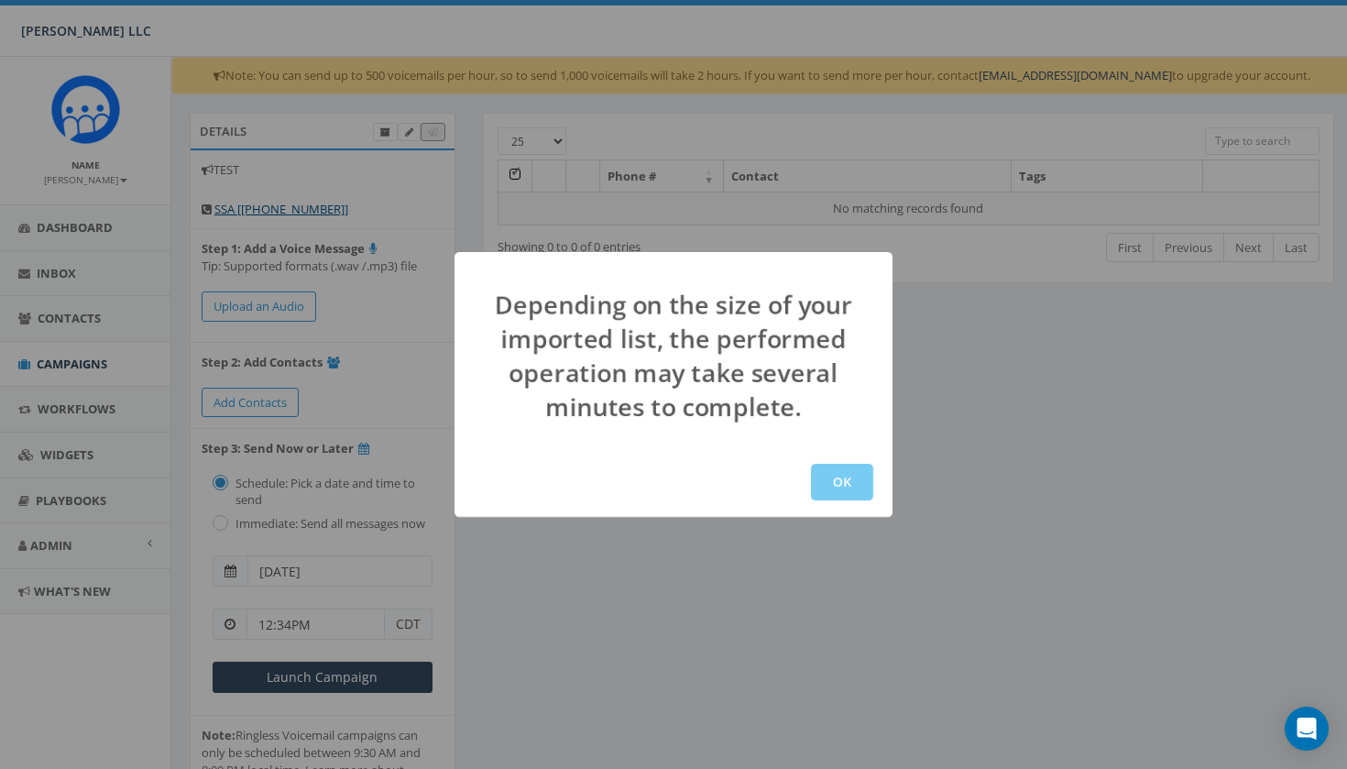
click at [839, 487] on button "OK" at bounding box center [842, 482] width 62 height 37
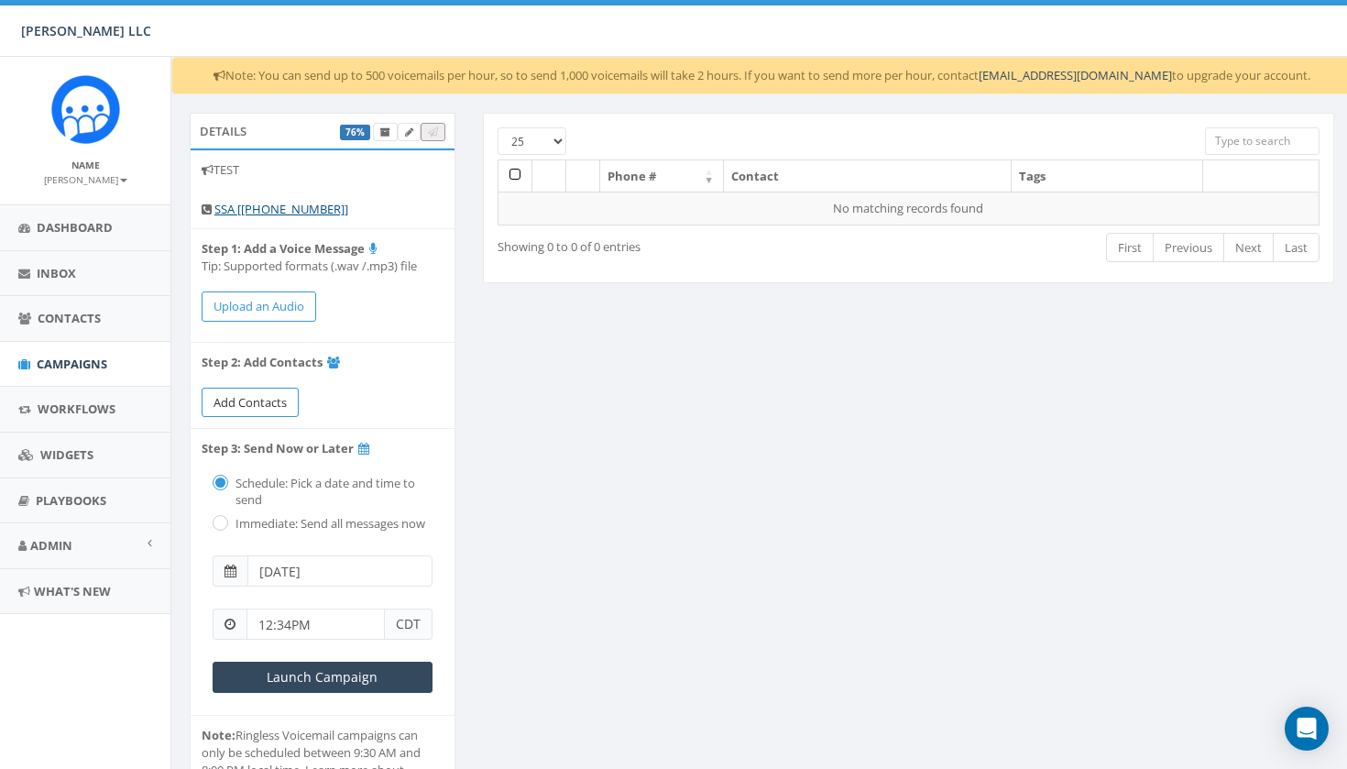
click at [268, 399] on span "Add Contacts" at bounding box center [249, 402] width 73 height 16
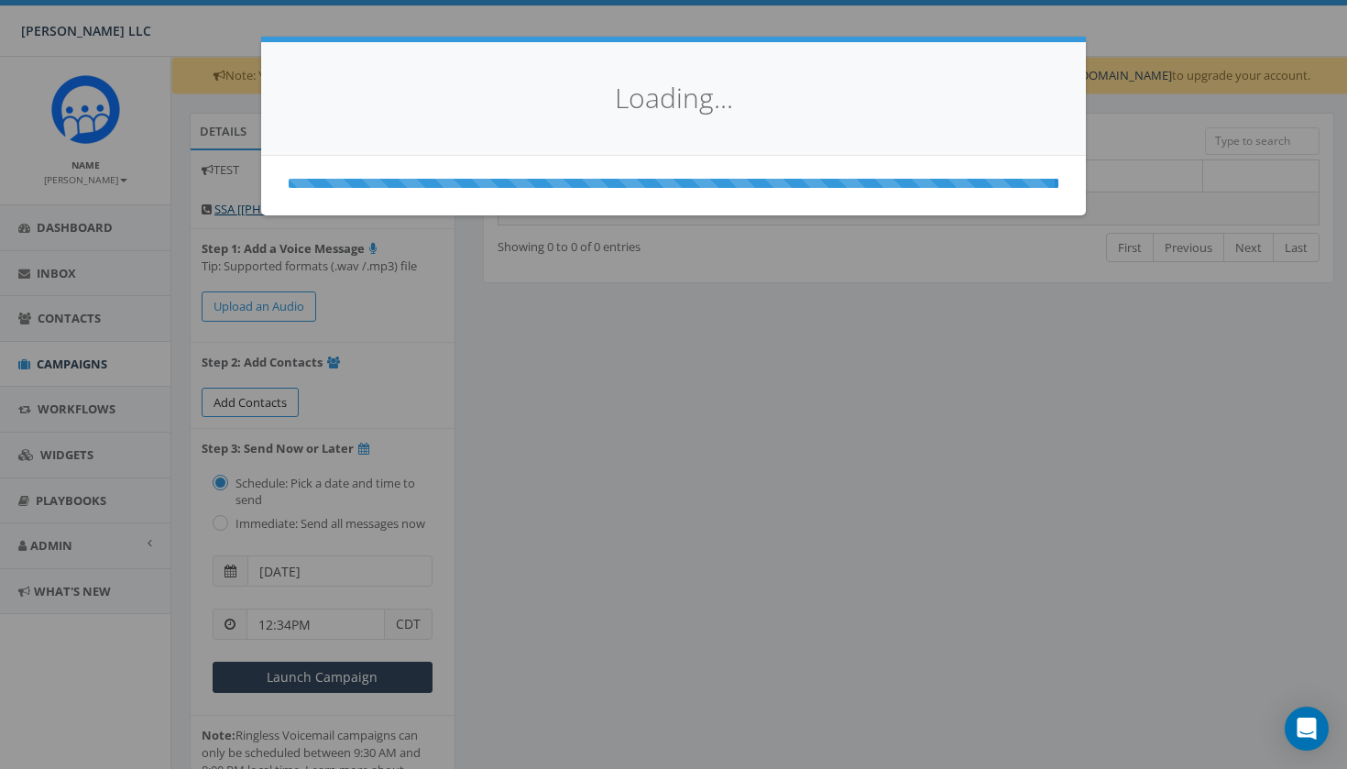
select select
select select "100"
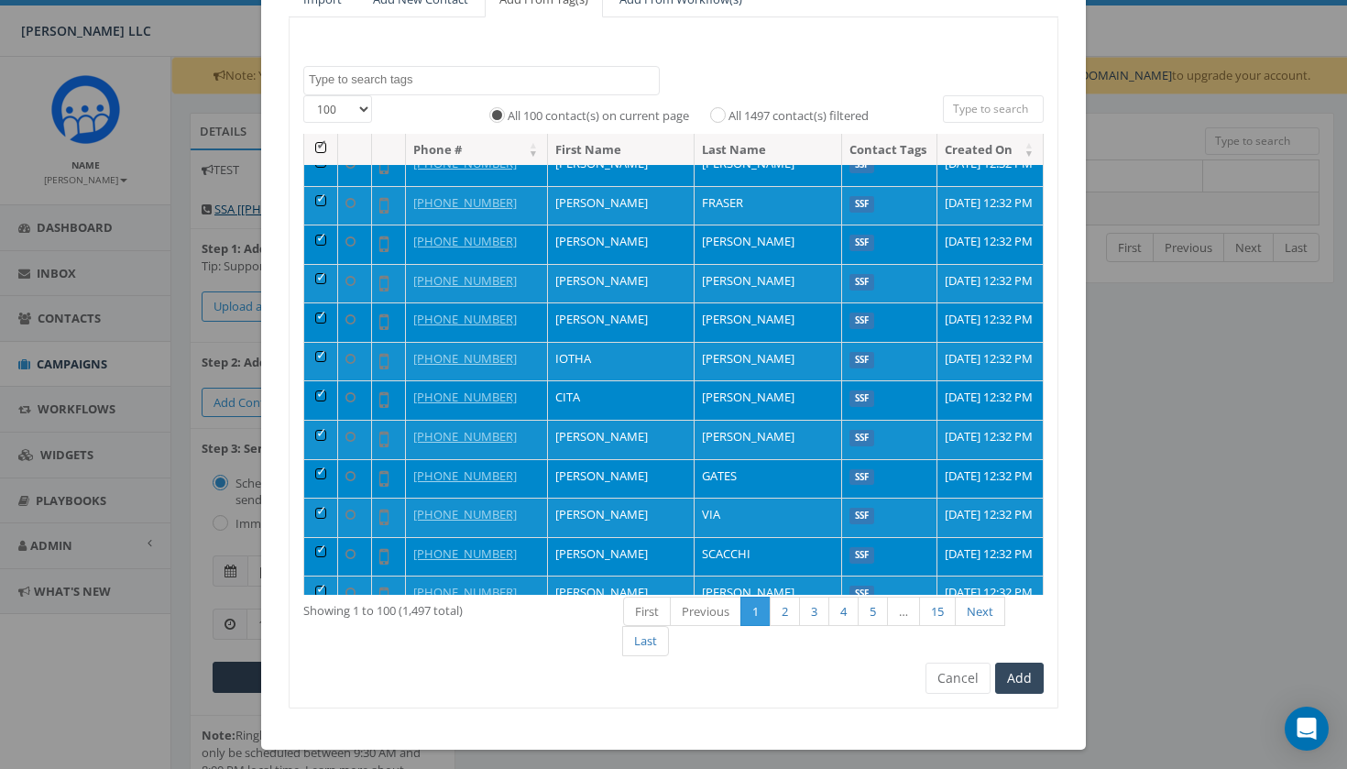
scroll to position [2542, 0]
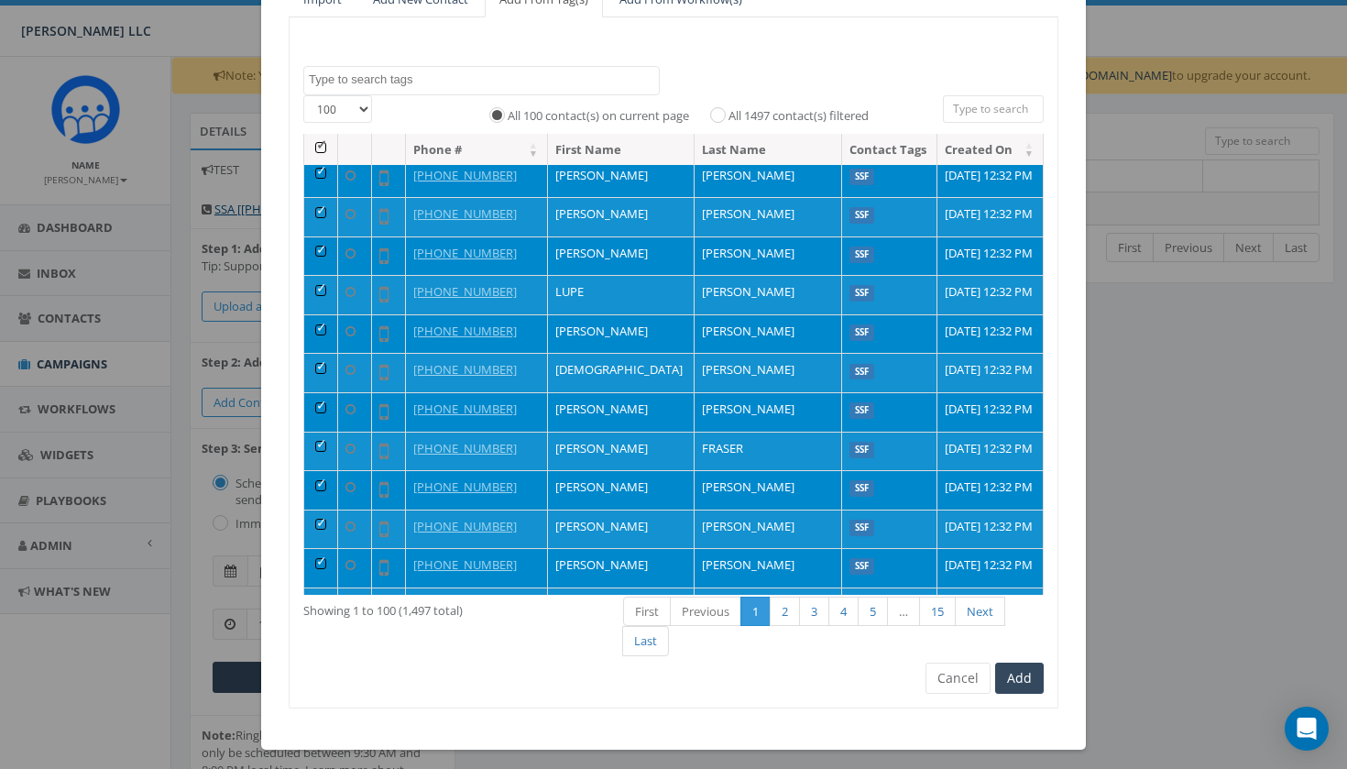
click at [455, 71] on textarea "Search" at bounding box center [484, 79] width 350 height 16
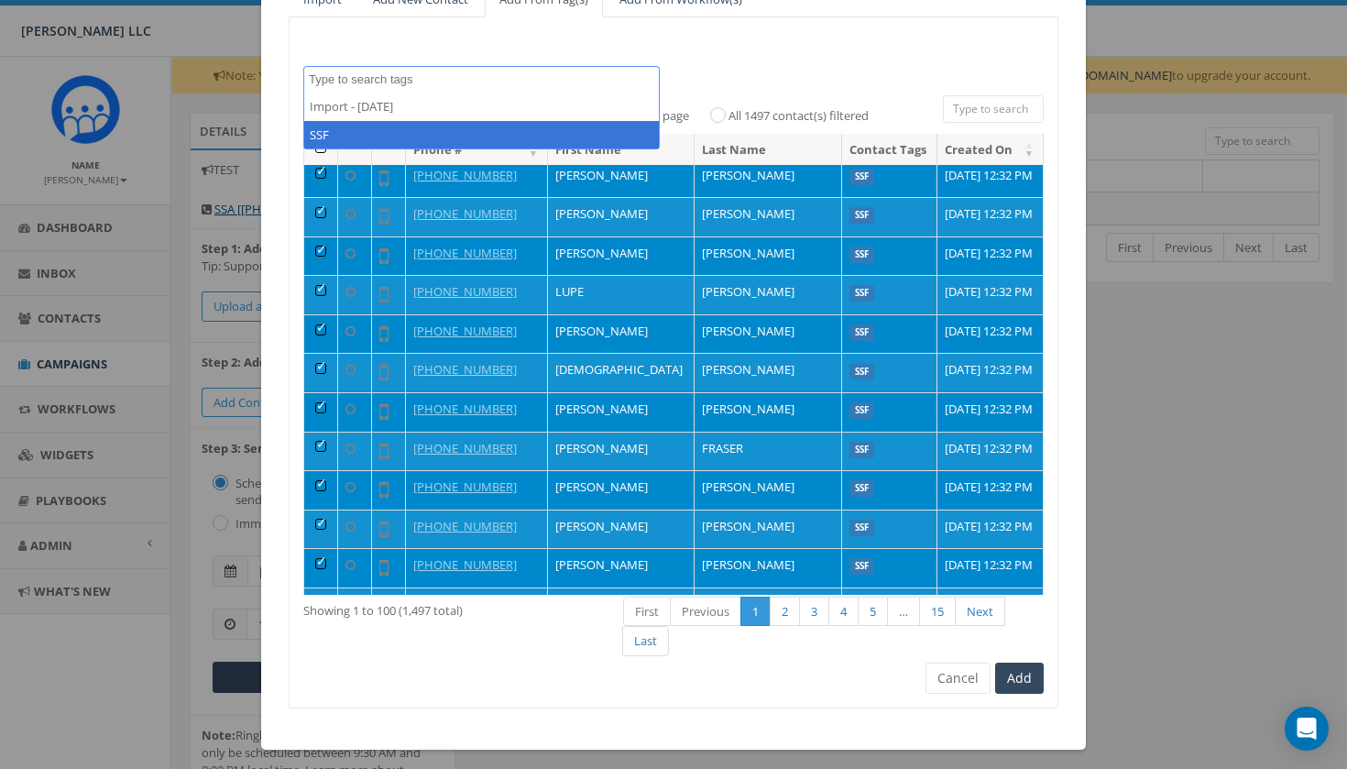
select select "SSF"
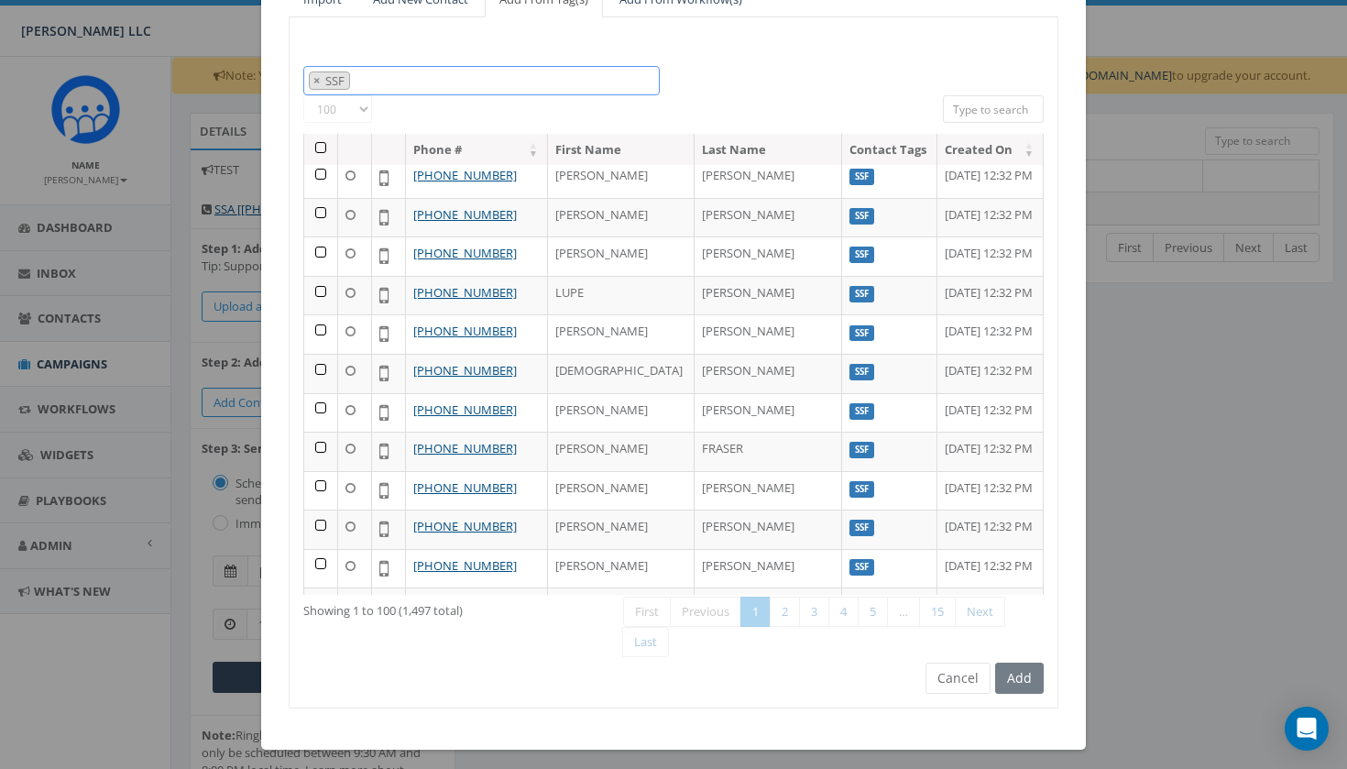
scroll to position [168, 0]
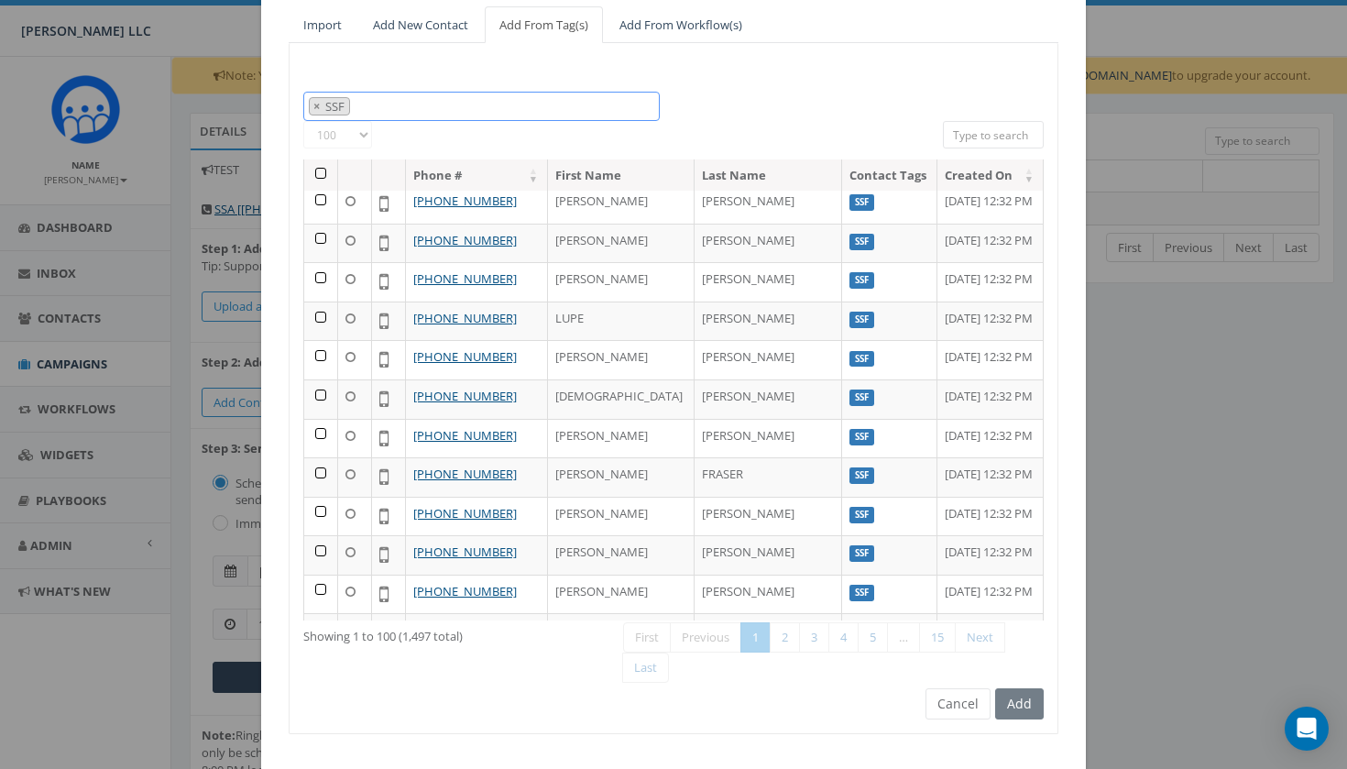
click at [446, 107] on span "× SSF" at bounding box center [481, 107] width 356 height 30
click at [1020, 703] on div "Add" at bounding box center [1016, 703] width 53 height 31
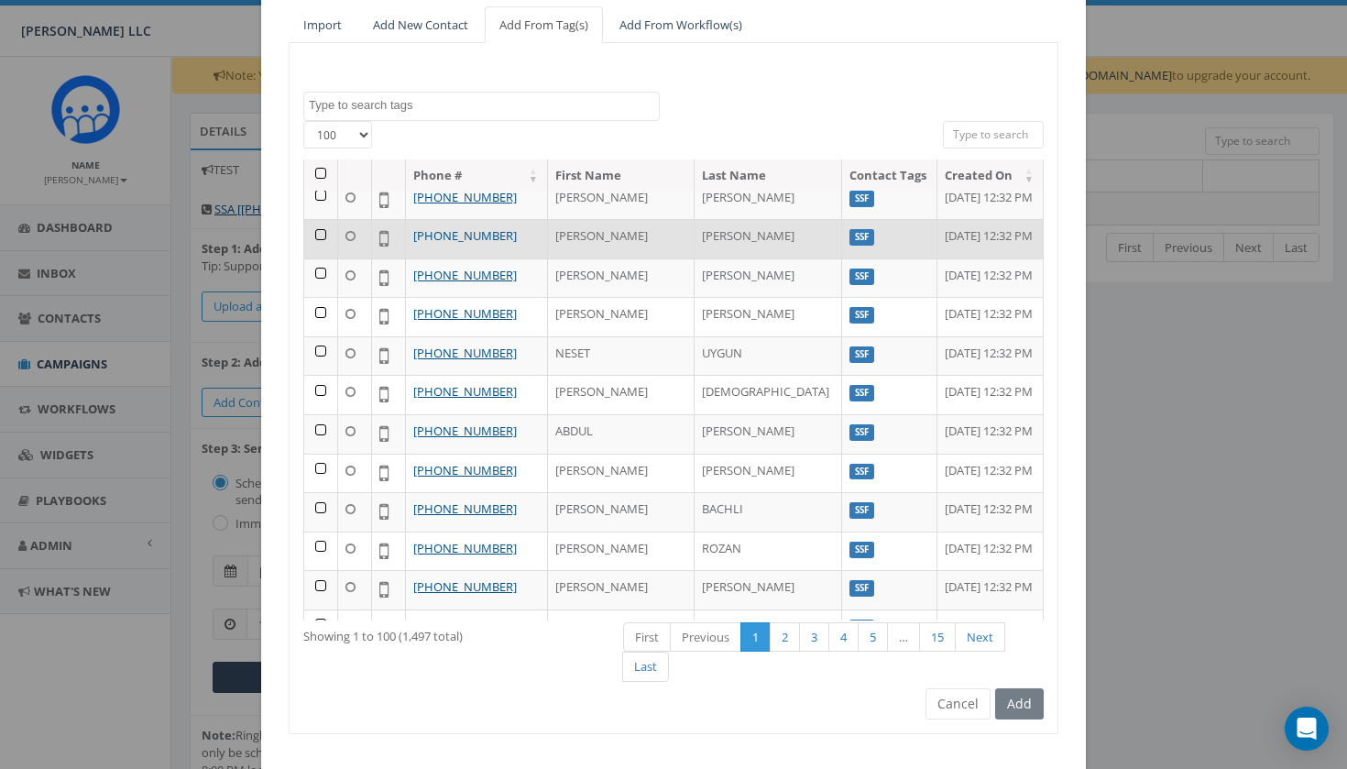
scroll to position [1406, 0]
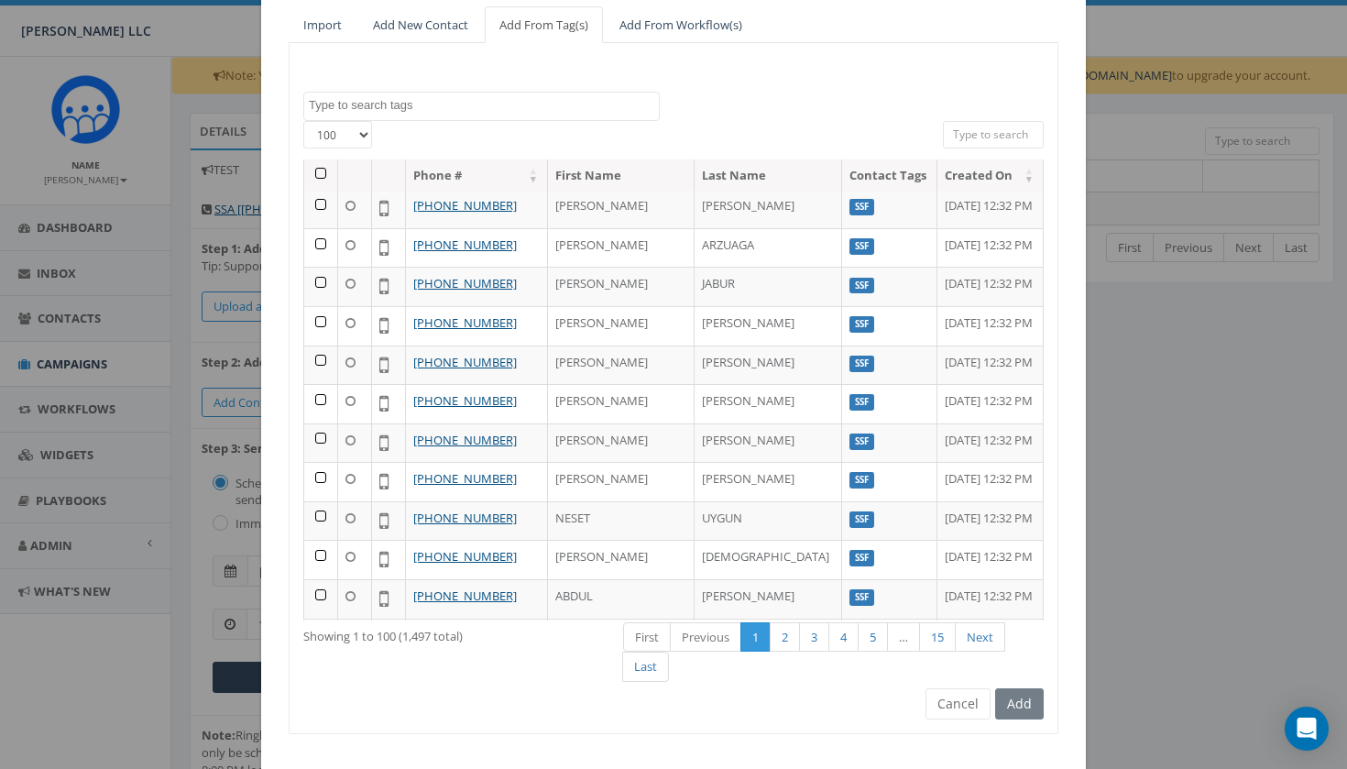
click at [320, 171] on th at bounding box center [321, 175] width 34 height 32
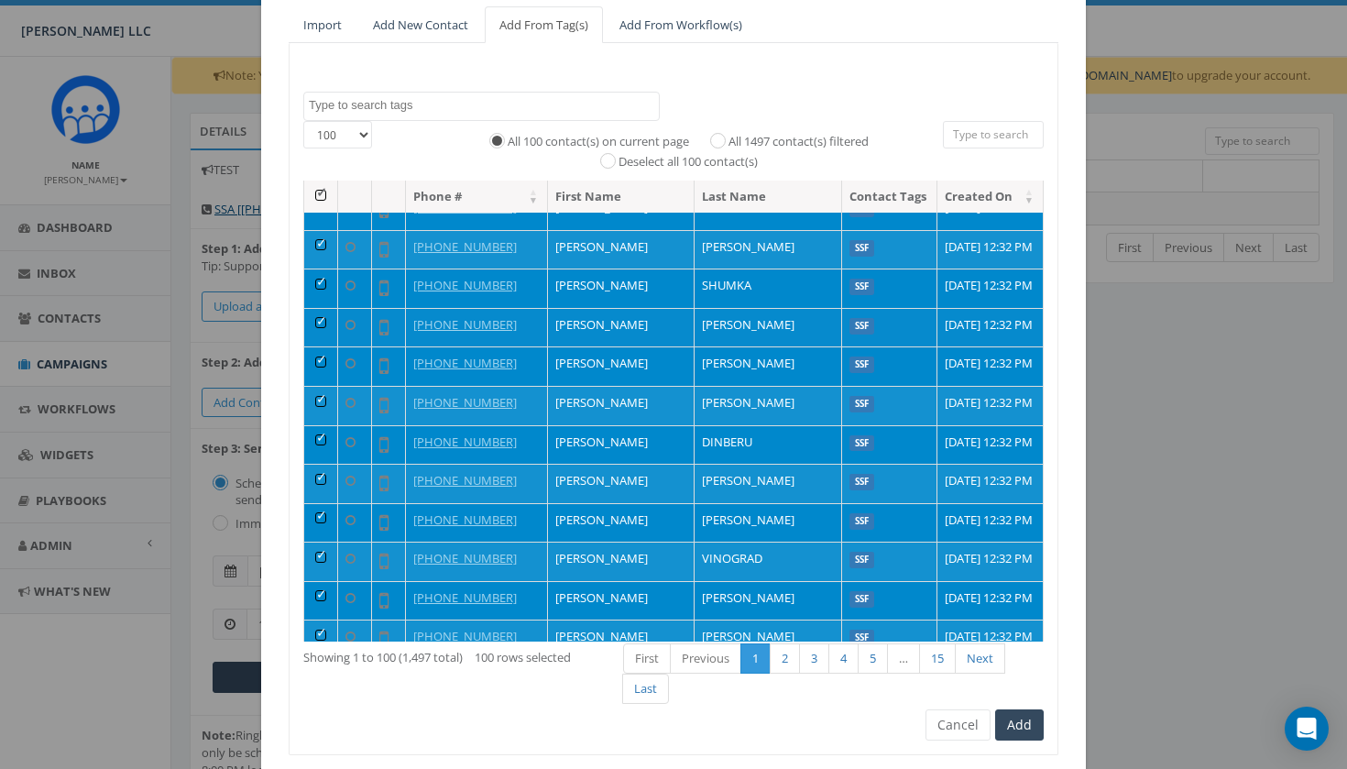
scroll to position [633, 0]
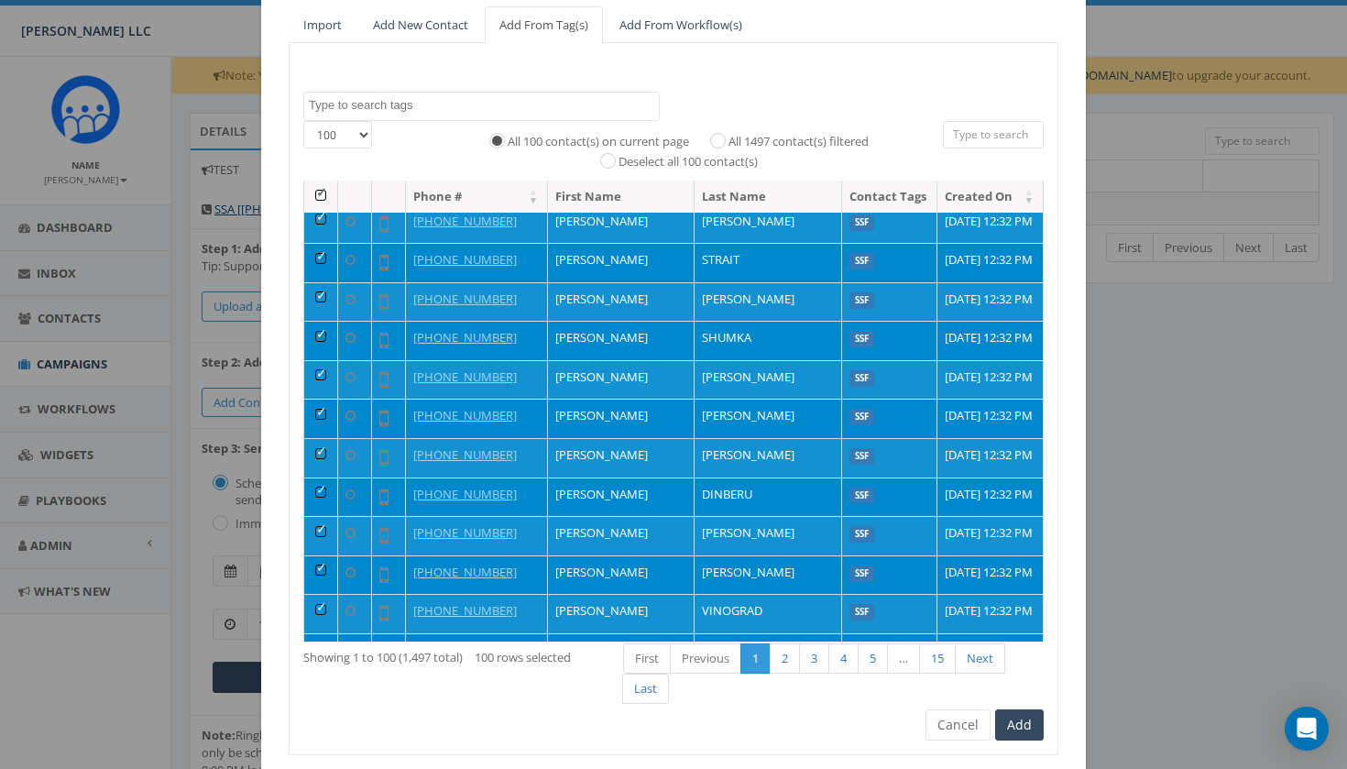
click at [324, 189] on th at bounding box center [321, 196] width 34 height 32
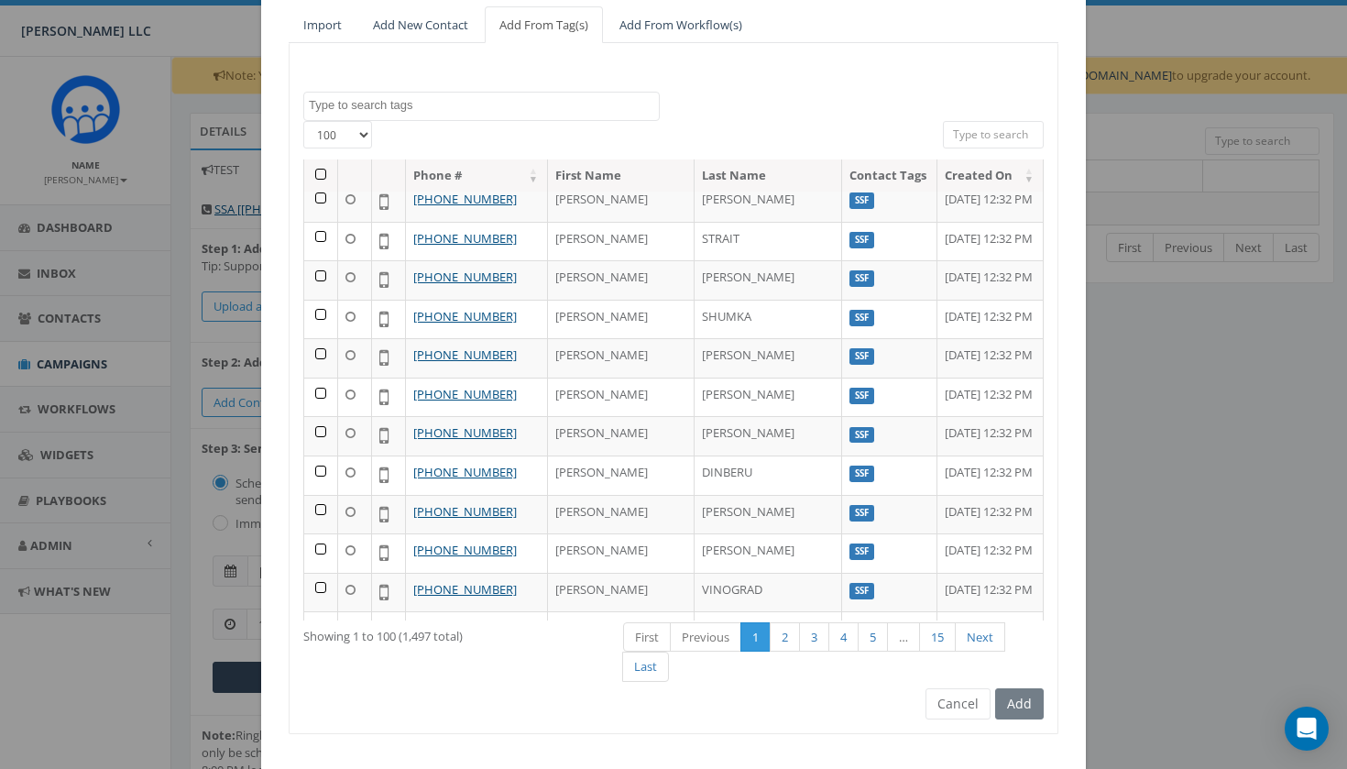
click at [374, 110] on textarea "Search" at bounding box center [484, 105] width 350 height 16
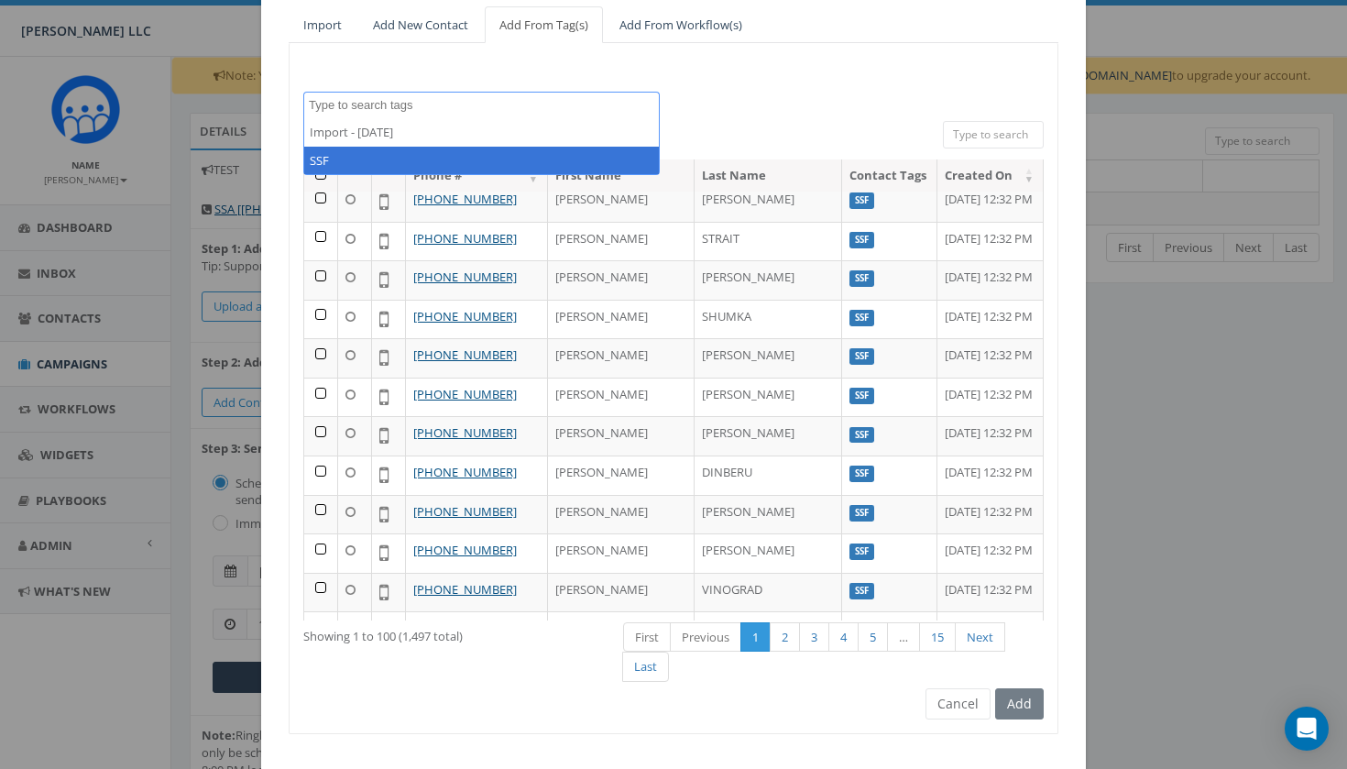
select select "SSF"
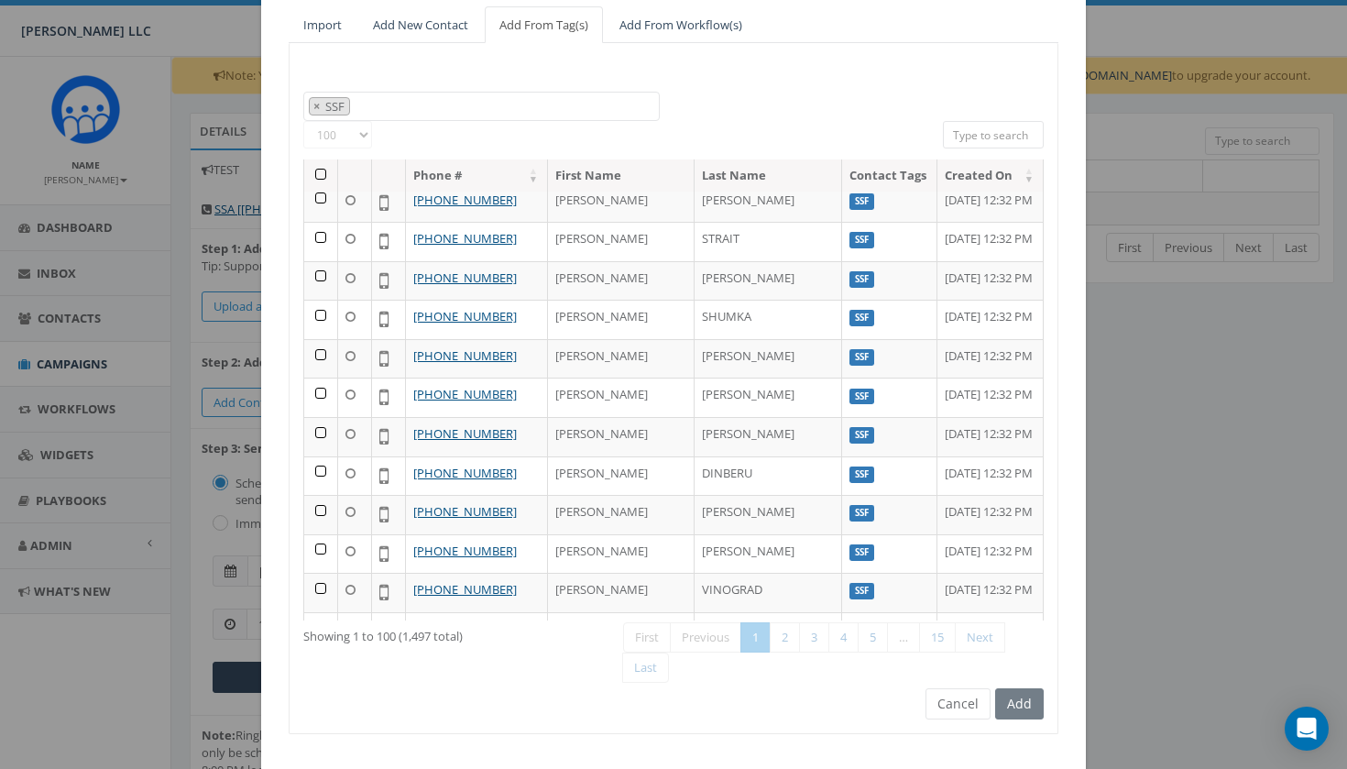
click at [694, 102] on div "Import - 09/05/2025 SSF × SSF" at bounding box center [673, 107] width 768 height 30
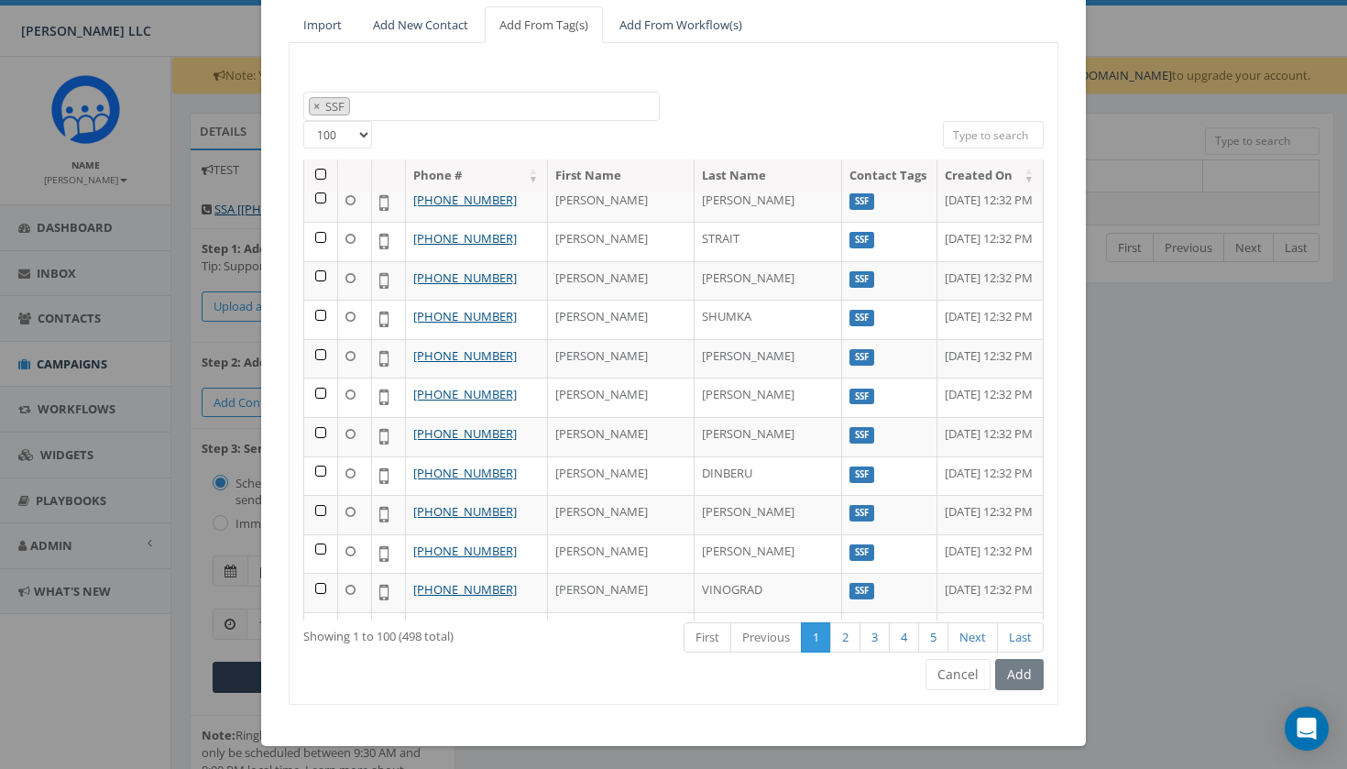
click at [693, 131] on div "All 0 contact(s) on current page All 1497 contact(s) filtered Deselect all 100 …" at bounding box center [674, 140] width 512 height 38
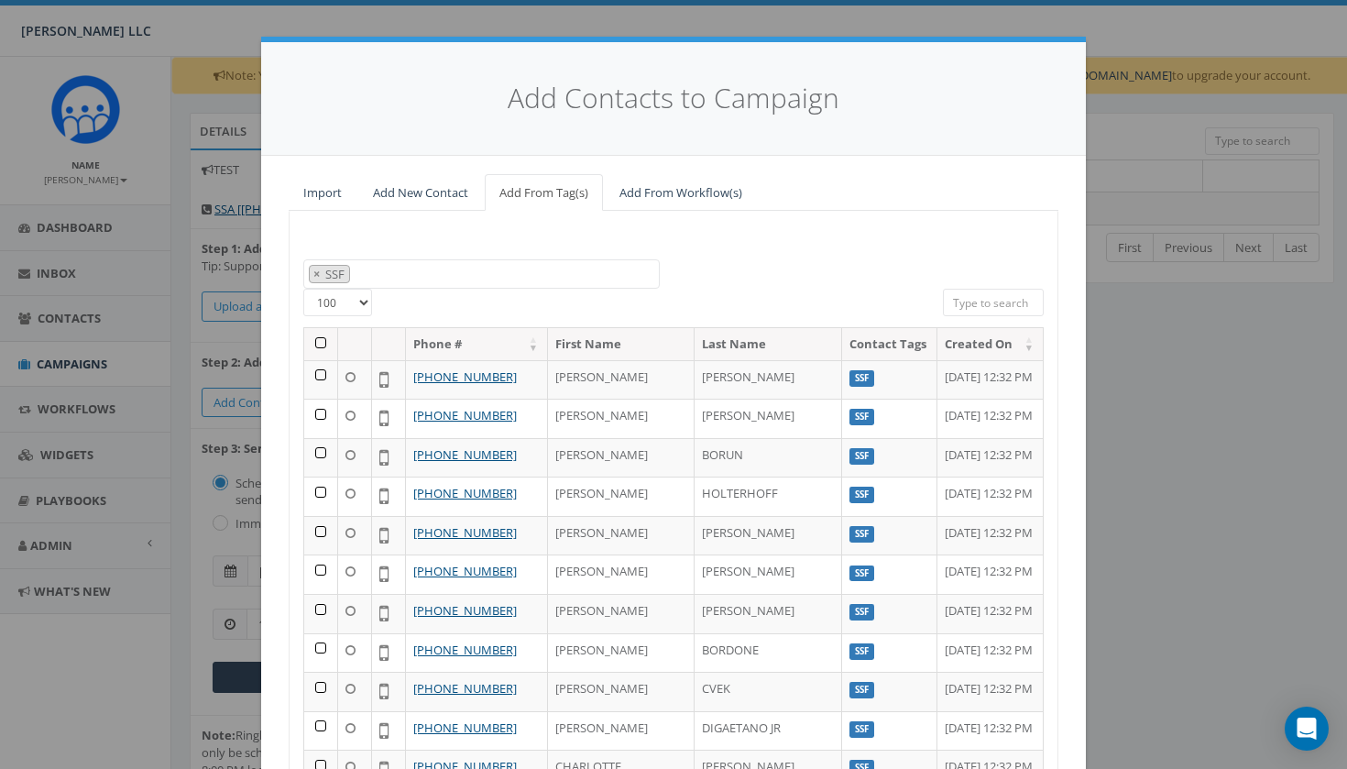
scroll to position [0, 0]
click at [704, 193] on link "Add From Workflow(s)" at bounding box center [681, 193] width 152 height 38
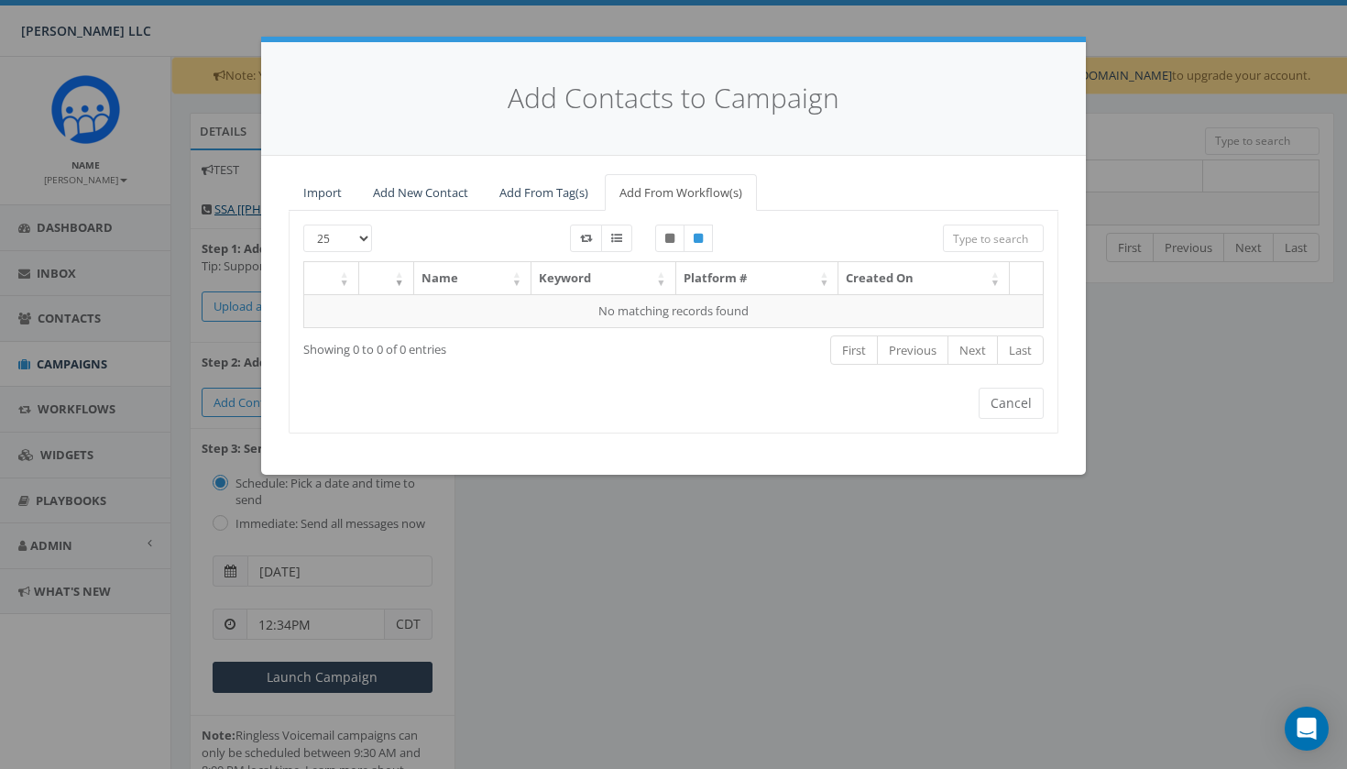
click at [552, 195] on link "Add From Tag(s)" at bounding box center [544, 193] width 118 height 38
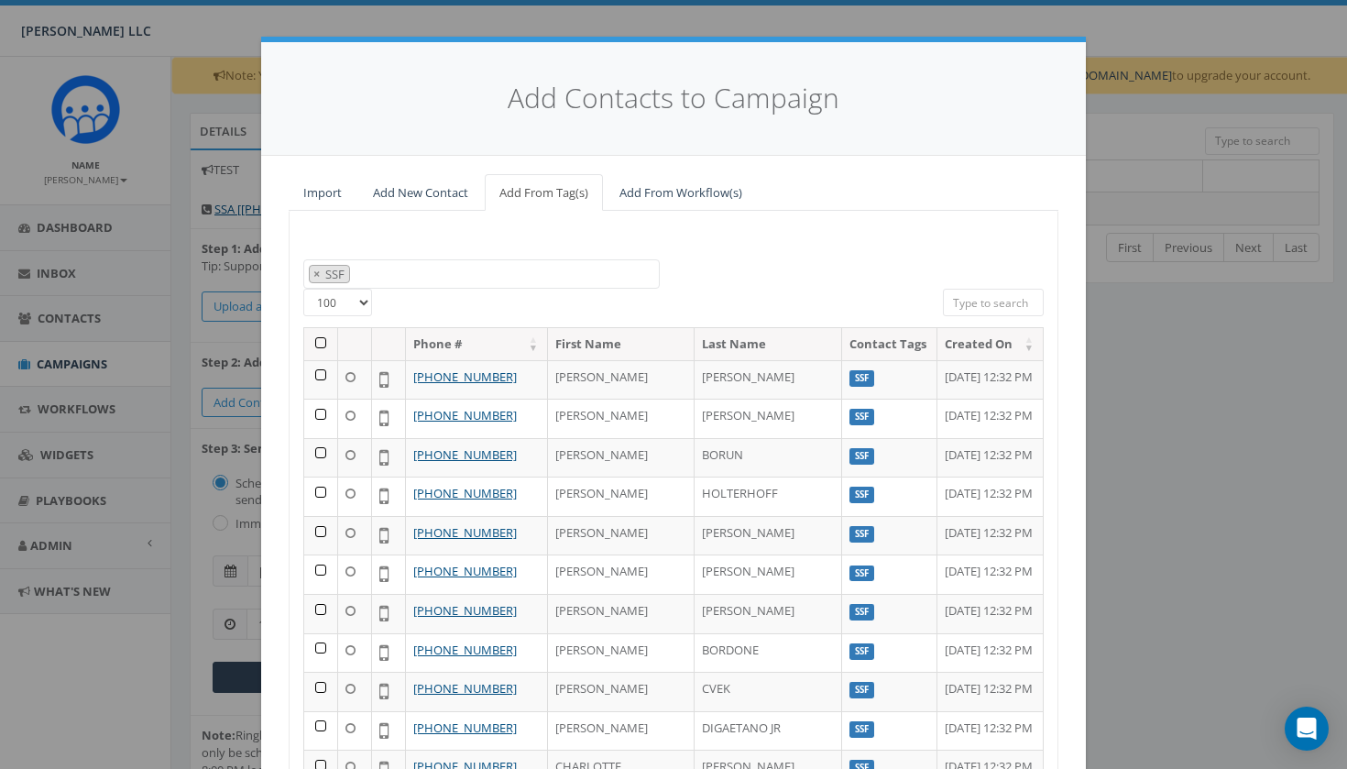
click at [974, 292] on input "search" at bounding box center [993, 302] width 101 height 27
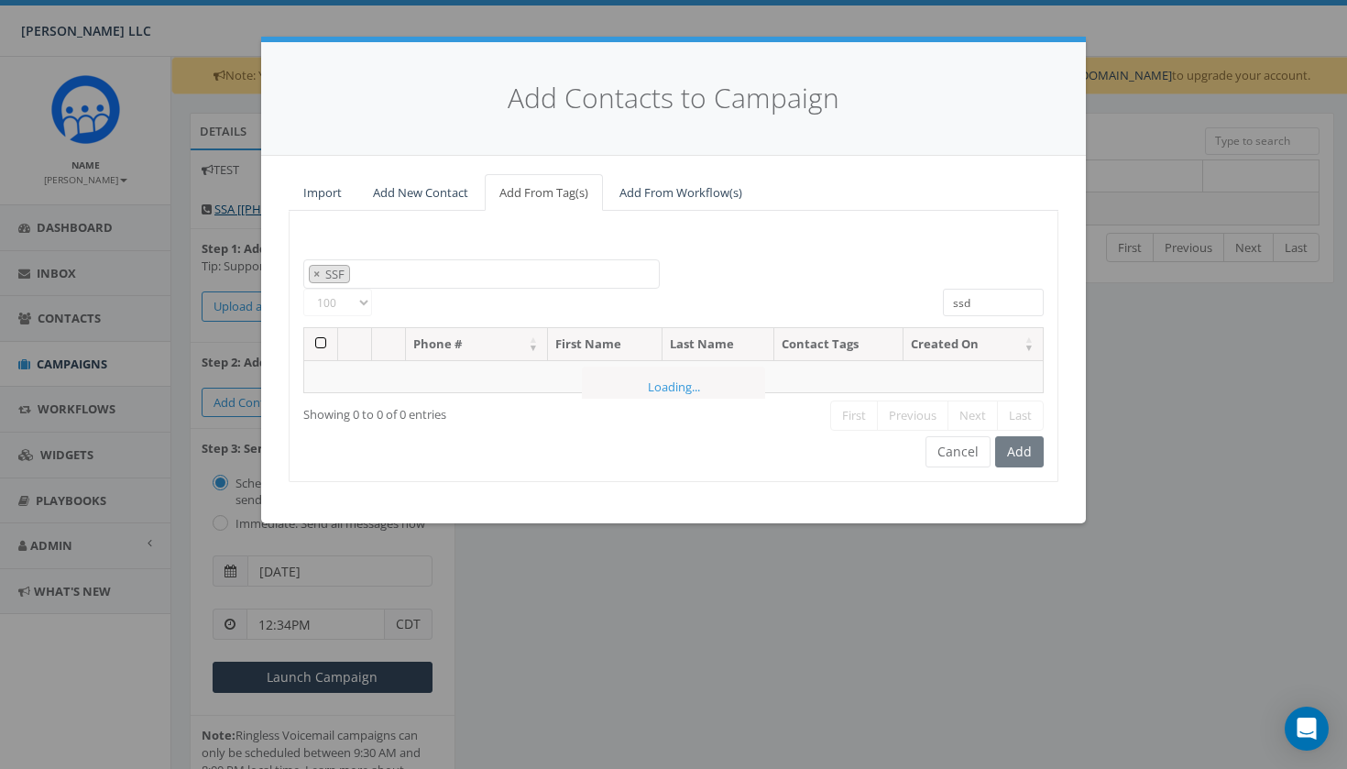
drag, startPoint x: 974, startPoint y: 292, endPoint x: 835, endPoint y: 279, distance: 138.9
click at [835, 279] on div "Import - 09/05/2025 SSF × SSF" at bounding box center [673, 274] width 768 height 30
click at [986, 297] on input "ssd" at bounding box center [993, 302] width 101 height 27
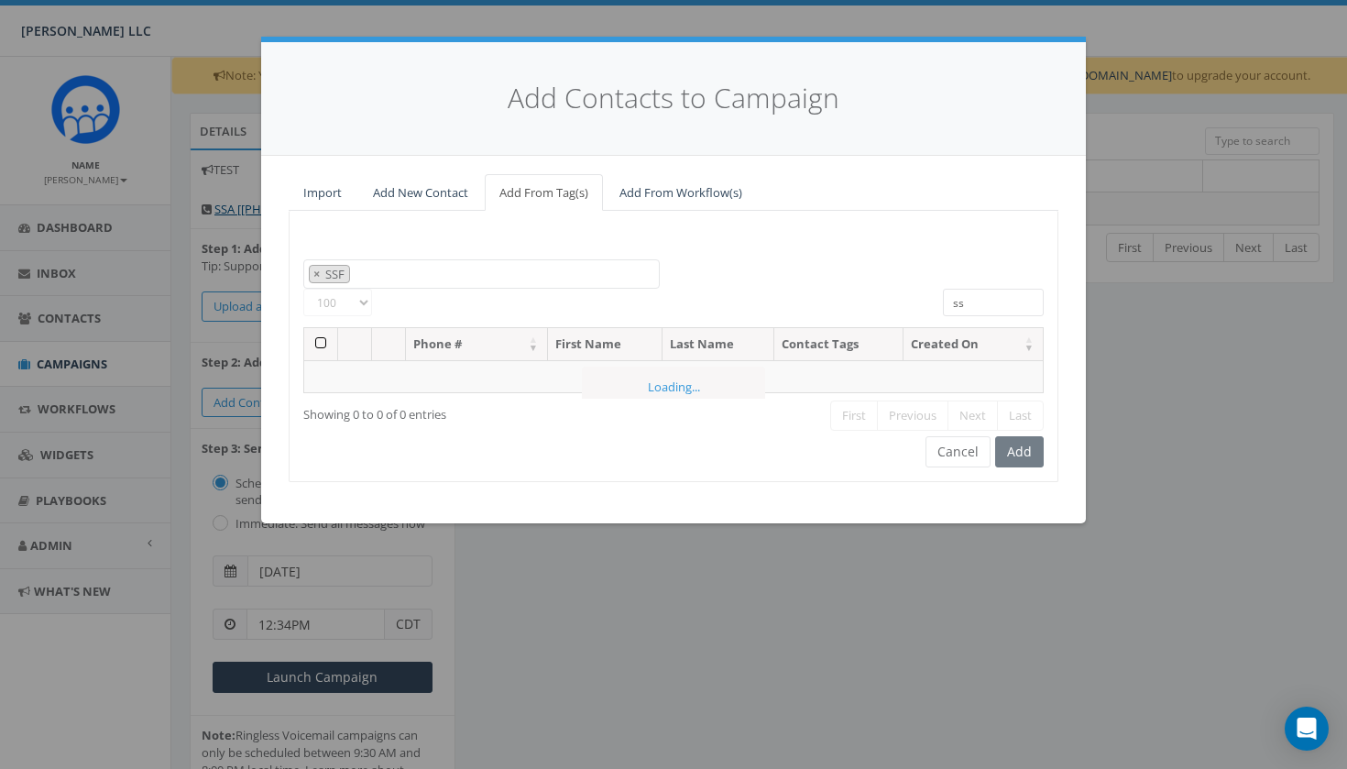
type input "s"
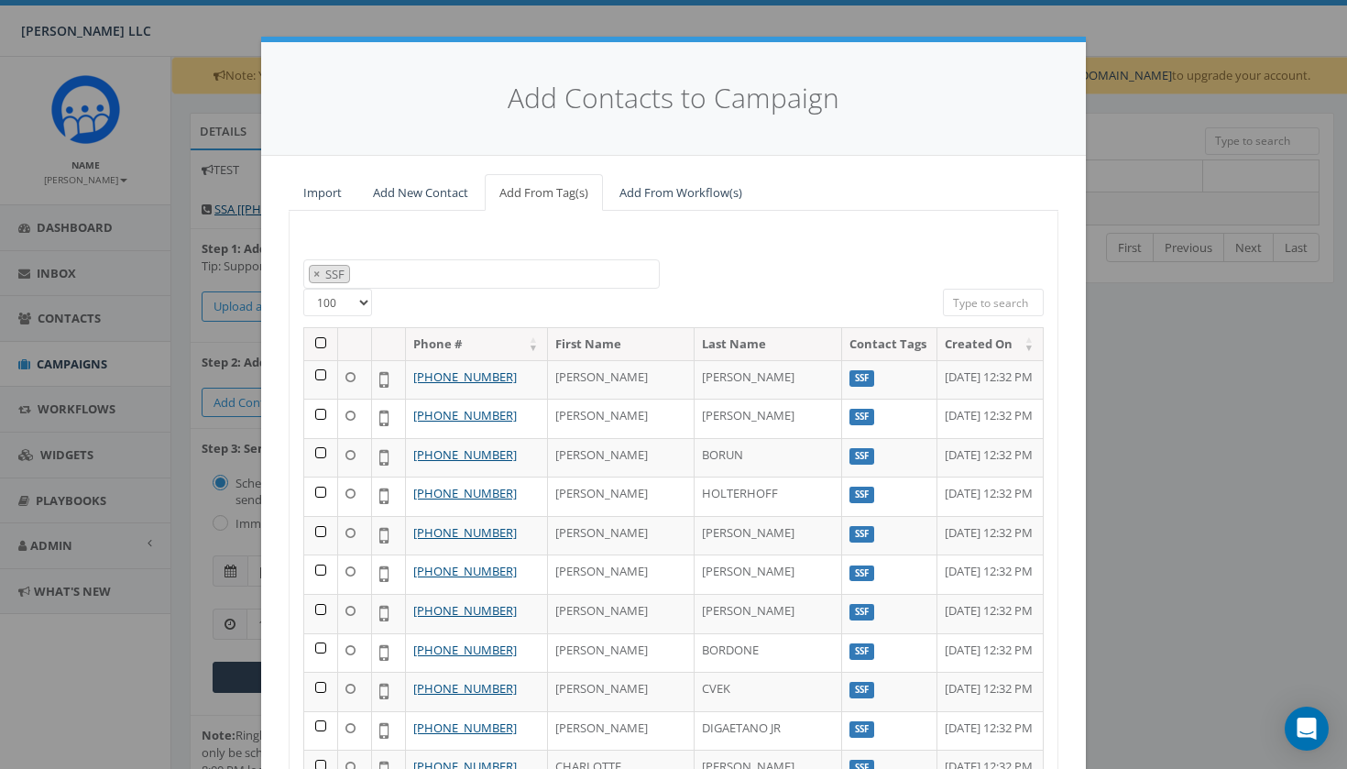
click at [319, 336] on th at bounding box center [321, 344] width 34 height 32
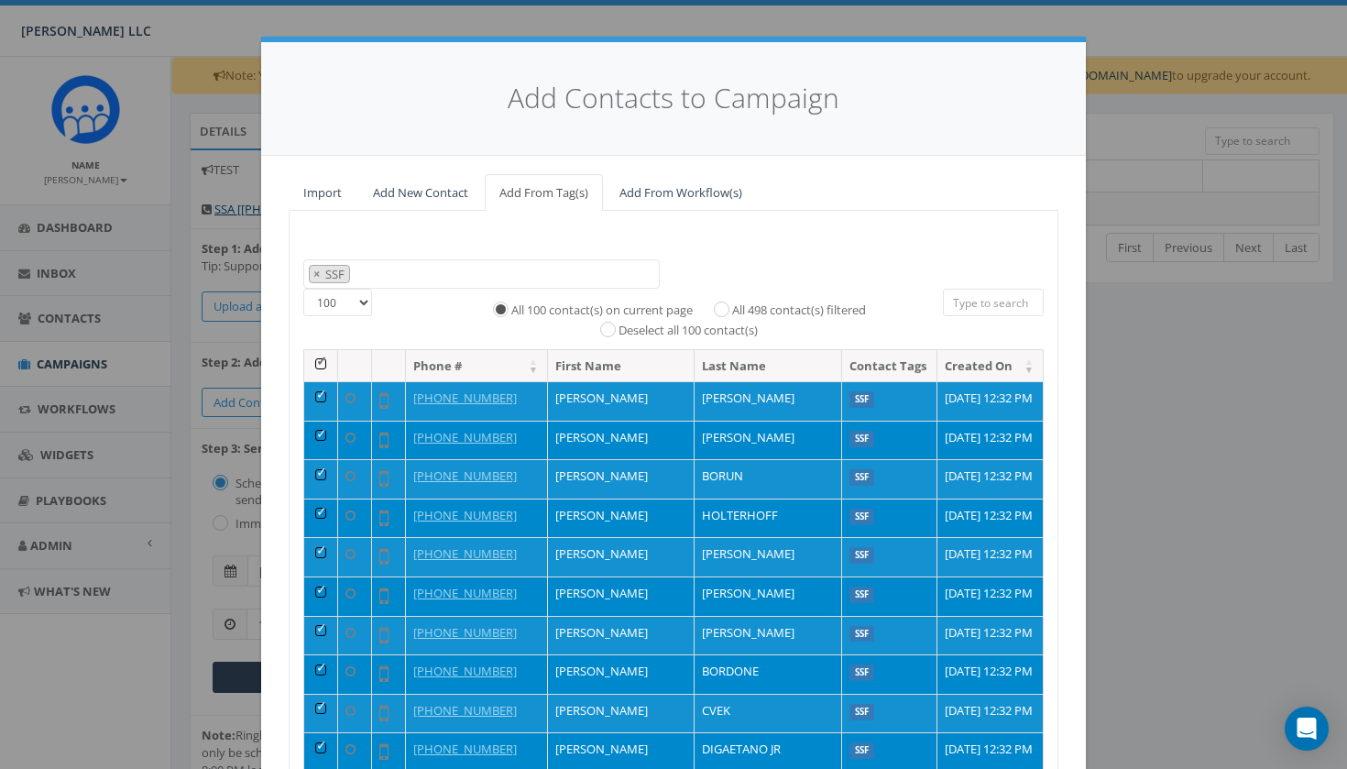
click at [732, 304] on label "All 498 contact(s) filtered" at bounding box center [799, 310] width 134 height 18
click at [720, 304] on input "All 498 contact(s) filtered" at bounding box center [726, 307] width 12 height 12
radio input "true"
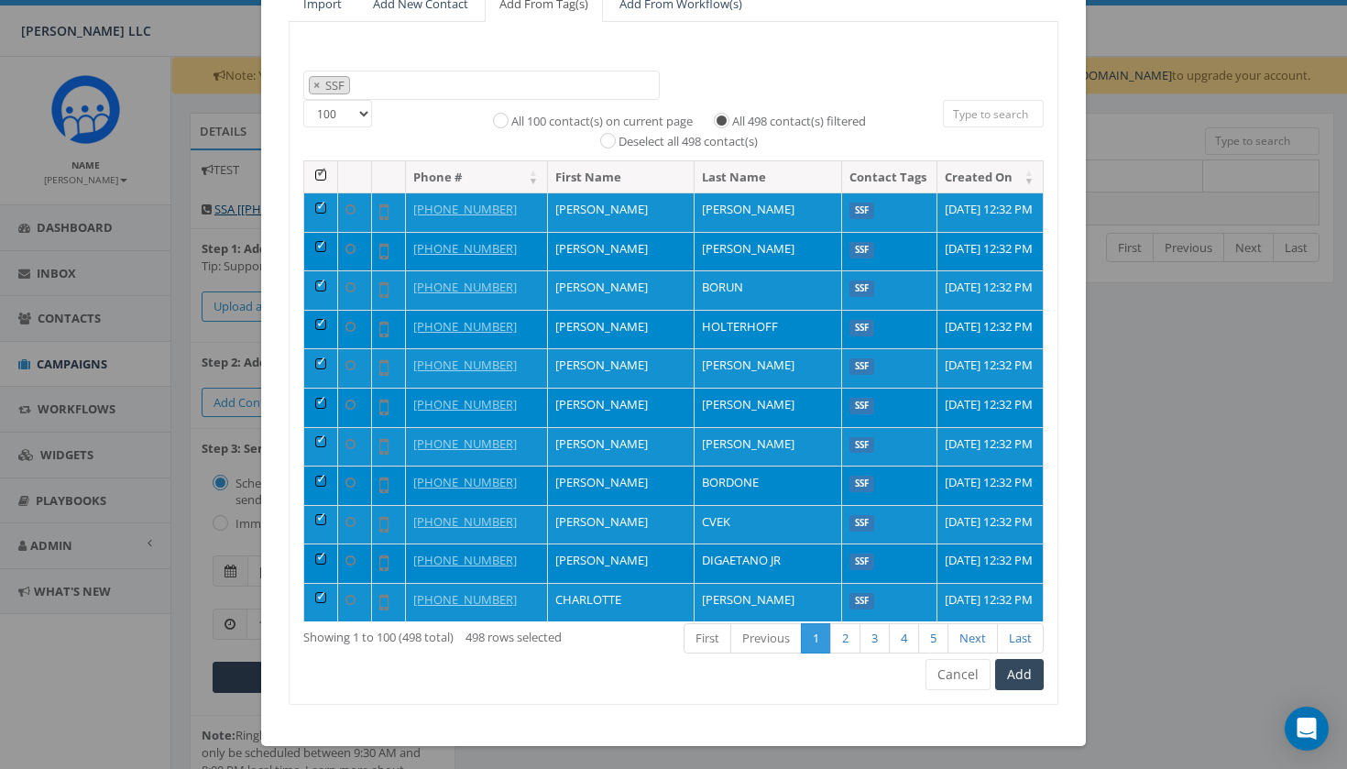
scroll to position [187, 0]
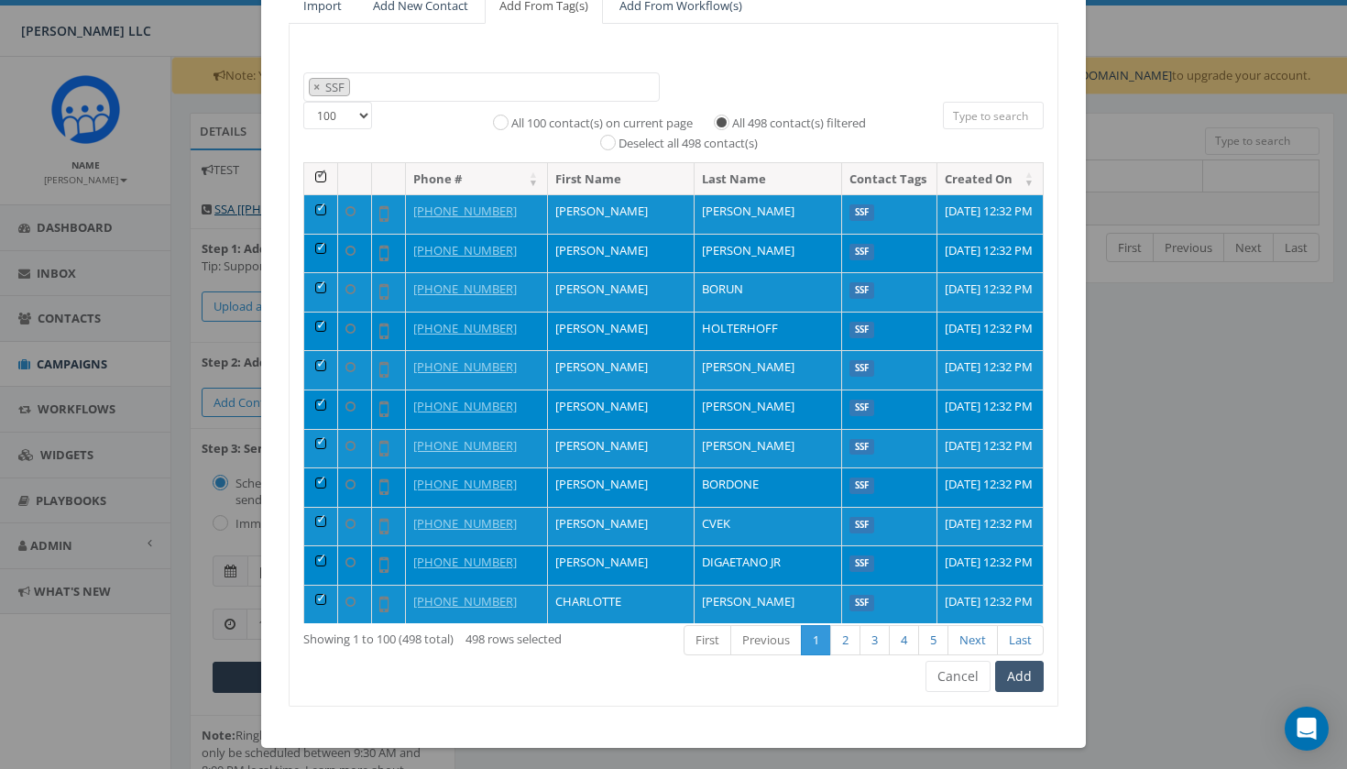
click at [1021, 678] on button "Add" at bounding box center [1019, 676] width 49 height 31
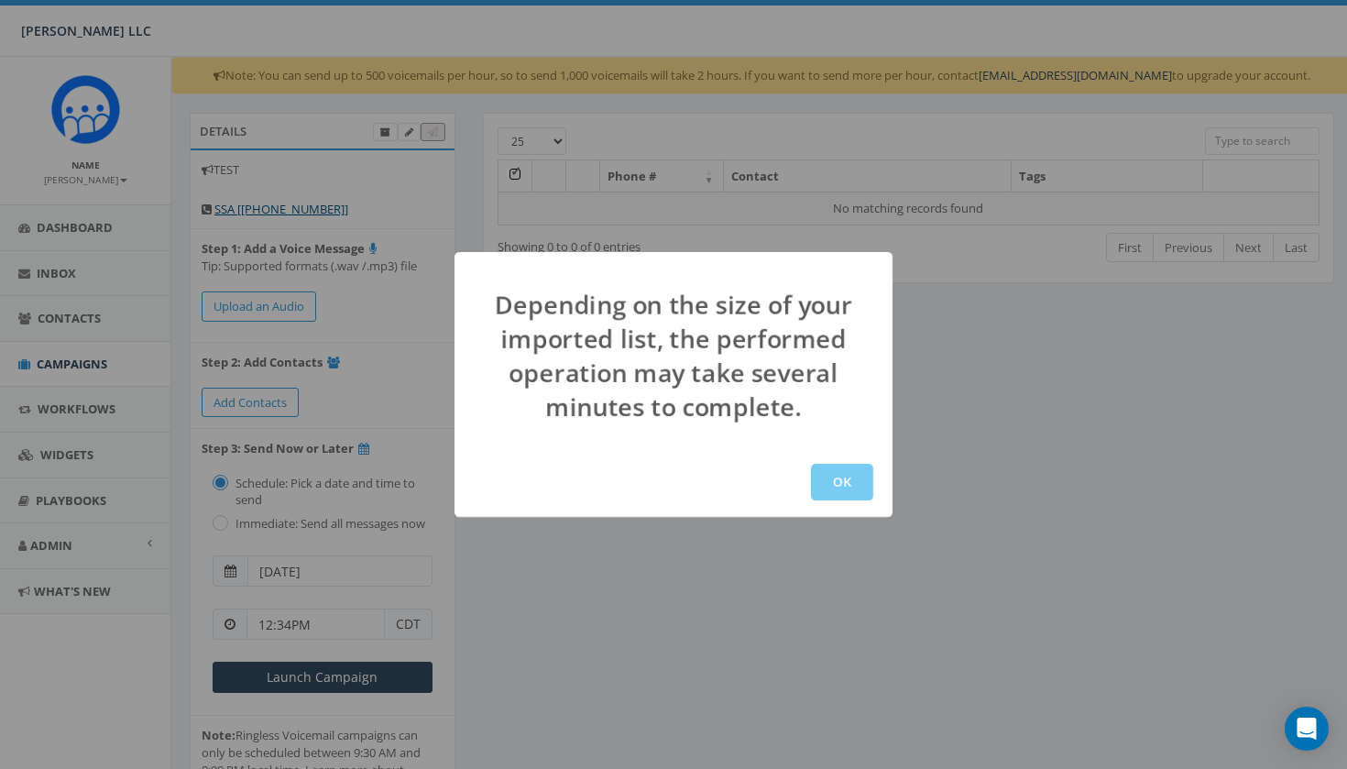
click at [846, 467] on button "OK" at bounding box center [842, 482] width 62 height 37
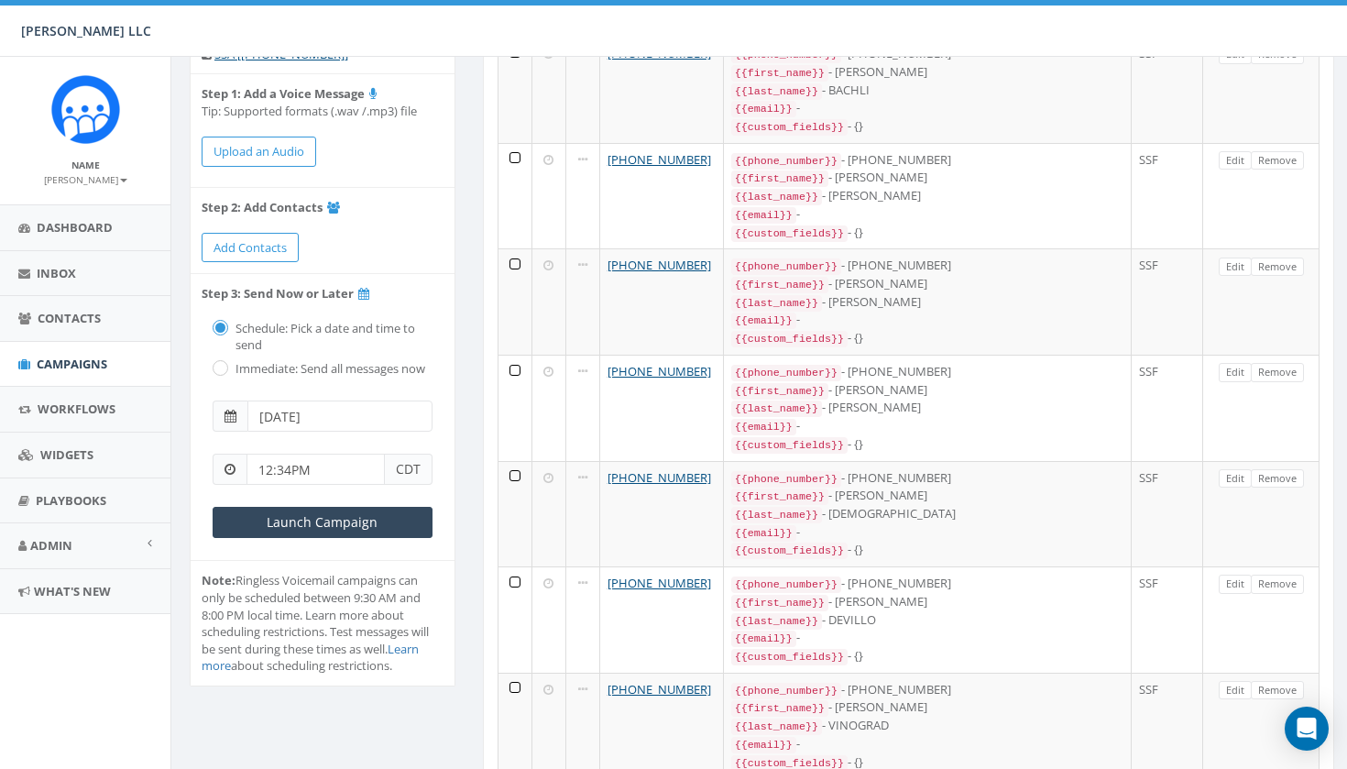
scroll to position [304, 0]
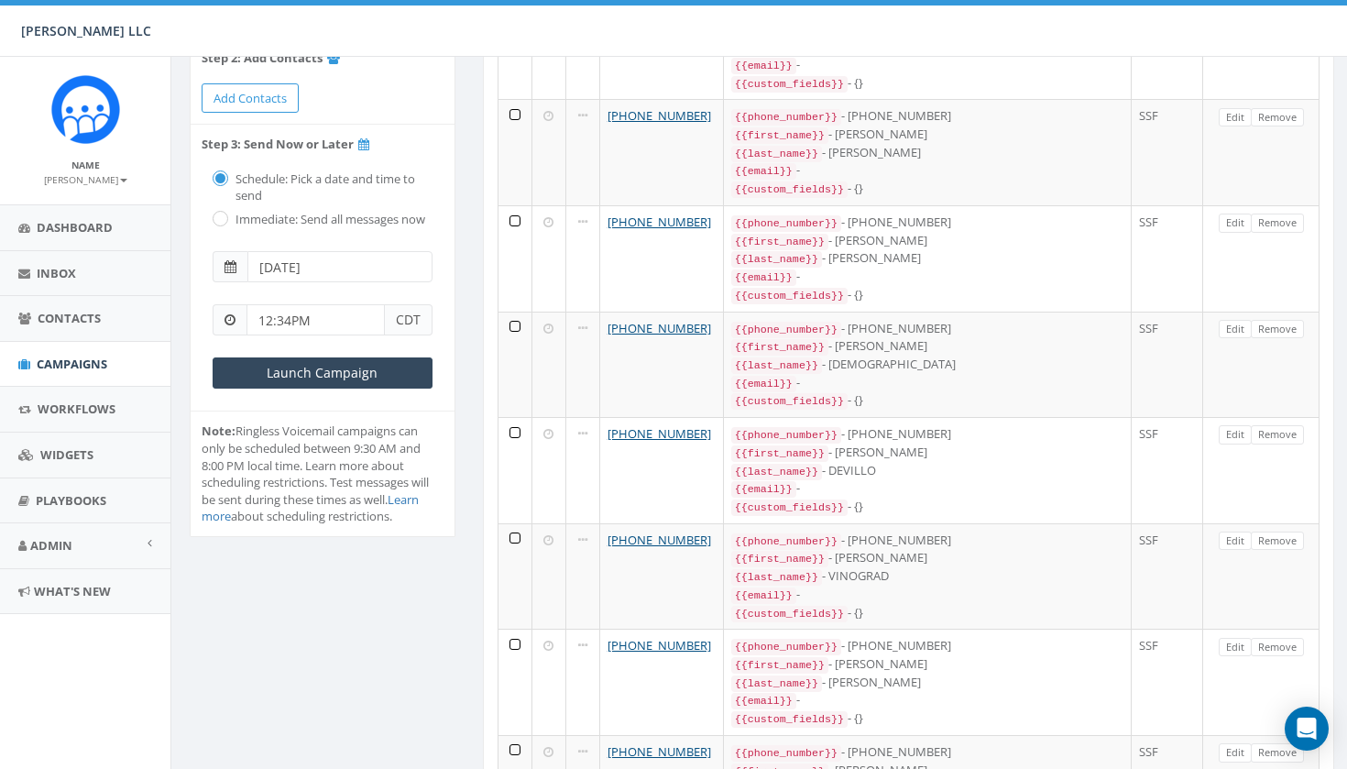
click at [221, 214] on input "radio" at bounding box center [219, 220] width 12 height 12
radio input "true"
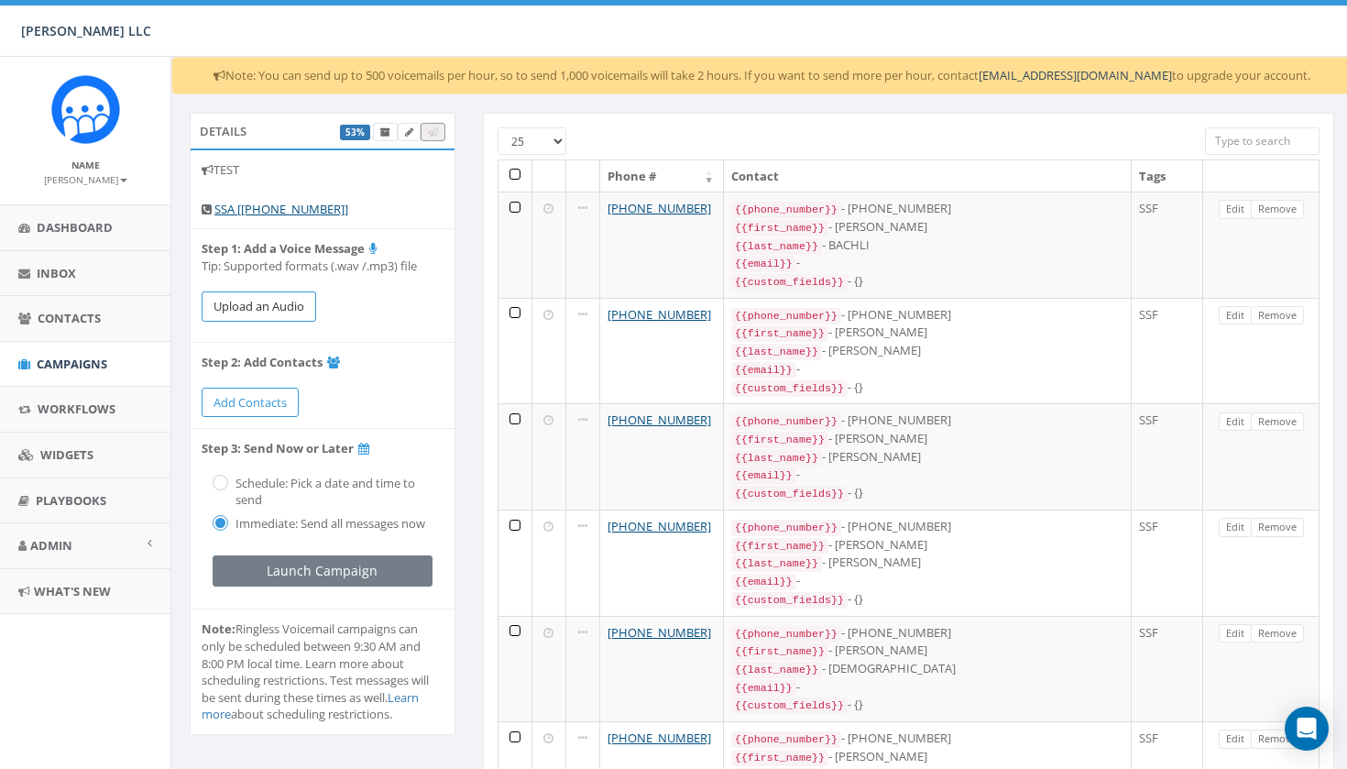
click at [265, 310] on button "Upload an Audio" at bounding box center [259, 306] width 115 height 30
click at [268, 307] on button "Upload an Audio" at bounding box center [259, 306] width 115 height 30
